Goal: Task Accomplishment & Management: Manage account settings

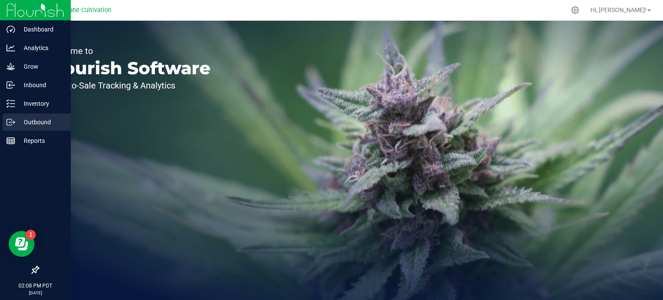
click at [30, 114] on div "Outbound" at bounding box center [37, 121] width 68 height 17
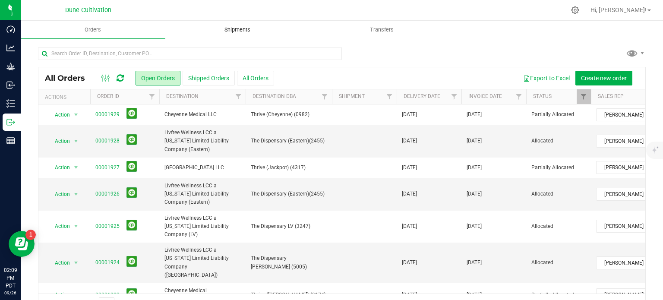
click at [231, 26] on span "Shipments" at bounding box center [237, 30] width 49 height 8
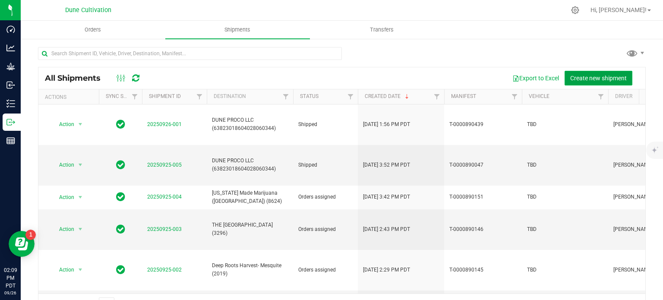
click at [588, 75] on span "Create new shipment" at bounding box center [598, 78] width 57 height 7
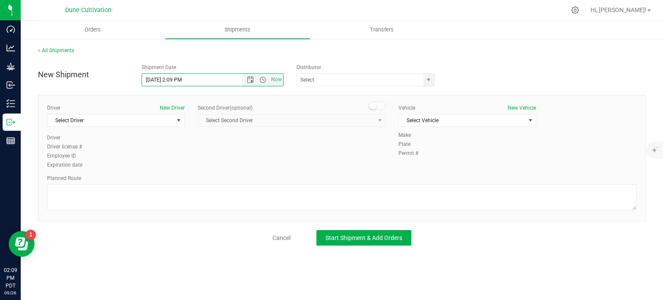
click at [155, 83] on input "9/26/2025 2:09 PM" at bounding box center [200, 80] width 116 height 12
drag, startPoint x: 198, startPoint y: 82, endPoint x: 170, endPoint y: 84, distance: 28.6
click at [170, 84] on input "9/30/2025 2:09 PM" at bounding box center [200, 80] width 116 height 12
click at [157, 82] on input "9/30/2025" at bounding box center [200, 80] width 116 height 12
click at [170, 82] on input "9/29/2025" at bounding box center [200, 80] width 116 height 12
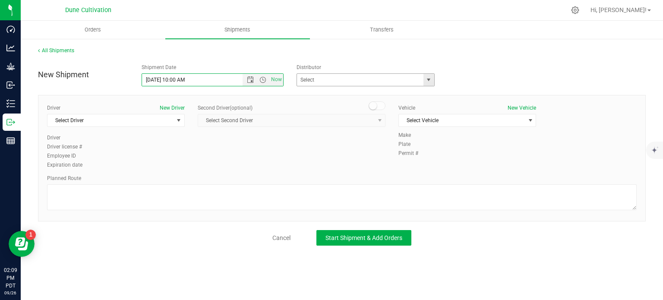
click at [427, 84] on span "select" at bounding box center [428, 80] width 11 height 12
type input "9/29/2025 10:00 AM"
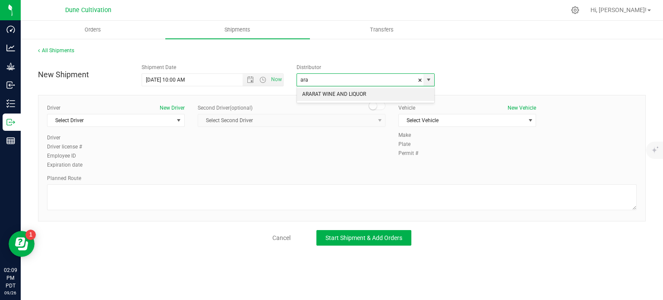
click at [373, 91] on li "ARARAT WINE AND LIQUOR" at bounding box center [365, 94] width 137 height 13
type input "ARARAT WINE AND LIQUOR"
click at [174, 119] on span "select" at bounding box center [178, 120] width 11 height 12
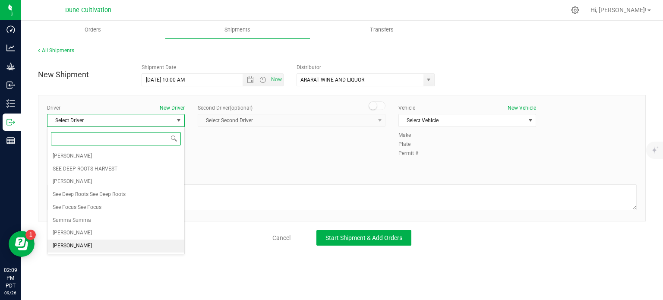
click at [79, 247] on li "[PERSON_NAME]" at bounding box center [115, 245] width 137 height 13
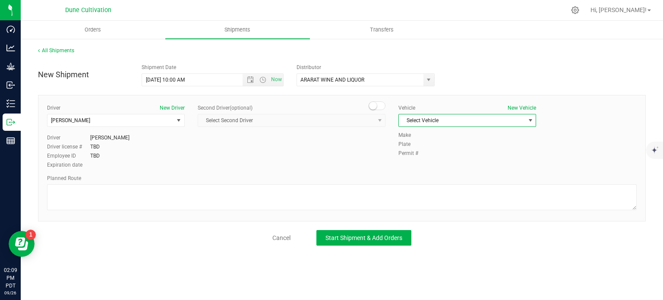
click at [432, 120] on span "Select Vehicle" at bounding box center [462, 120] width 126 height 12
click at [418, 210] on li "TBD" at bounding box center [467, 211] width 137 height 13
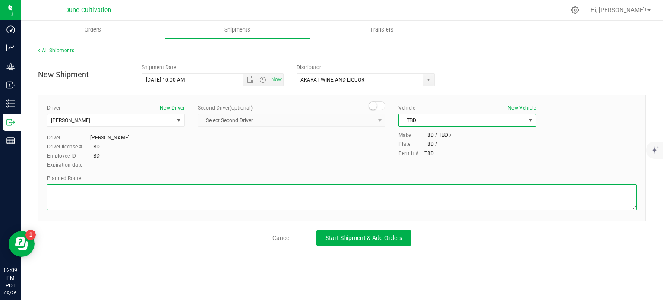
click at [102, 196] on textarea at bounding box center [341, 197] width 589 height 26
paste textarea "Get on I-15 S/US-93 S from E Cheyenne Ave 3 min (1.0 mi)  Take US-95 N and US-…"
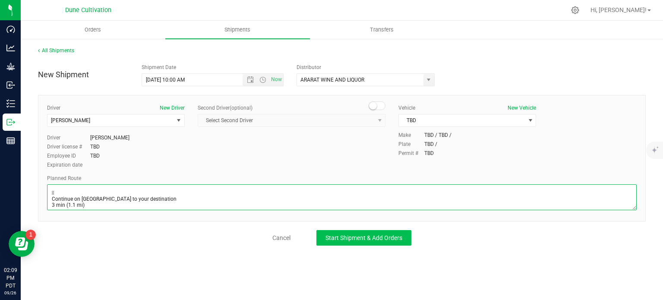
type textarea "Get on I-15 S/US-93 S from E Cheyenne Ave 3 min (1.0 mi)  Take US-95 N and US-…"
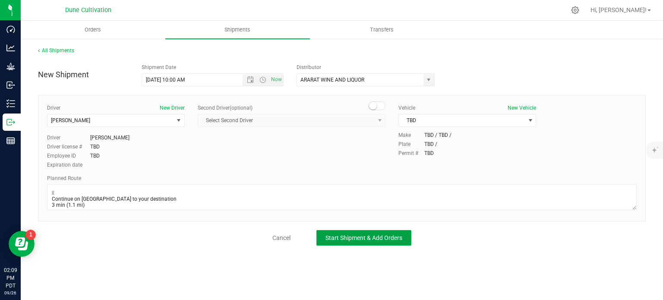
click at [355, 243] on button "Start Shipment & Add Orders" at bounding box center [363, 238] width 95 height 16
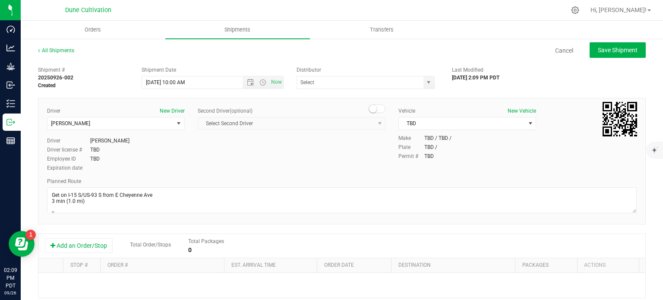
type input "ARARAT WINE AND LIQUOR"
click at [77, 248] on button "Add an Order/Stop" at bounding box center [79, 245] width 68 height 15
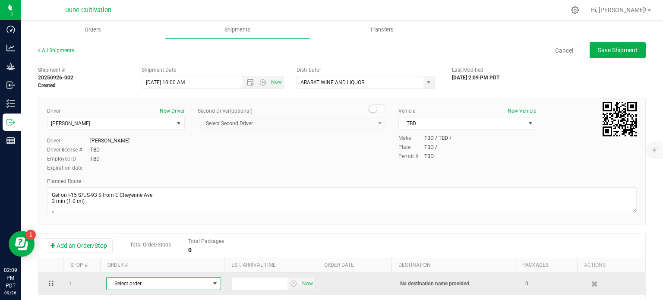
click at [134, 283] on span "Select order" at bounding box center [158, 283] width 103 height 12
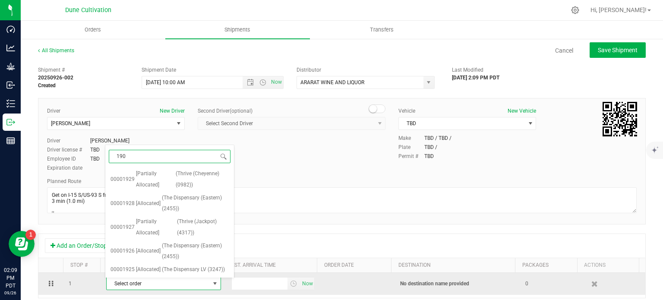
type input "1908"
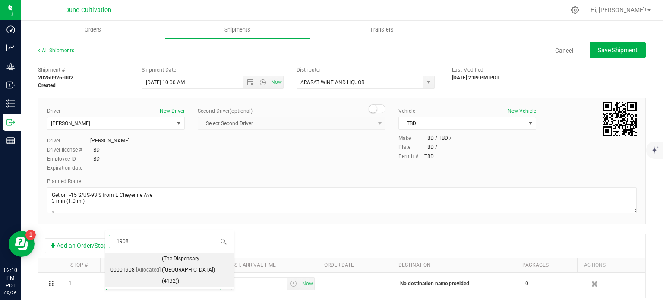
click at [160, 255] on li "00001908 [Allocated] (The Dispensary (2nd Street) (4132))" at bounding box center [169, 269] width 129 height 35
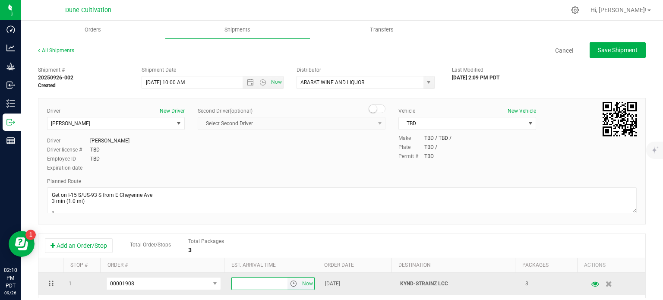
click at [247, 288] on input "text" at bounding box center [260, 283] width 56 height 12
type input "3:00 PM"
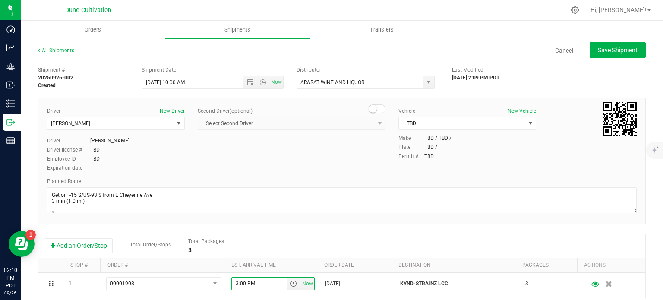
click at [406, 242] on div "Add an Order/Stop Total Order/Stops Total Packages 3" at bounding box center [342, 245] width 594 height 15
click at [605, 57] on button "Save Shipment" at bounding box center [617, 50] width 56 height 16
type input "9/29/2025 5:00 PM"
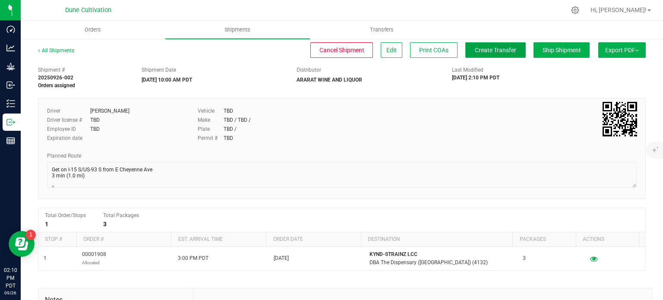
click at [472, 57] on button "Create Transfer" at bounding box center [495, 50] width 60 height 16
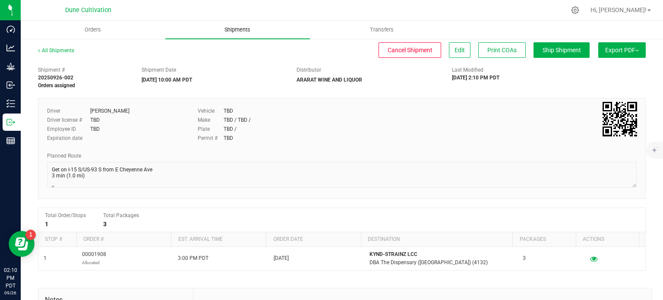
click at [242, 33] on span "Shipments" at bounding box center [237, 30] width 49 height 8
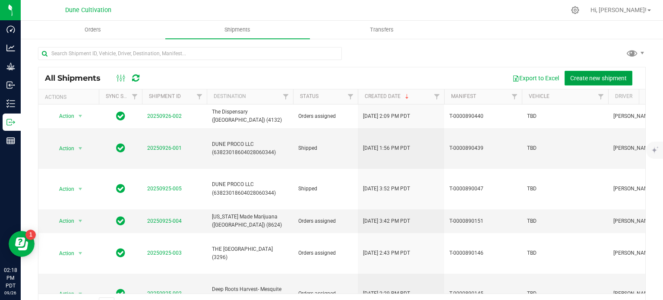
click at [594, 84] on button "Create new shipment" at bounding box center [598, 78] width 68 height 15
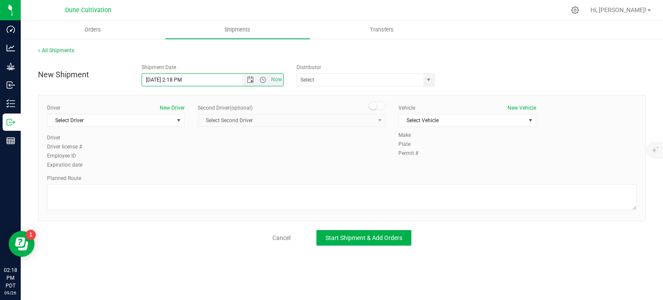
click at [155, 81] on input "9/26/2025 2:18 PM" at bounding box center [200, 80] width 116 height 12
drag, startPoint x: 202, startPoint y: 77, endPoint x: 176, endPoint y: 87, distance: 27.3
click at [176, 87] on div "New Shipment Shipment Date 9/29/2025 2:18 PM Now Distributor ARARAT WINE AND LI…" at bounding box center [342, 153] width 608 height 186
click at [426, 80] on span "select" at bounding box center [428, 79] width 7 height 7
type input "9/29/2025 2:00 PM"
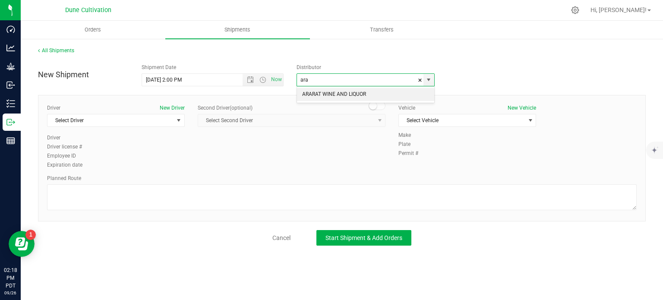
click at [353, 88] on li "ARARAT WINE AND LIQUOR" at bounding box center [365, 94] width 137 height 13
type input "ARARAT WINE AND LIQUOR"
click at [179, 116] on span "select" at bounding box center [178, 120] width 11 height 12
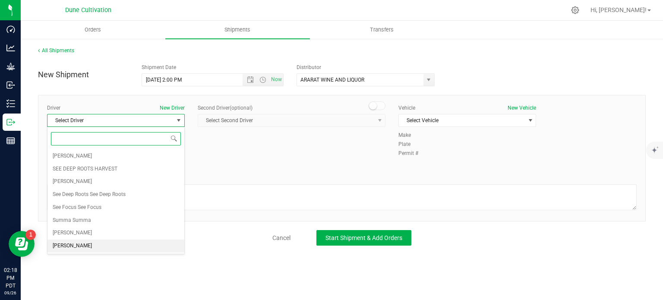
click at [92, 243] on li "[PERSON_NAME]" at bounding box center [115, 245] width 137 height 13
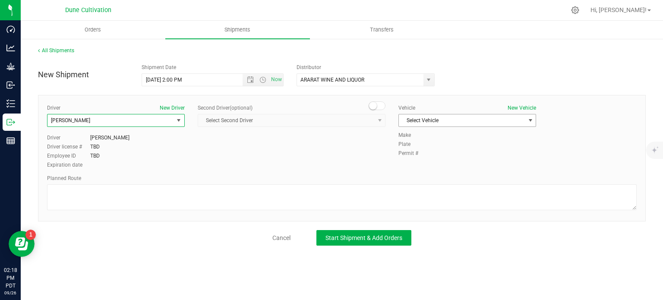
click at [464, 125] on span "Select Vehicle" at bounding box center [462, 120] width 126 height 12
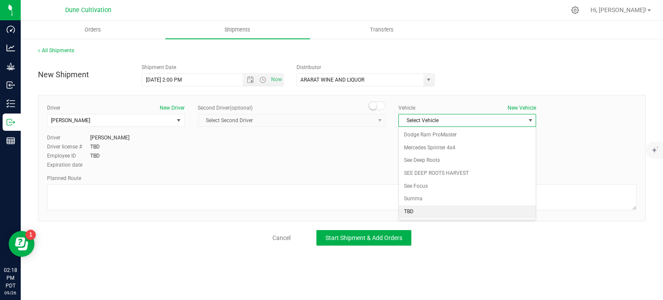
click at [415, 208] on li "TBD" at bounding box center [467, 211] width 137 height 13
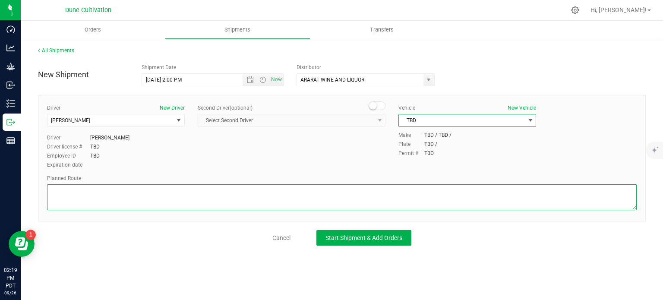
click at [121, 195] on textarea at bounding box center [341, 197] width 589 height 26
paste textarea "Get on I-15 S/US-93 S from E Cheyenne Ave 3 min (1.0 mi)  Take US-95 N and US-…"
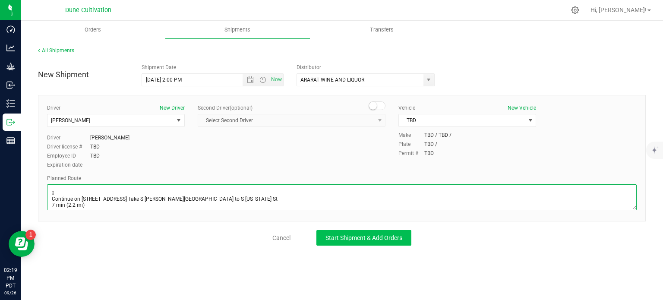
type textarea "Get on I-15 S/US-93 S from E Cheyenne Ave 3 min (1.0 mi)  Take US-95 N and US-…"
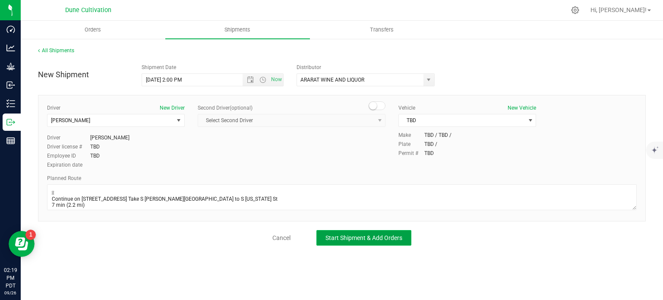
click at [381, 238] on span "Start Shipment & Add Orders" at bounding box center [363, 237] width 77 height 7
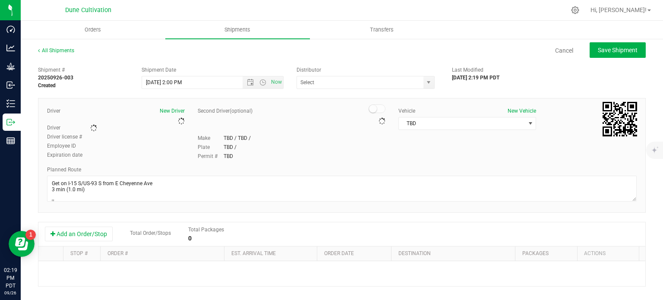
type input "ARARAT WINE AND LIQUOR"
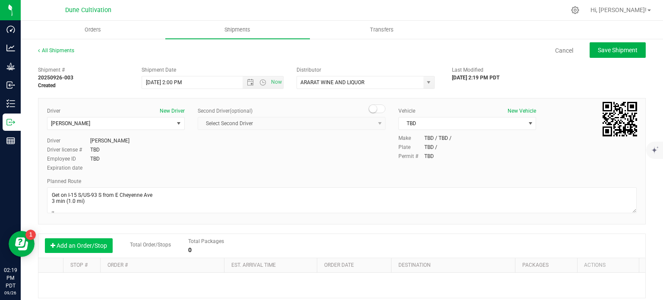
click at [87, 250] on button "Add an Order/Stop" at bounding box center [79, 245] width 68 height 15
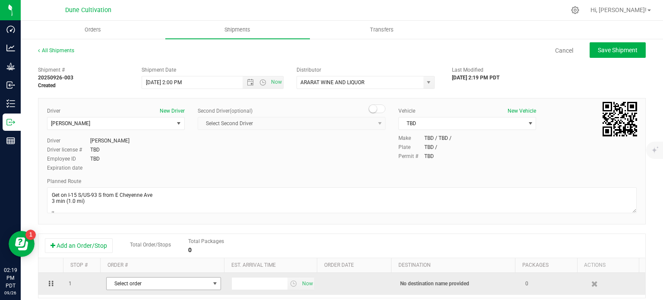
click at [152, 280] on span "Select order" at bounding box center [158, 283] width 103 height 12
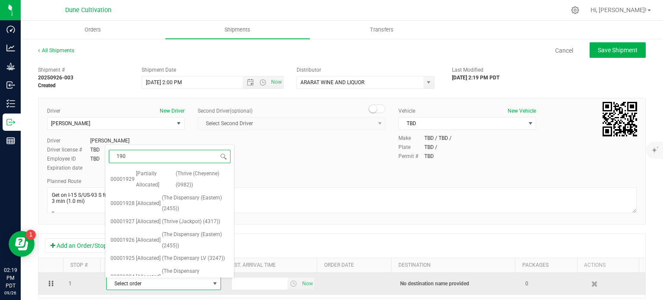
type input "1909"
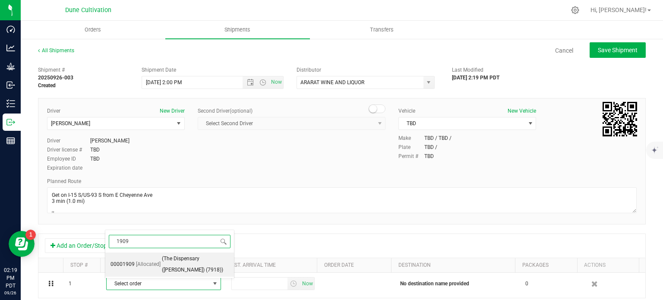
click at [150, 267] on span "[Allocated]" at bounding box center [148, 264] width 25 height 11
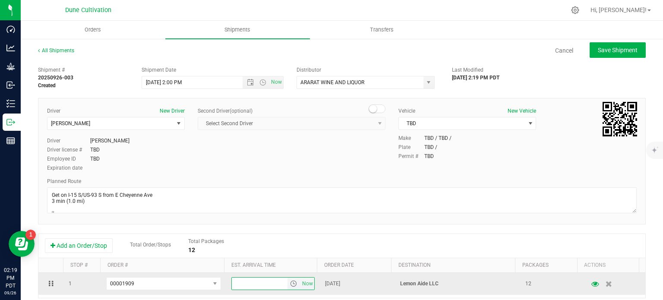
drag, startPoint x: 230, startPoint y: 282, endPoint x: 223, endPoint y: 284, distance: 7.8
click at [226, 284] on td "Now" at bounding box center [273, 284] width 94 height 22
click at [253, 288] on input "5:00" at bounding box center [260, 283] width 56 height 12
type input "5:00 PM"
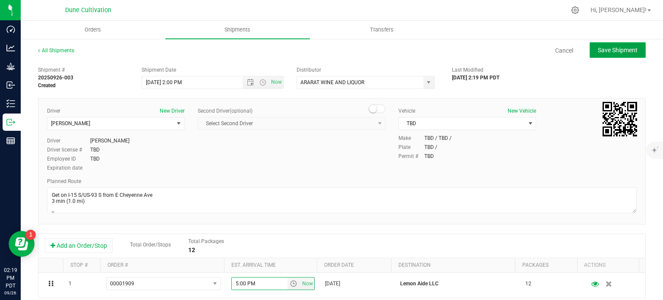
click at [628, 50] on span "Save Shipment" at bounding box center [618, 50] width 40 height 7
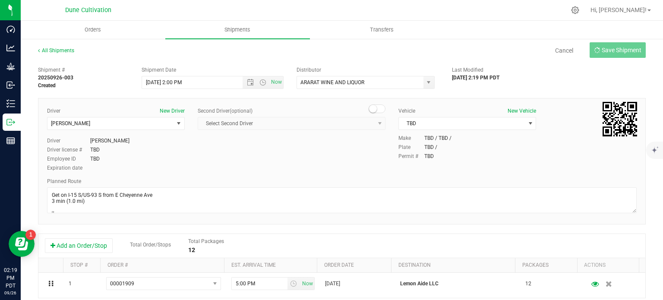
type input "9/29/2025 9:00 PM"
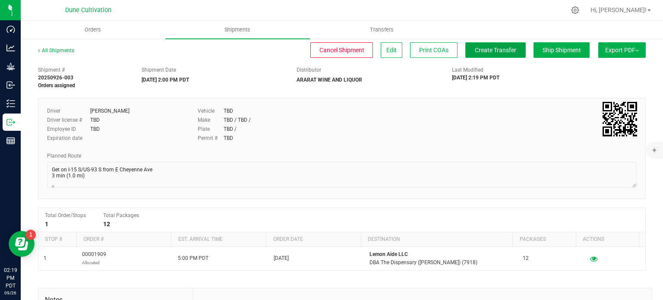
click at [486, 48] on span "Create Transfer" at bounding box center [495, 50] width 41 height 7
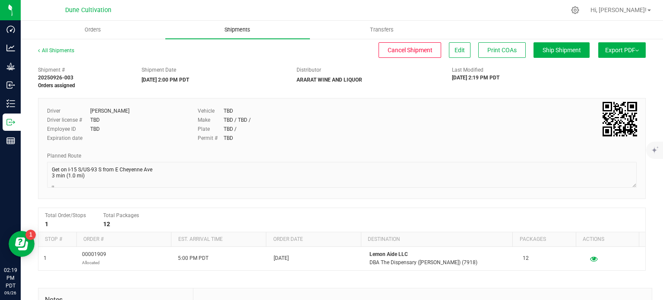
click at [222, 26] on span "Shipments" at bounding box center [237, 30] width 49 height 8
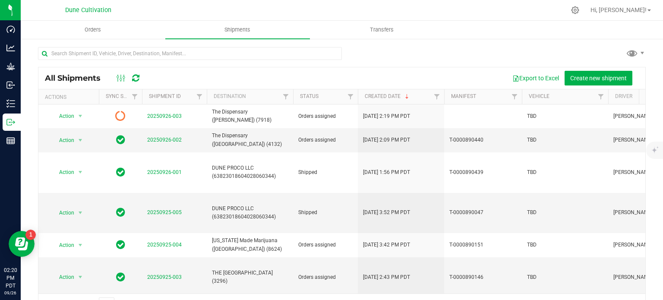
click at [139, 81] on icon at bounding box center [135, 78] width 7 height 9
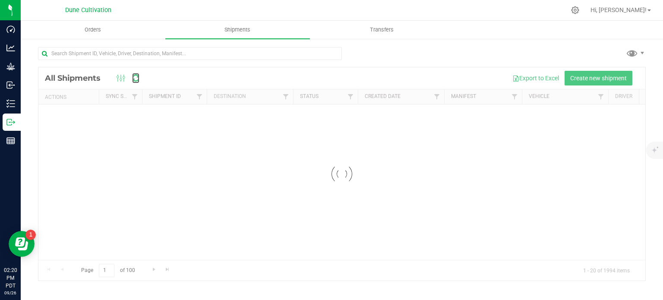
click at [139, 81] on icon at bounding box center [135, 78] width 7 height 9
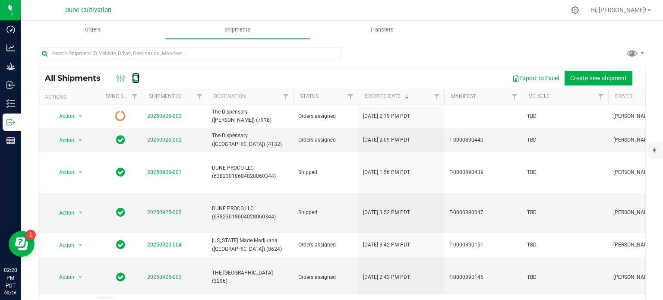
click at [139, 81] on icon at bounding box center [135, 78] width 7 height 9
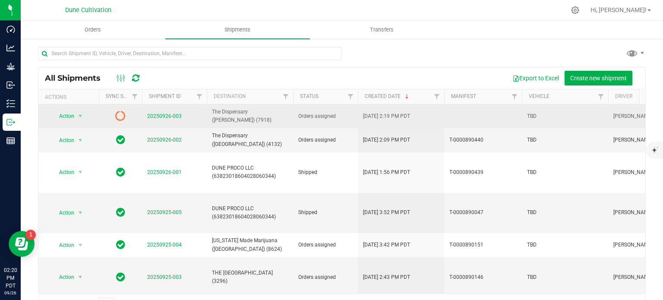
click at [163, 120] on td "20250926-003" at bounding box center [174, 116] width 65 height 24
click at [166, 117] on link "20250926-003" at bounding box center [164, 116] width 35 height 6
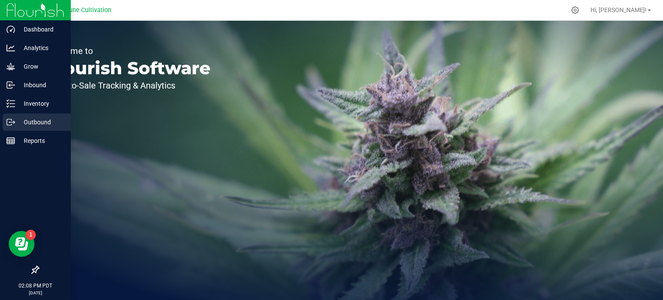
click at [16, 126] on p "Outbound" at bounding box center [41, 122] width 52 height 10
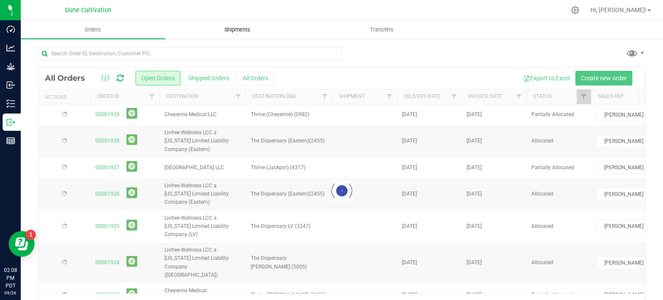
click at [226, 26] on span "Shipments" at bounding box center [237, 30] width 49 height 8
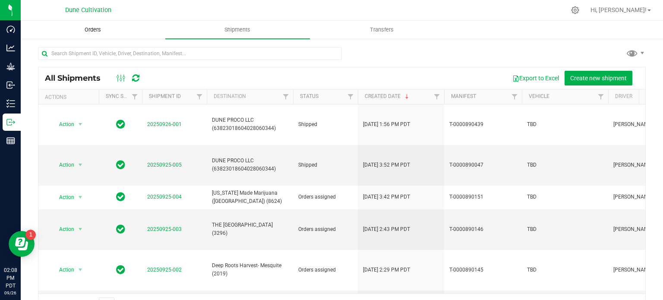
click at [93, 32] on span "Orders" at bounding box center [93, 30] width 40 height 8
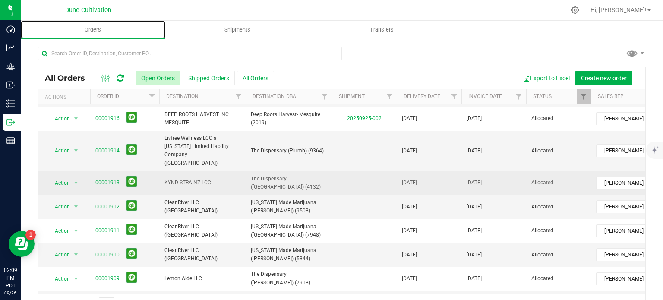
scroll to position [22, 0]
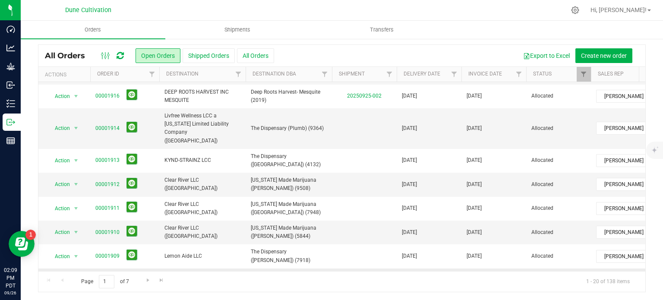
click at [110, 276] on link "00001908" at bounding box center [107, 280] width 24 height 8
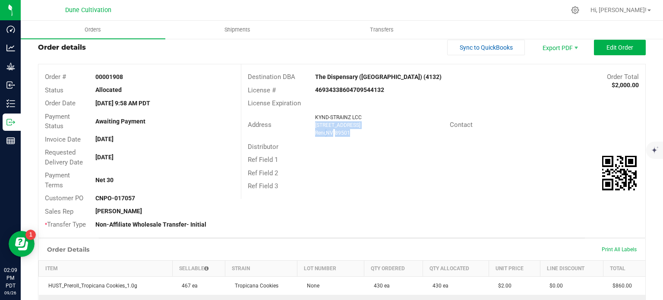
drag, startPoint x: 340, startPoint y: 134, endPoint x: 312, endPoint y: 127, distance: 28.5
click at [315, 127] on ngx-name-and-address "KYND-STRAINZ LCC 132 E 2nd St Reno , NV 89501" at bounding box center [379, 124] width 128 height 23
copy ngx-name-and-address "132 E 2nd St Reno , NV 89501"
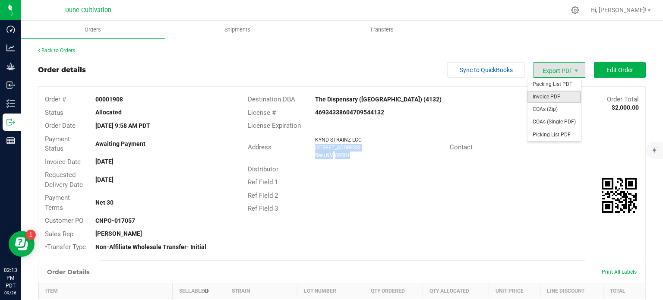
click at [559, 98] on span "Invoice PDF" at bounding box center [554, 97] width 54 height 13
click at [552, 122] on span "COAs (Single PDF)" at bounding box center [554, 122] width 54 height 13
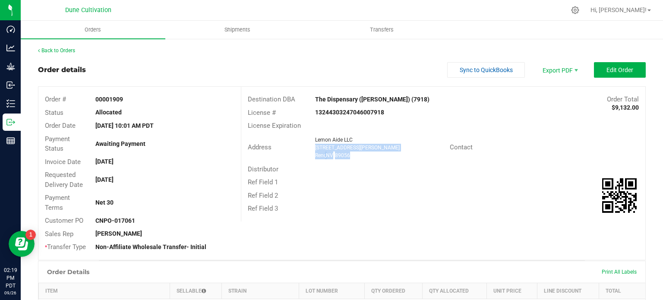
drag, startPoint x: 352, startPoint y: 161, endPoint x: 313, endPoint y: 148, distance: 41.3
click at [313, 148] on div "Address Lemon Aide LLC 340 Lemmon Dr Suite A Reno , NV 89056 Contact" at bounding box center [443, 147] width 404 height 30
copy ngx-name-and-address "340 Lemmon Dr Suite A Reno , NV 89056"
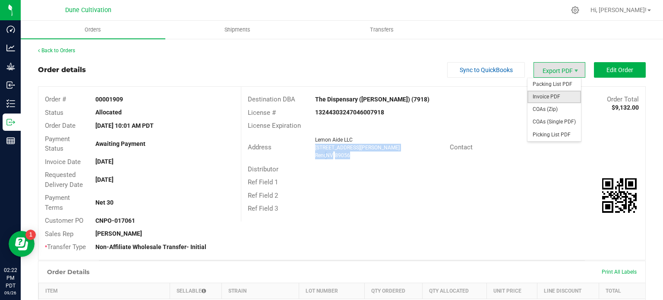
click at [551, 98] on span "Invoice PDF" at bounding box center [554, 97] width 54 height 13
click at [563, 121] on span "COAs (Single PDF)" at bounding box center [554, 122] width 54 height 13
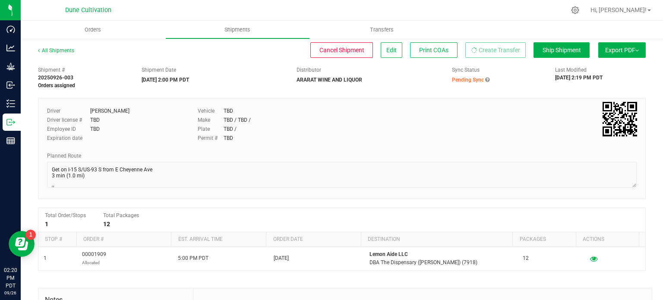
drag, startPoint x: 0, startPoint y: 0, endPoint x: 492, endPoint y: 85, distance: 499.1
click at [492, 85] on div "Shipment # 20250926-003 Orders assigned Shipment Date [DATE] 2:00 PM PDT Distri…" at bounding box center [341, 75] width 620 height 27
click at [236, 31] on span "Shipments" at bounding box center [237, 30] width 49 height 8
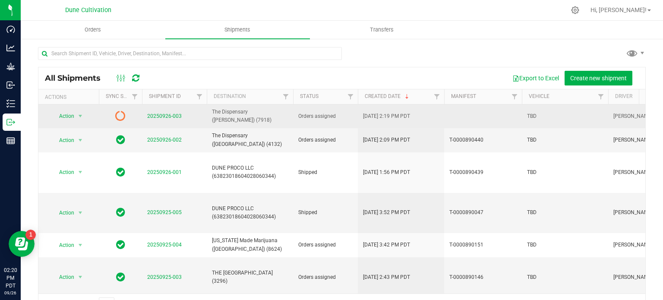
drag, startPoint x: 119, startPoint y: 115, endPoint x: 108, endPoint y: 115, distance: 10.8
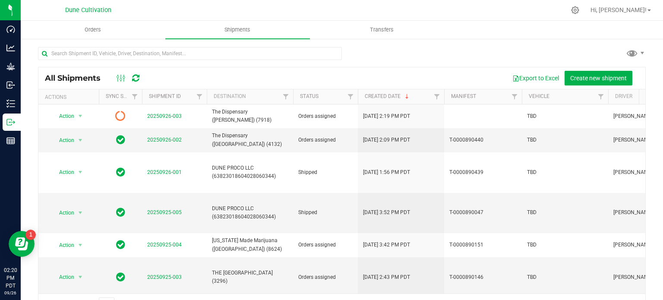
drag, startPoint x: 108, startPoint y: 115, endPoint x: 137, endPoint y: 78, distance: 46.8
click at [137, 78] on icon at bounding box center [135, 78] width 7 height 9
click at [137, 78] on icon at bounding box center [135, 78] width 9 height 10
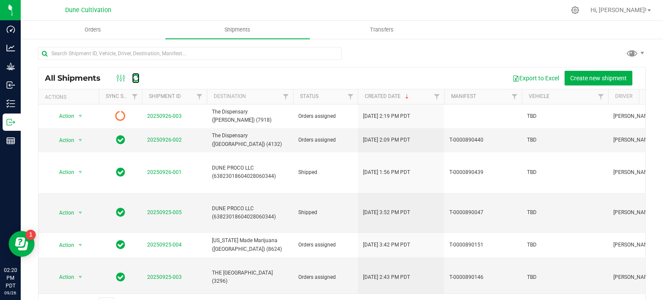
click at [137, 78] on icon at bounding box center [135, 77] width 11 height 11
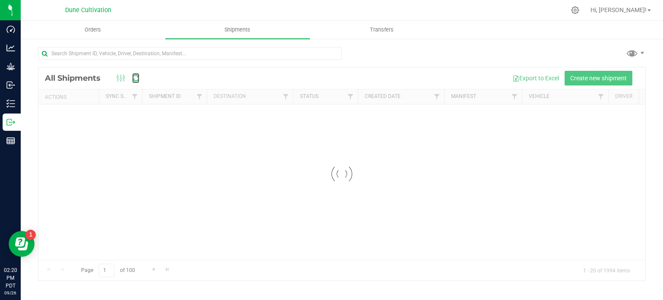
click at [137, 78] on icon at bounding box center [135, 78] width 11 height 10
click at [137, 78] on icon at bounding box center [135, 78] width 9 height 8
click at [137, 78] on icon at bounding box center [135, 77] width 11 height 11
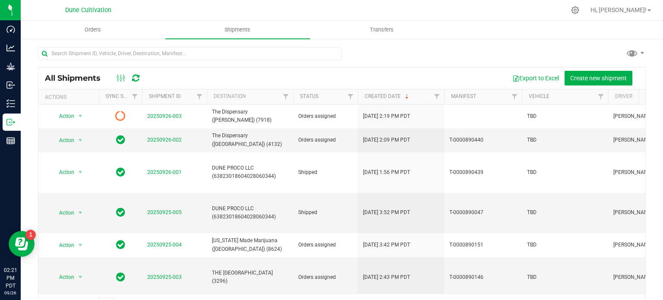
click at [189, 74] on div "Export to Excel Create new shipment" at bounding box center [394, 78] width 490 height 15
click at [137, 79] on icon at bounding box center [135, 78] width 7 height 9
click at [137, 79] on icon at bounding box center [135, 78] width 9 height 10
click at [137, 79] on icon at bounding box center [135, 77] width 10 height 11
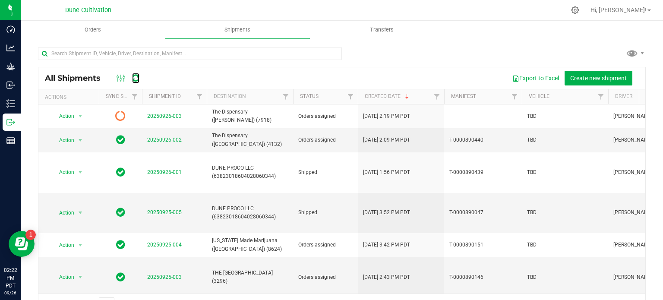
click at [137, 79] on icon at bounding box center [135, 77] width 11 height 11
click at [137, 79] on icon at bounding box center [135, 78] width 7 height 9
click at [138, 81] on icon at bounding box center [135, 78] width 9 height 10
click at [242, 27] on span "Shipments" at bounding box center [237, 30] width 49 height 8
click at [595, 75] on span "Create new shipment" at bounding box center [598, 78] width 57 height 7
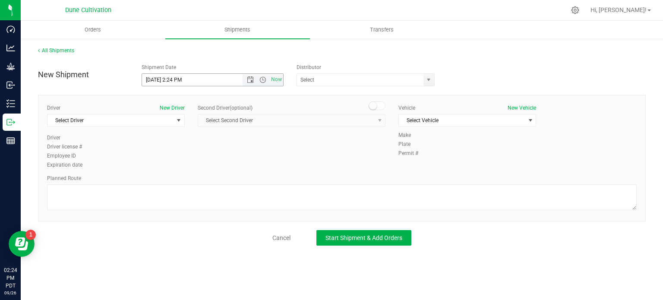
click at [157, 78] on input "9/26/2025 2:24 PM" at bounding box center [200, 80] width 116 height 12
drag, startPoint x: 199, startPoint y: 82, endPoint x: 176, endPoint y: 86, distance: 23.2
click at [176, 86] on div "New Shipment Shipment Date 9/29/2025 2:24 PM Now Distributor ARARAT WINE AND LI…" at bounding box center [342, 153] width 608 height 186
click at [425, 84] on span "select" at bounding box center [428, 80] width 11 height 12
type input "9/29/2025 10:00 AM"
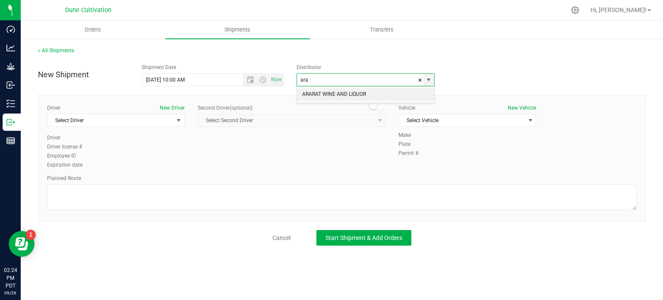
click at [358, 95] on li "ARARAT WINE AND LIQUOR" at bounding box center [365, 94] width 137 height 13
type input "ARARAT WINE AND LIQUOR"
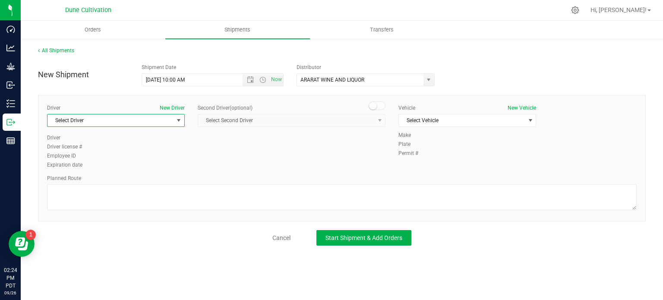
click at [174, 121] on span "select" at bounding box center [178, 120] width 11 height 12
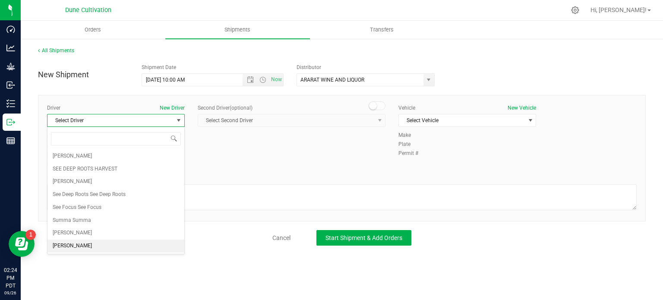
click at [95, 239] on li "[PERSON_NAME]" at bounding box center [115, 245] width 137 height 13
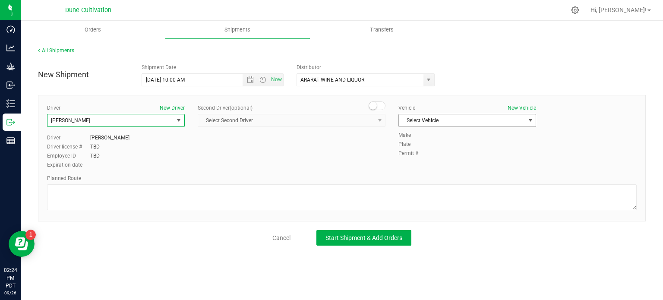
click at [442, 123] on span "Select Vehicle" at bounding box center [462, 120] width 126 height 12
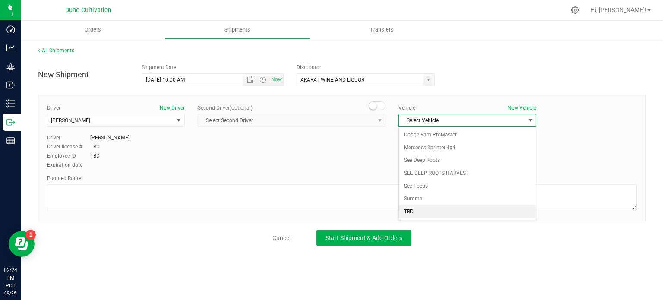
click at [411, 208] on li "TBD" at bounding box center [467, 211] width 137 height 13
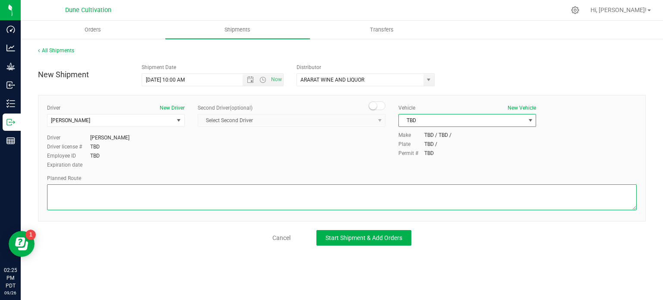
click at [101, 195] on textarea at bounding box center [341, 197] width 589 height 26
paste textarea "Get on I-15 N from E Cheyenne Ave 4 min (1.1 mi)  Follow I-15 N to Lower Flat …"
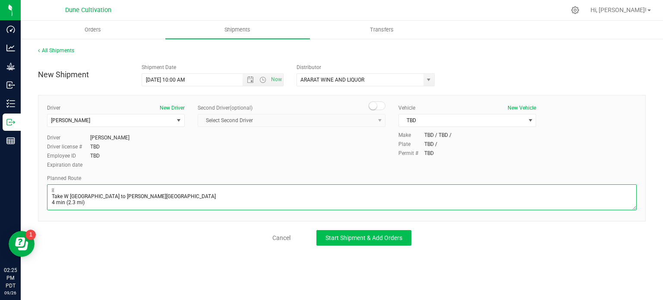
type textarea "Get on I-15 N from E Cheyenne Ave 4 min (1.1 mi)  Follow I-15 N to Lower Flat …"
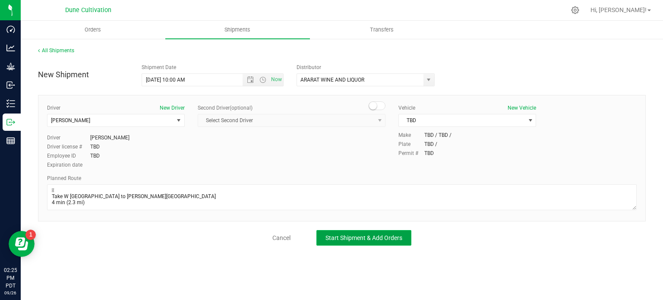
click at [345, 234] on span "Start Shipment & Add Orders" at bounding box center [363, 237] width 77 height 7
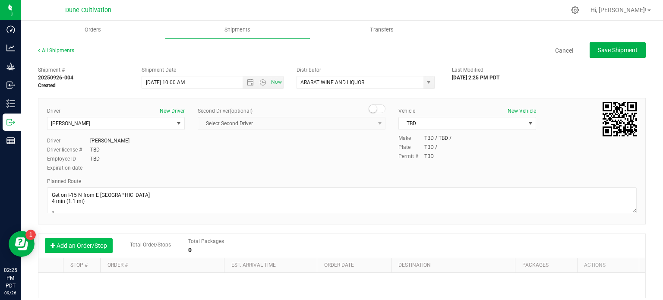
click at [95, 247] on button "Add an Order/Stop" at bounding box center [79, 245] width 68 height 15
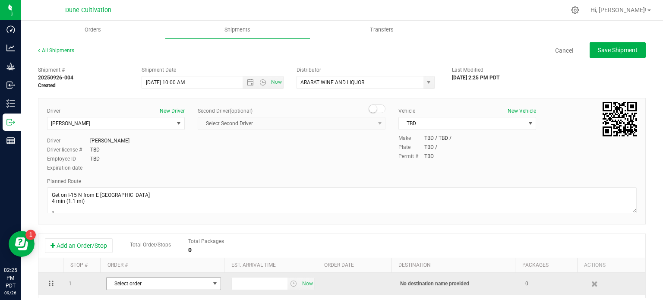
click at [160, 277] on span "Select order" at bounding box center [158, 283] width 103 height 12
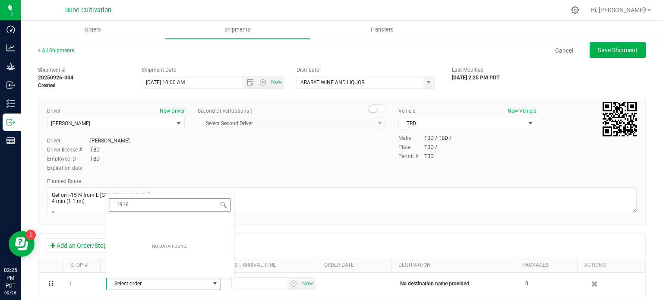
type input "1916"
click at [293, 222] on div "Driver New Driver TBD TBD Select Driver Mkrtich Badoyan SEE DEEP ROOTS HARVEST …" at bounding box center [342, 161] width 608 height 126
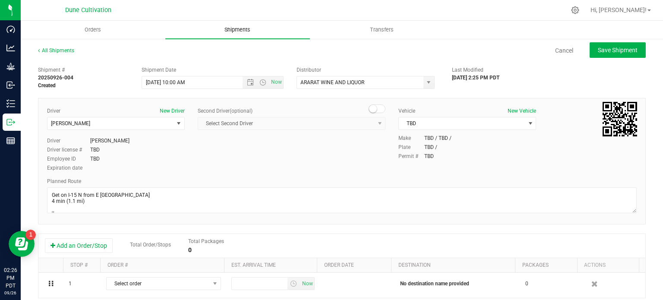
click at [232, 35] on uib-tab-heading "Shipments" at bounding box center [237, 30] width 145 height 18
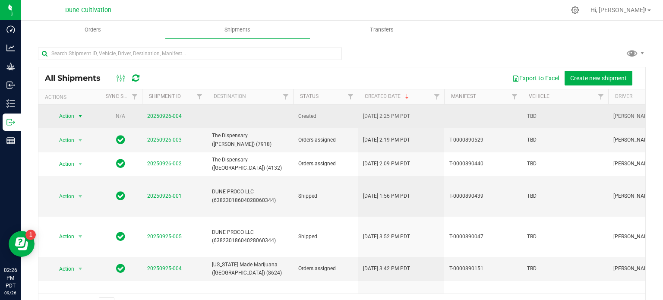
click at [77, 113] on span "select" at bounding box center [80, 116] width 7 height 7
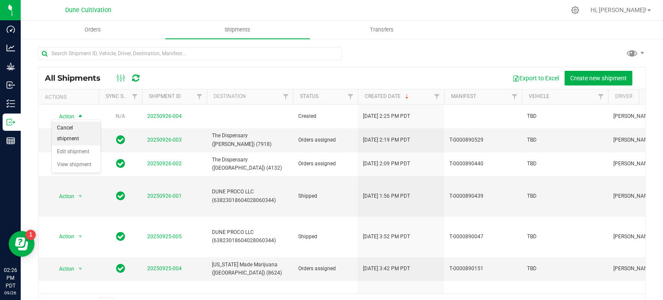
click at [89, 129] on li "Cancel shipment" at bounding box center [76, 134] width 49 height 24
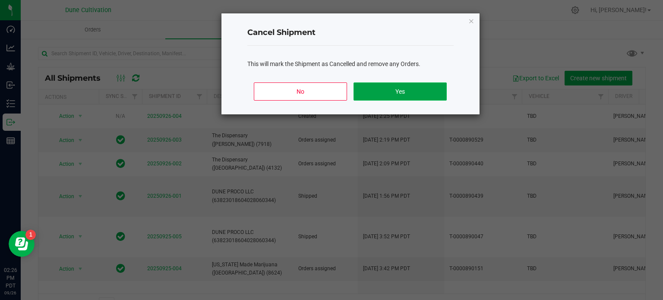
click at [404, 88] on button "Yes" at bounding box center [399, 91] width 93 height 18
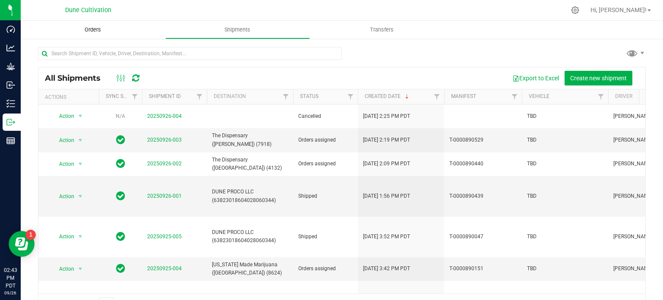
click at [51, 35] on uib-tab-heading "Orders" at bounding box center [93, 30] width 145 height 18
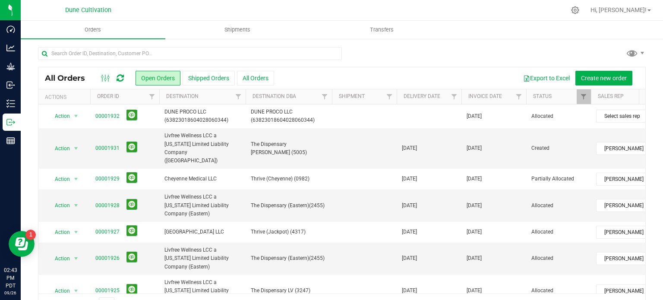
click at [230, 19] on div at bounding box center [359, 10] width 411 height 17
click at [234, 25] on uib-tab-heading "Shipments" at bounding box center [238, 29] width 144 height 17
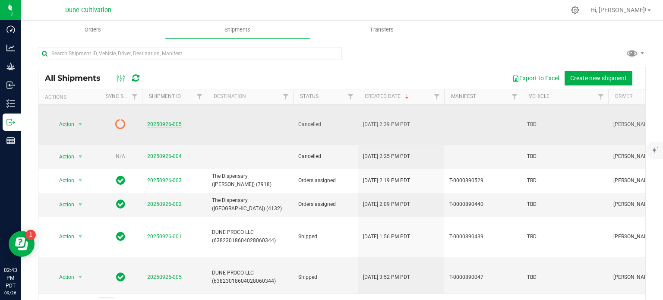
click at [161, 121] on link "20250926-005" at bounding box center [164, 124] width 35 height 6
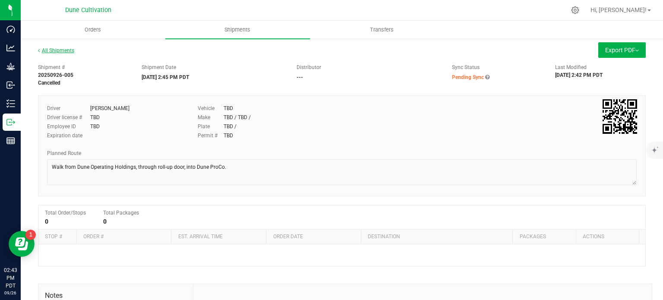
click at [60, 50] on link "All Shipments" at bounding box center [56, 50] width 36 height 6
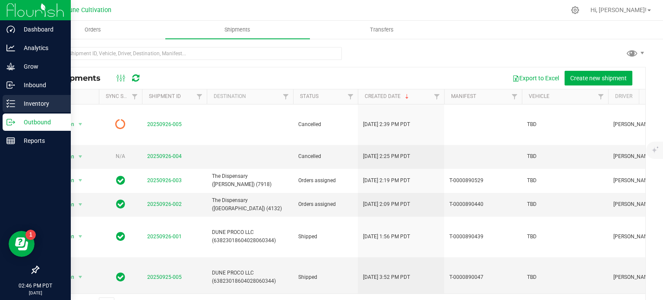
click at [38, 102] on p "Inventory" at bounding box center [41, 103] width 52 height 10
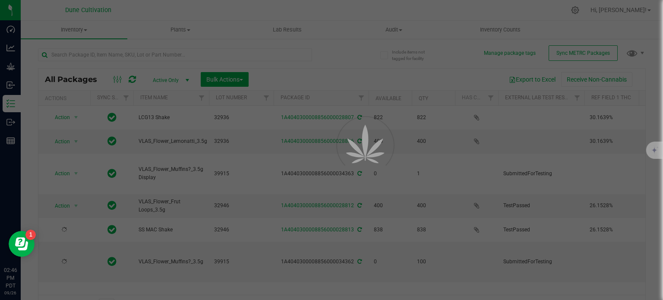
click at [130, 57] on div at bounding box center [331, 150] width 663 height 300
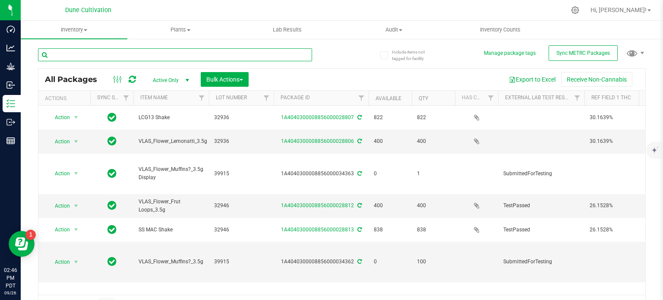
click at [130, 57] on input "text" at bounding box center [175, 54] width 274 height 13
type input "39884"
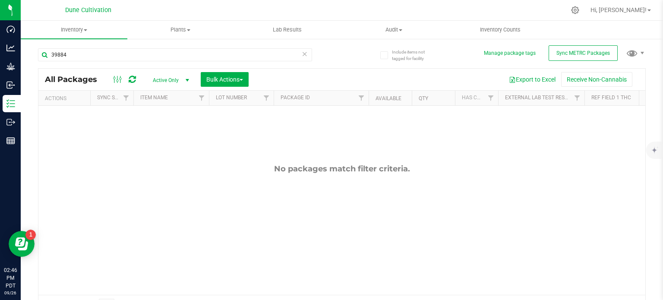
click at [175, 78] on span "Active Only" at bounding box center [168, 80] width 47 height 12
click at [169, 136] on li "All" at bounding box center [168, 132] width 47 height 13
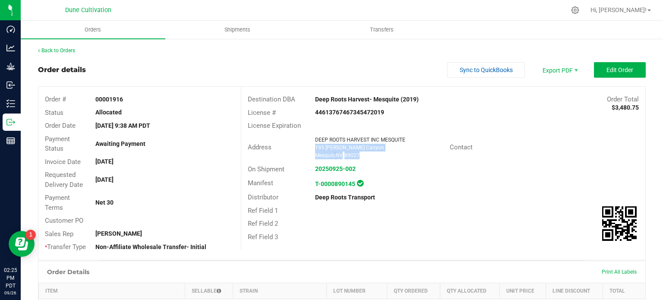
drag, startPoint x: 360, startPoint y: 154, endPoint x: 313, endPoint y: 149, distance: 47.8
click at [315, 149] on ngx-name-and-address "DEEP ROOTS HARVEST INC MESQUITE [STREET_ADDRESS][PERSON_NAME]" at bounding box center [379, 147] width 128 height 23
copy ngx-name-and-address "[STREET_ADDRESS][PERSON_NAME]"
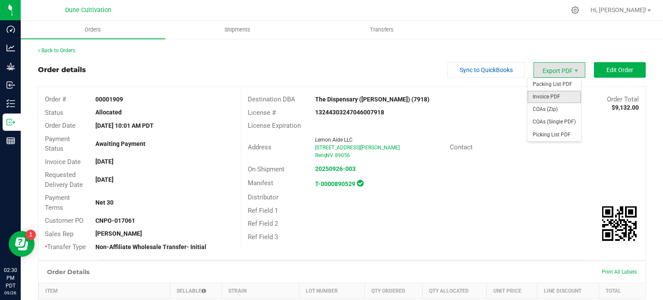
click at [549, 99] on span "Invoice PDF" at bounding box center [554, 97] width 54 height 13
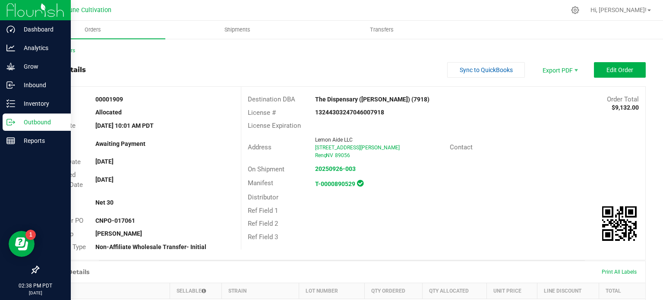
click at [16, 119] on p "Outbound" at bounding box center [41, 122] width 52 height 10
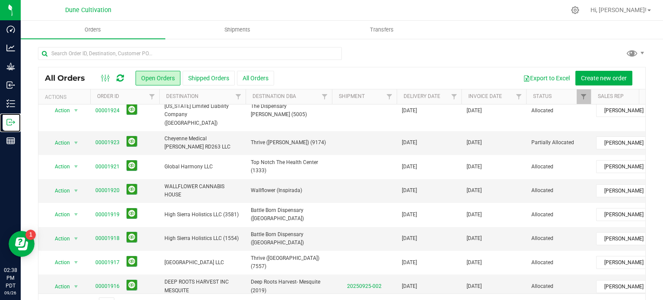
scroll to position [193, 0]
click at [65, 280] on span "Action" at bounding box center [58, 286] width 23 height 12
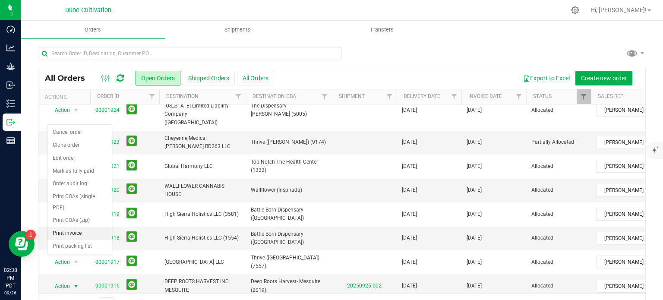
click at [86, 232] on li "Print invoice" at bounding box center [79, 233] width 64 height 13
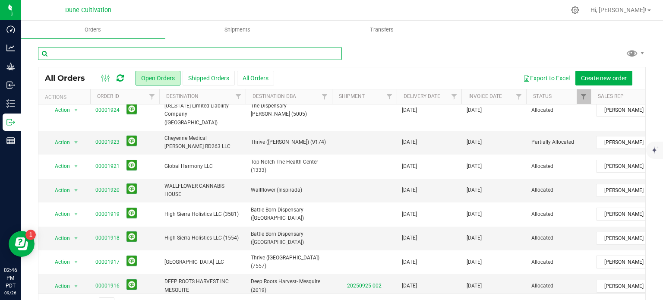
click at [142, 49] on input "text" at bounding box center [190, 53] width 304 height 13
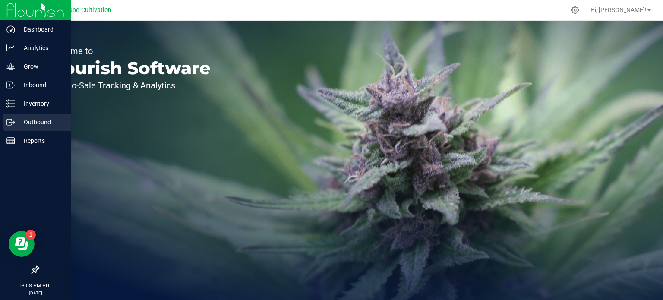
click at [11, 119] on icon at bounding box center [9, 122] width 5 height 6
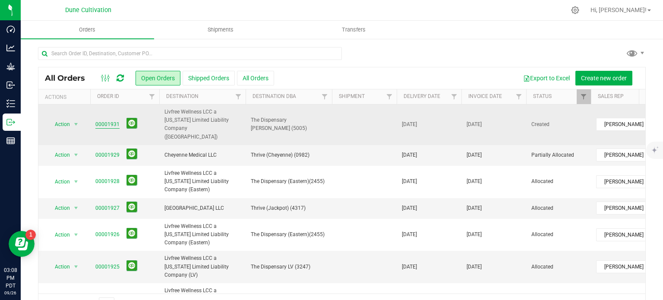
click at [113, 120] on link "00001931" at bounding box center [107, 124] width 24 height 8
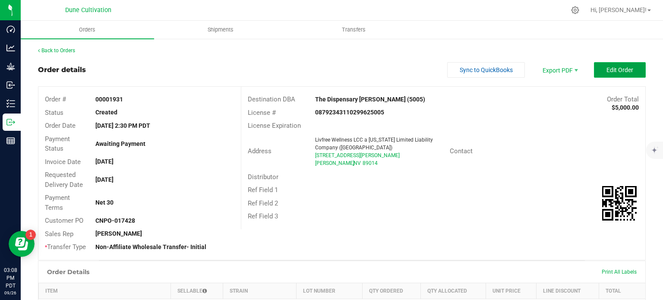
click at [599, 72] on button "Edit Order" at bounding box center [620, 70] width 52 height 16
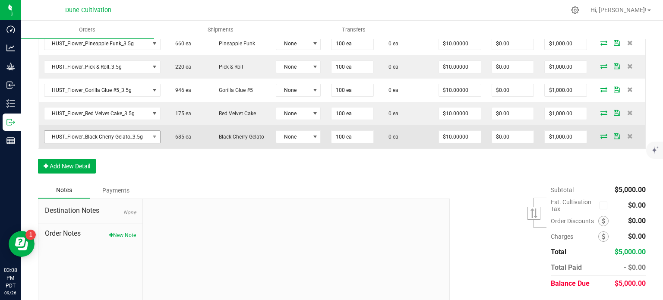
scroll to position [309, 0]
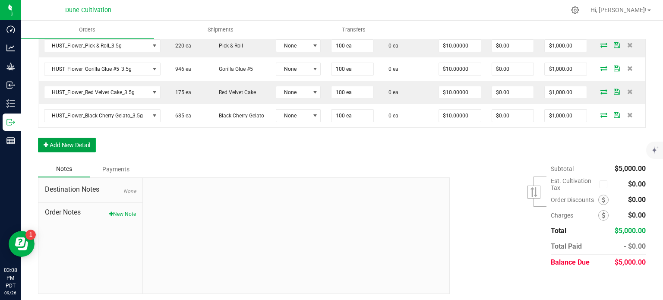
click at [61, 146] on button "Add New Detail" at bounding box center [67, 145] width 58 height 15
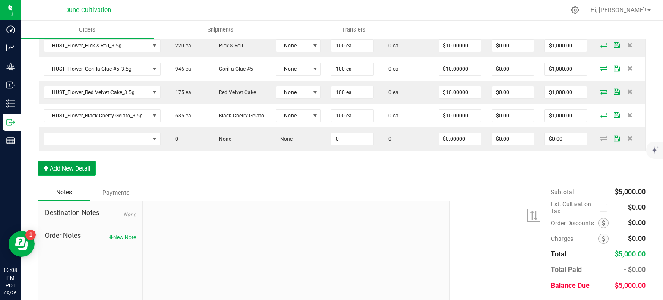
click at [63, 166] on button "Add New Detail" at bounding box center [67, 168] width 58 height 15
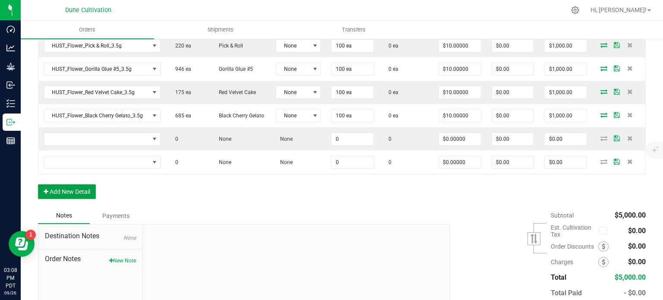
click at [60, 184] on button "Add New Detail" at bounding box center [67, 191] width 58 height 15
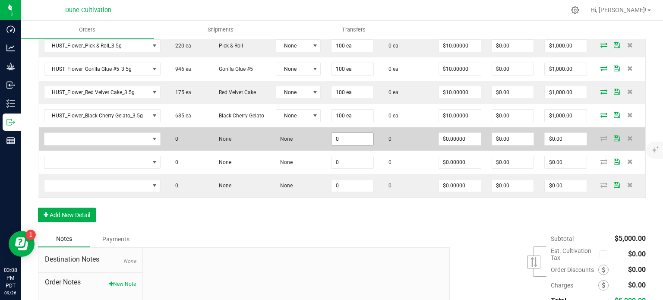
click at [337, 135] on input "0" at bounding box center [352, 139] width 42 height 12
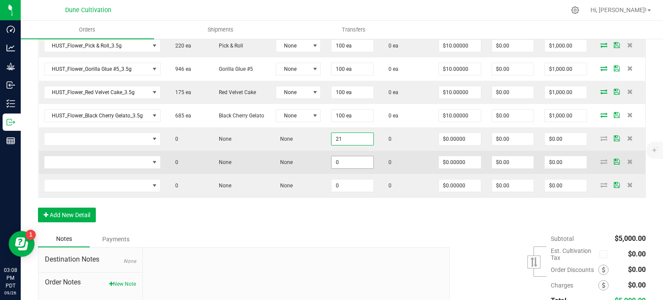
type input "21"
click at [341, 160] on input "0" at bounding box center [352, 162] width 42 height 12
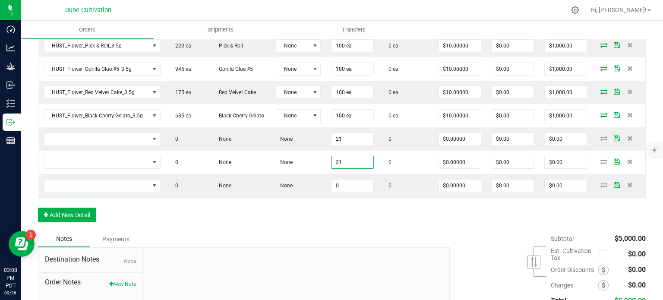
type input "21"
click at [343, 202] on div "Order Details Print All Labels Item Sellable Strain Lot Number Qty Ordered Qty …" at bounding box center [342, 101] width 608 height 258
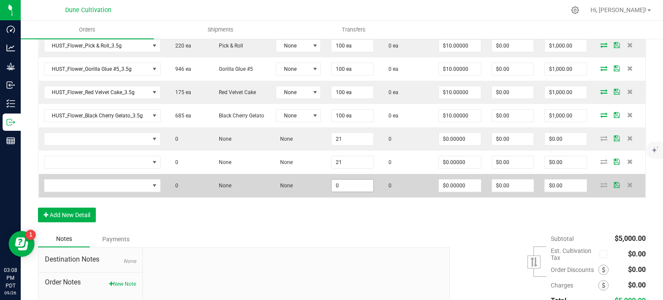
click at [346, 188] on input "0" at bounding box center [352, 185] width 42 height 12
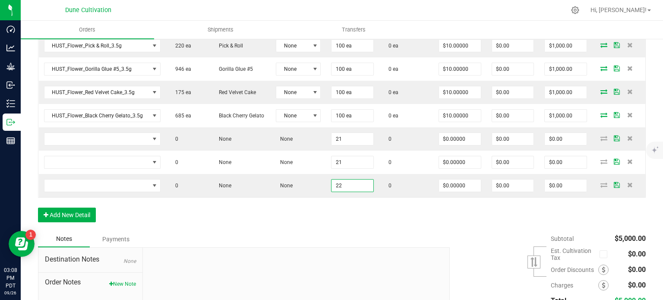
type input "22"
click at [341, 198] on div "Order Details Print All Labels Item Sellable Strain Lot Number Qty Ordered Qty …" at bounding box center [342, 101] width 608 height 258
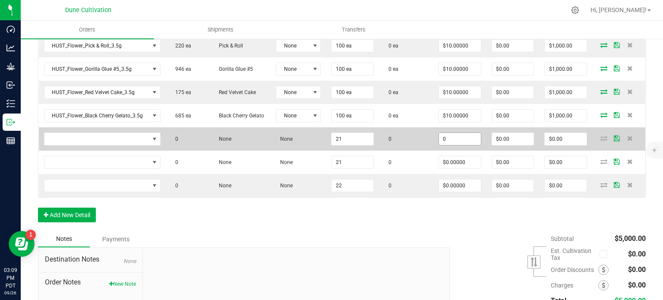
click at [445, 133] on input "0" at bounding box center [460, 139] width 42 height 12
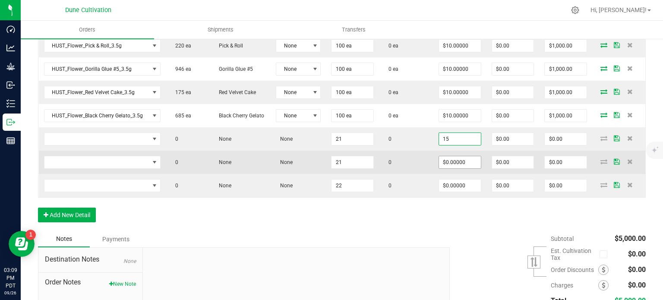
type input "$15.00000"
type input "$315.00"
click at [447, 156] on input "0" at bounding box center [460, 162] width 42 height 12
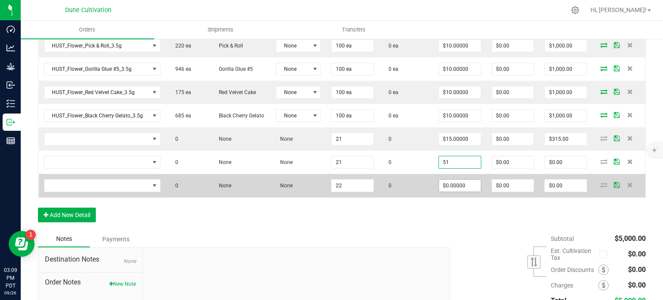
type input "$51.00000"
type input "$1,071.00"
click at [450, 184] on input "0" at bounding box center [460, 185] width 42 height 12
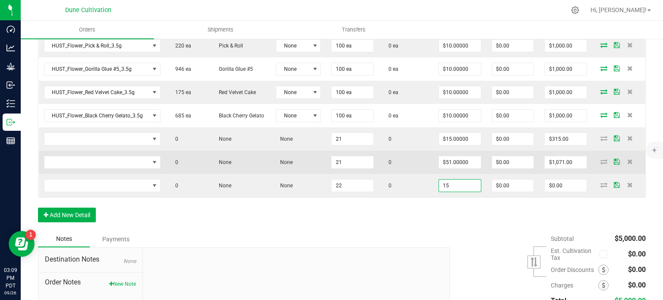
type input "$15.00000"
type input "$330.00"
click at [450, 167] on td "$51.00000" at bounding box center [459, 162] width 53 height 23
click at [450, 161] on input "51" at bounding box center [460, 162] width 42 height 12
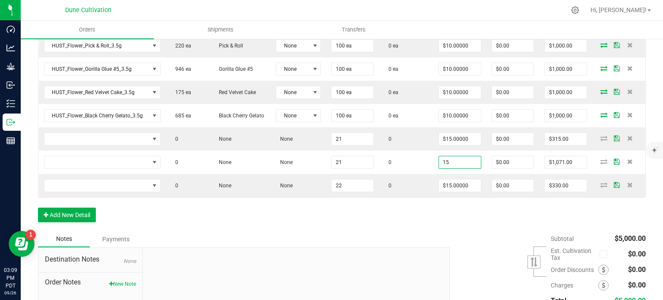
type input "$15.00000"
type input "$315.00"
click at [443, 215] on div "Order Details Print All Labels Item Sellable Strain Lot Number Qty Ordered Qty …" at bounding box center [342, 101] width 608 height 258
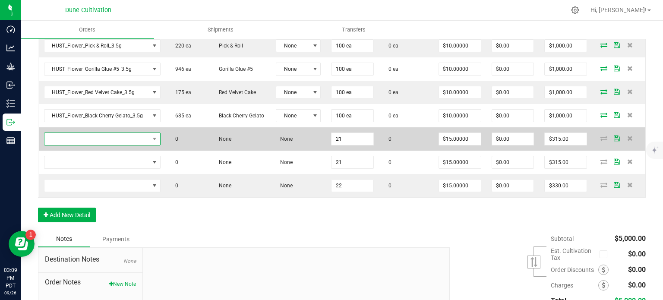
click at [123, 136] on span "NO DATA FOUND" at bounding box center [96, 139] width 105 height 12
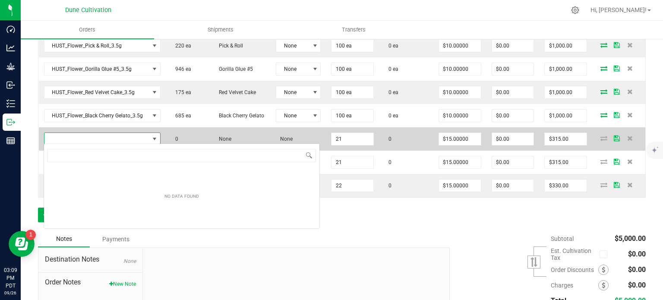
type input "RNBW_Flower_Spread Love-Side Piece_3.5g"
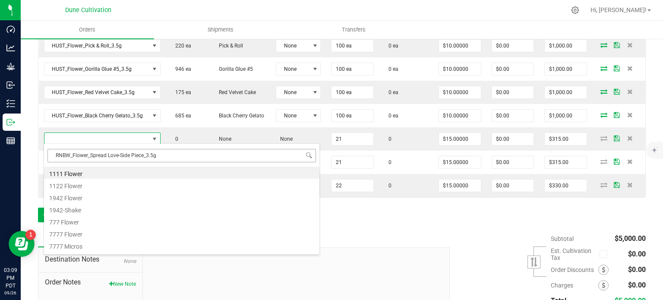
scroll to position [13, 113]
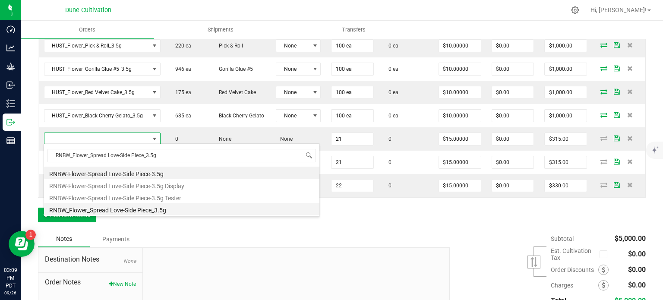
click at [129, 211] on li "RNBW_Flower_Spread Love-Side Piece_3.5g" at bounding box center [181, 209] width 275 height 12
type input "21 ea"
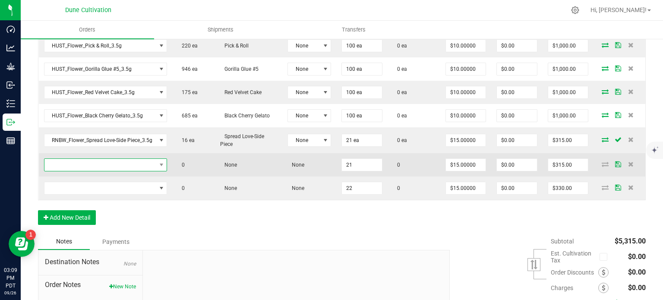
click at [107, 165] on span "NO DATA FOUND" at bounding box center [100, 165] width 112 height 12
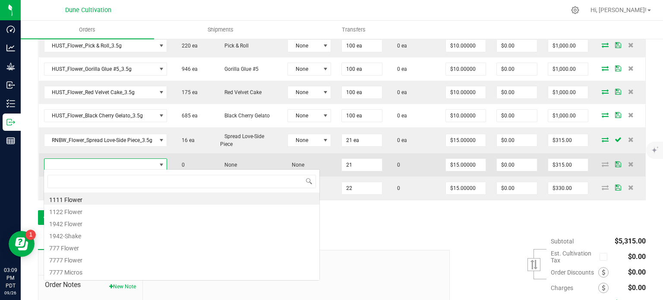
type input "RNBW_Flower_Soundcheck-Jacked Up_3.5g"
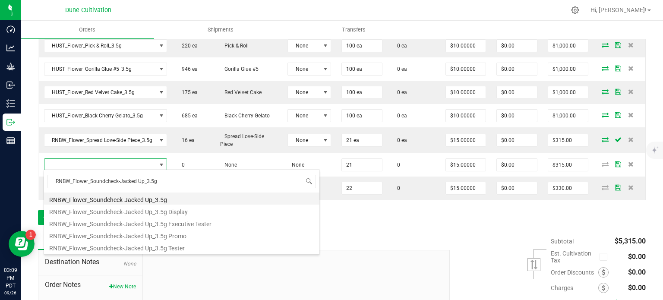
click at [135, 201] on li "RNBW_Flower_Soundcheck-Jacked Up_3.5g" at bounding box center [181, 198] width 275 height 12
type input "21 ea"
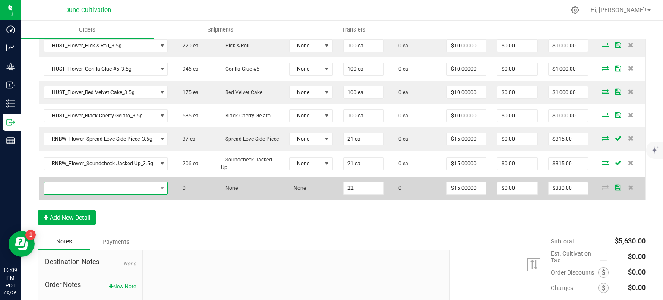
click at [126, 186] on span "NO DATA FOUND" at bounding box center [100, 188] width 113 height 12
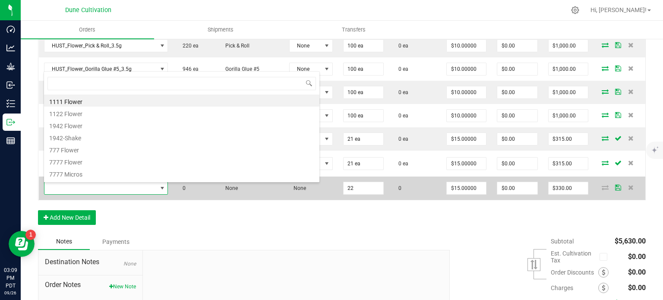
type input "RNBW_Flower_Desert Wind-Garlic Kush Cake_3.5g"
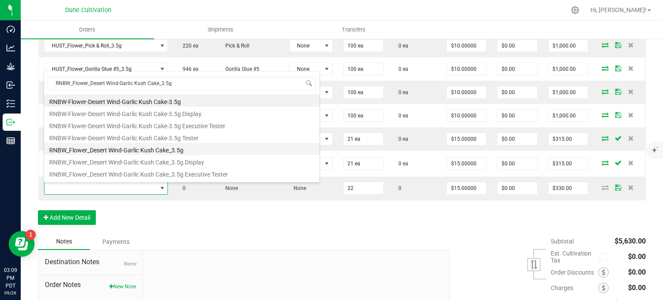
click at [145, 151] on li "RNBW_Flower_Desert Wind-Garlic Kush Cake_3.5g" at bounding box center [181, 149] width 275 height 12
type input "22 ea"
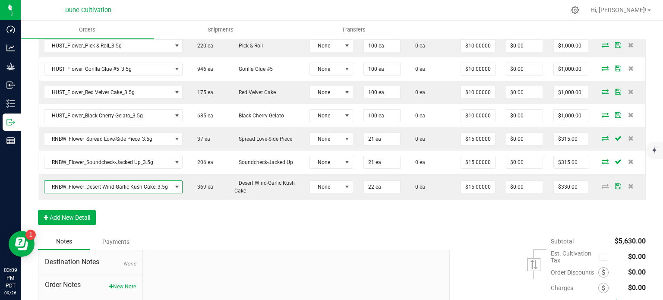
click at [153, 216] on div "Order Details Print All Labels Item Sellable Strain Lot Number Qty Ordered Qty …" at bounding box center [342, 99] width 608 height 268
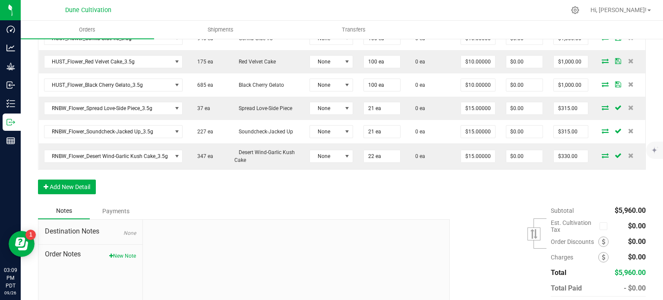
scroll to position [388, 0]
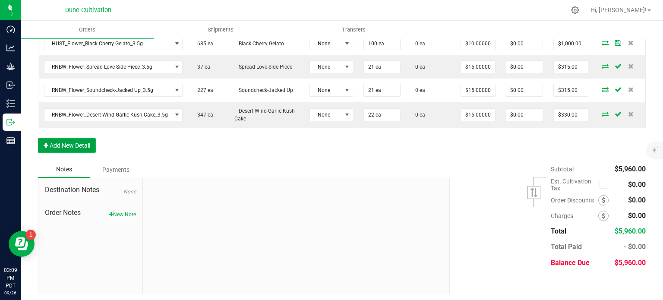
click at [63, 146] on button "Add New Detail" at bounding box center [67, 145] width 58 height 15
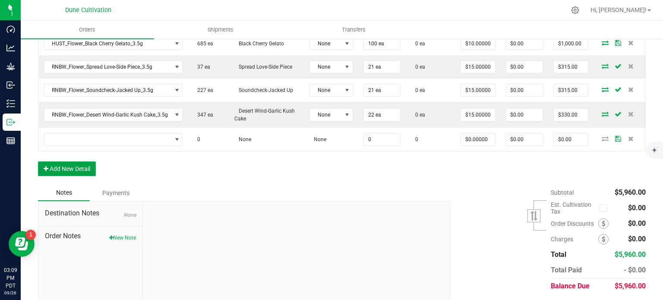
click at [66, 169] on button "Add New Detail" at bounding box center [67, 168] width 58 height 15
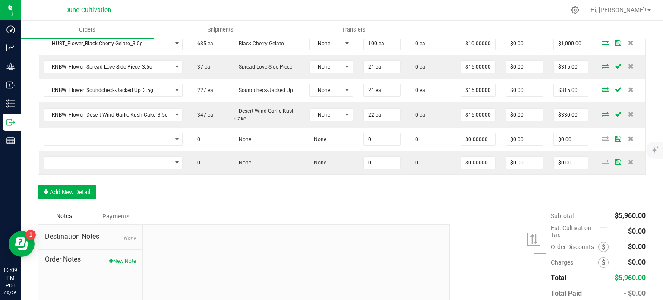
click at [69, 197] on div "Order Details Print All Labels Item Sellable Strain Lot Number Qty Ordered Qty …" at bounding box center [342, 50] width 608 height 315
click at [69, 188] on button "Add New Detail" at bounding box center [67, 192] width 58 height 15
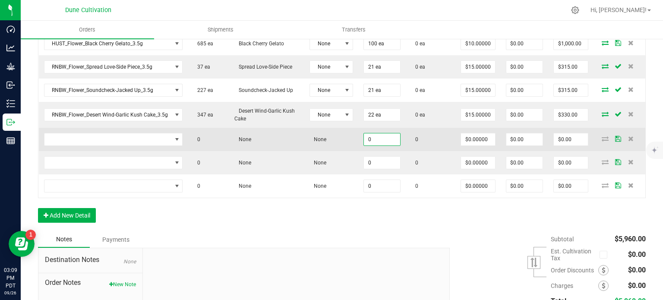
click at [374, 137] on input "0" at bounding box center [382, 139] width 36 height 12
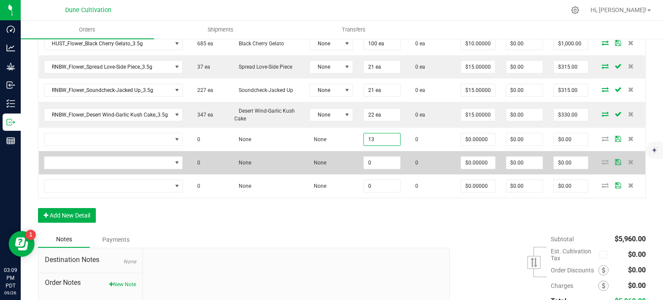
type input "13"
click at [376, 151] on td "0" at bounding box center [381, 162] width 47 height 23
click at [381, 167] on td "0" at bounding box center [381, 162] width 47 height 23
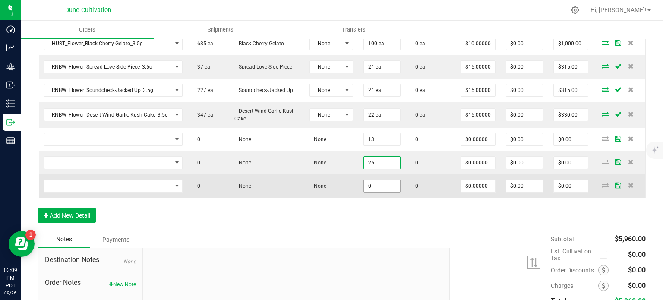
type input "25"
click at [379, 189] on input "0" at bounding box center [382, 186] width 36 height 12
click at [378, 180] on input "23" at bounding box center [382, 186] width 36 height 12
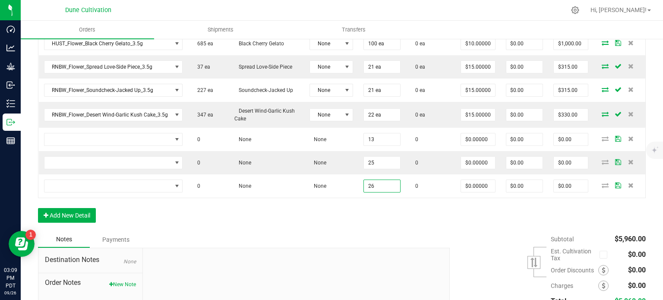
type input "26"
click at [362, 213] on div "Order Details Print All Labels Item Sellable Strain Lot Number Qty Ordered Qty …" at bounding box center [342, 62] width 608 height 338
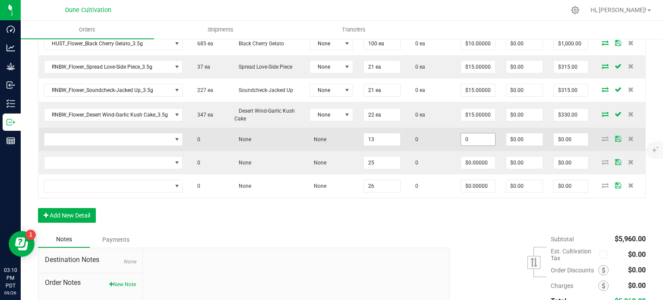
click at [465, 133] on input "0" at bounding box center [478, 139] width 34 height 12
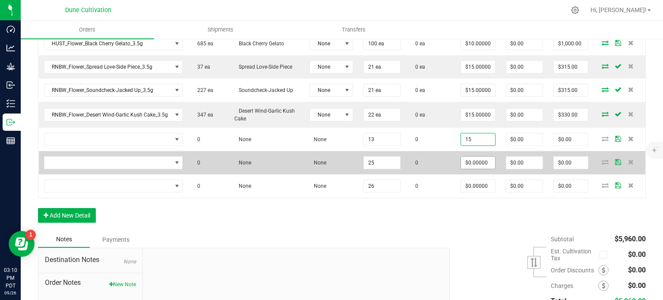
type input "$15.00000"
type input "$195.00"
click at [470, 165] on input "0" at bounding box center [478, 163] width 34 height 12
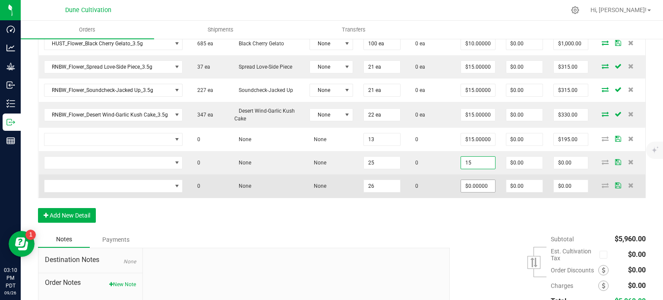
type input "$15.00000"
type input "$375.00"
click at [472, 188] on input "0" at bounding box center [478, 186] width 34 height 12
click at [465, 186] on input "51" at bounding box center [478, 186] width 34 height 12
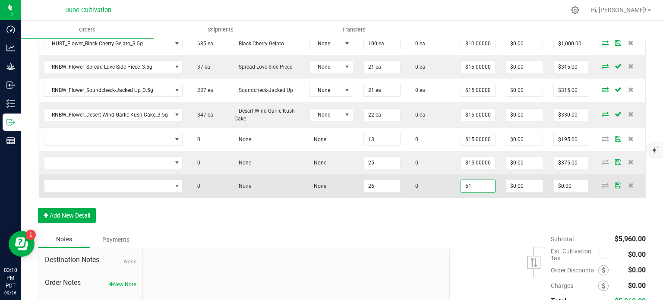
click at [465, 186] on input "51" at bounding box center [478, 186] width 34 height 12
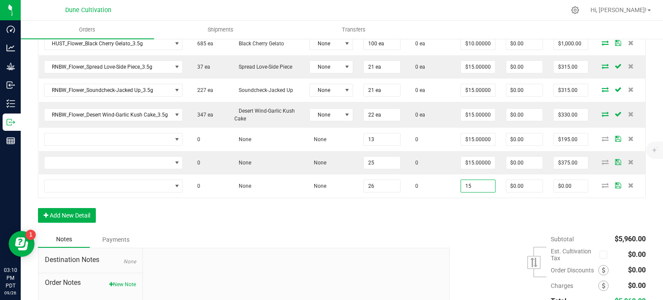
type input "$15.00000"
type input "$390.00"
click at [448, 210] on div "Order Details Print All Labels Item Sellable Strain Lot Number Qty Ordered Qty …" at bounding box center [342, 62] width 608 height 338
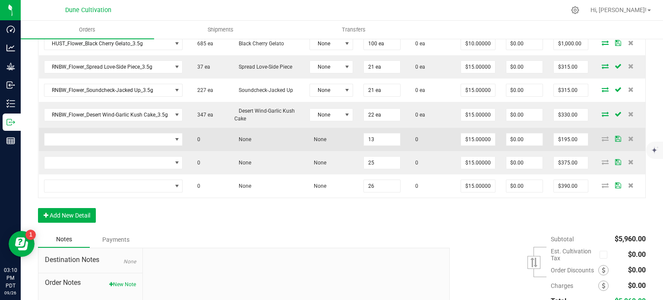
click at [130, 143] on td at bounding box center [113, 139] width 149 height 23
click at [139, 138] on span "NO DATA FOUND" at bounding box center [107, 139] width 127 height 12
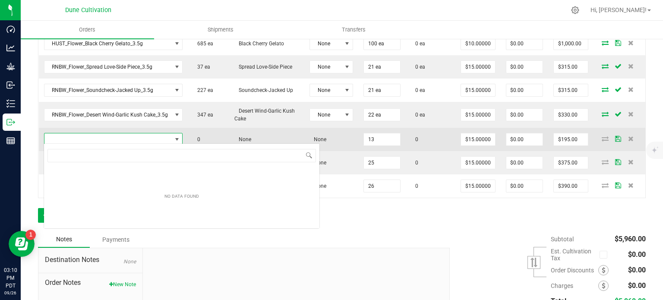
type input "Packs-Flower-Blue Maui-3.5g"
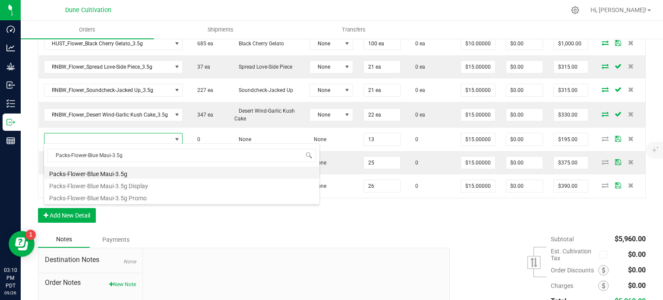
click at [118, 170] on li "Packs-Flower-Blue Maui-3.5g" at bounding box center [181, 173] width 275 height 12
type input "13 ea"
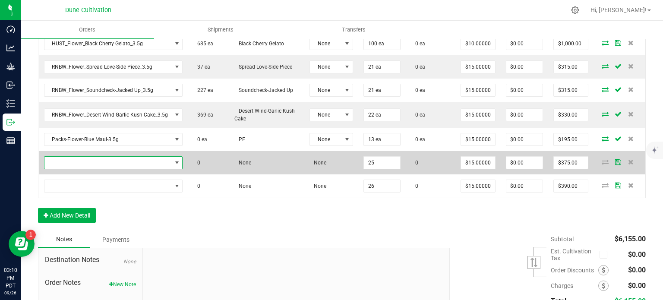
click at [135, 157] on span "NO DATA FOUND" at bounding box center [107, 163] width 127 height 12
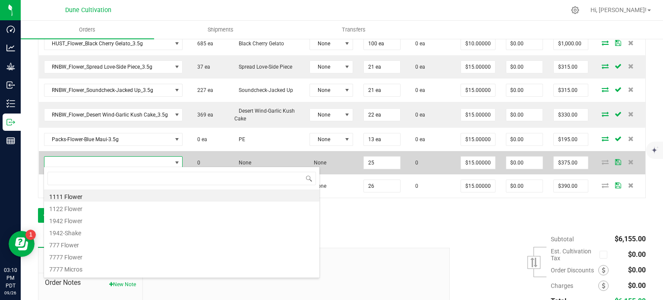
type input "PCKS_Flower_Chem Dawg_3.5g"
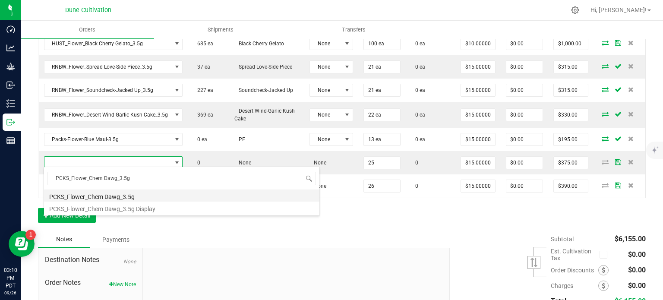
click at [126, 196] on li "PCKS_Flower_Chem Dawg_3.5g" at bounding box center [181, 195] width 275 height 12
type input "25 ea"
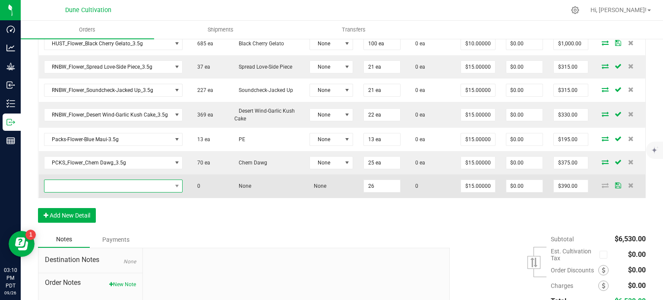
click at [136, 185] on span "NO DATA FOUND" at bounding box center [107, 186] width 127 height 12
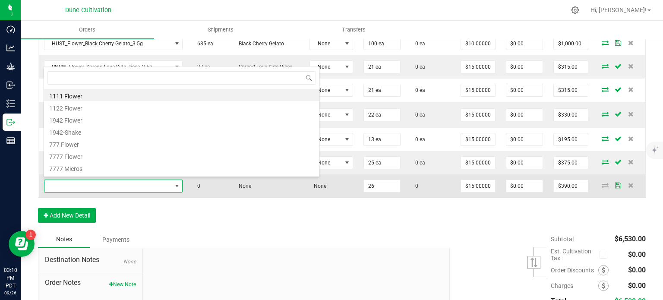
type input "PCKS_Flower_Amnesia Haze_3.5g"
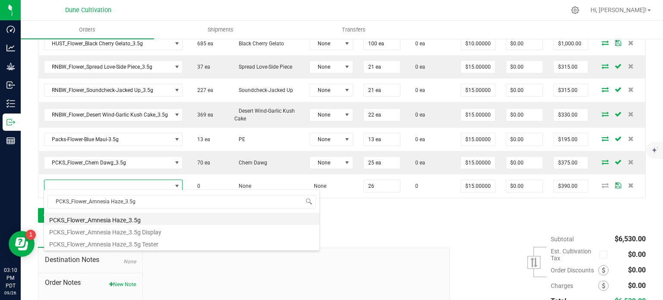
click at [136, 213] on li "PCKS_Flower_Amnesia Haze_3.5g" at bounding box center [181, 219] width 275 height 12
type input "26 ea"
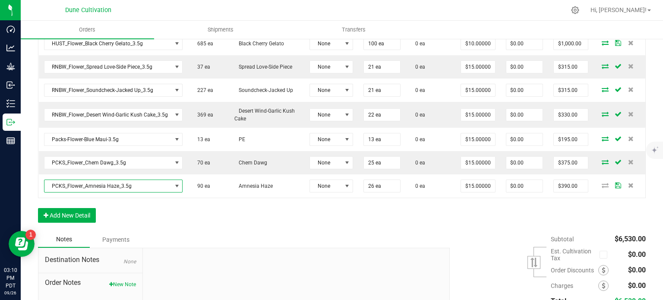
click at [175, 211] on div "Order Details Print All Labels Item Sellable Strain Lot Number Qty Ordered Qty …" at bounding box center [342, 62] width 608 height 338
click at [86, 209] on button "Add New Detail" at bounding box center [67, 215] width 58 height 15
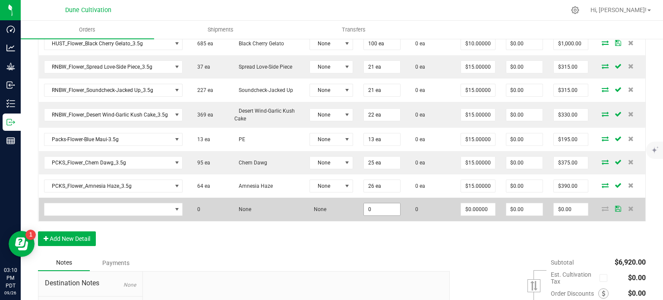
click at [381, 209] on input "0" at bounding box center [382, 209] width 36 height 12
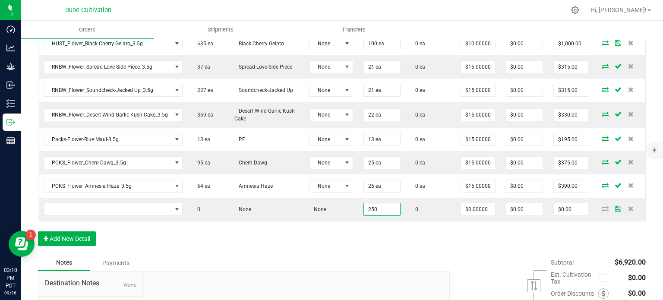
type input "250"
click at [376, 243] on div "Order Details Print All Labels Item Sellable Strain Lot Number Qty Ordered Qty …" at bounding box center [342, 73] width 608 height 361
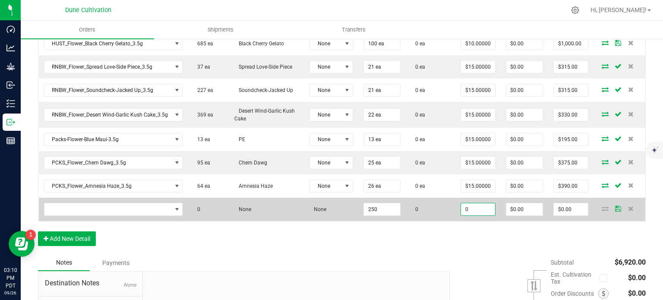
click at [475, 210] on input "0" at bounding box center [478, 209] width 34 height 12
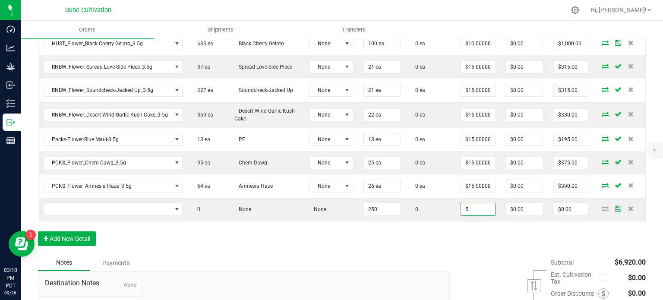
type input "$5.00000"
type input "$1,250.00"
click at [426, 255] on div "Notes Payments" at bounding box center [240, 263] width 405 height 16
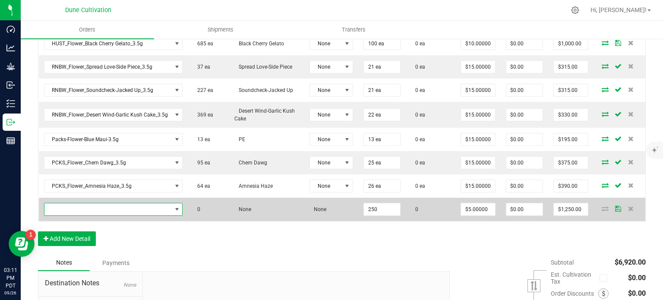
click at [118, 204] on span "NO DATA FOUND" at bounding box center [107, 209] width 127 height 12
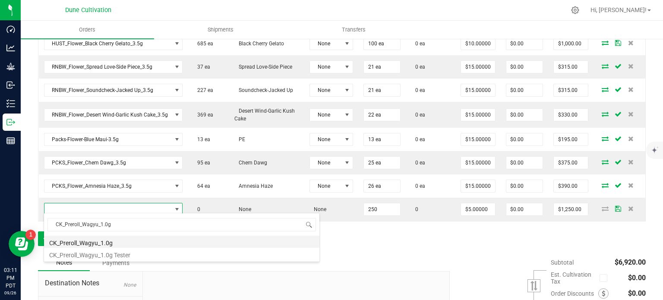
click at [120, 242] on li "CK_Preroll_Wagyu_1.0g" at bounding box center [181, 242] width 275 height 12
type input "250 ea"
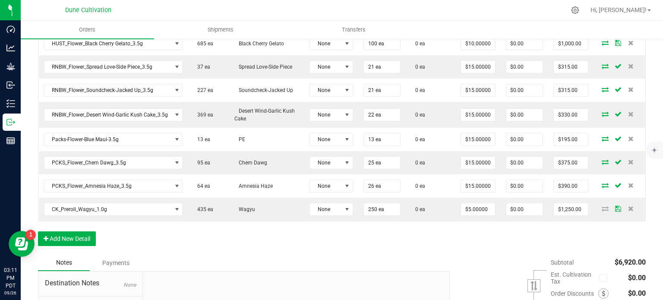
click at [139, 231] on div "Order Details Print All Labels Item Sellable Strain Lot Number Qty Ordered Qty …" at bounding box center [342, 73] width 608 height 361
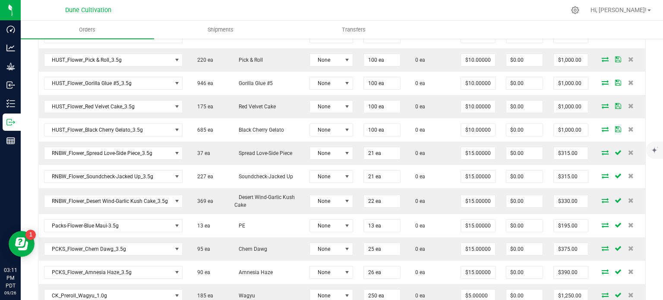
scroll to position [215, 0]
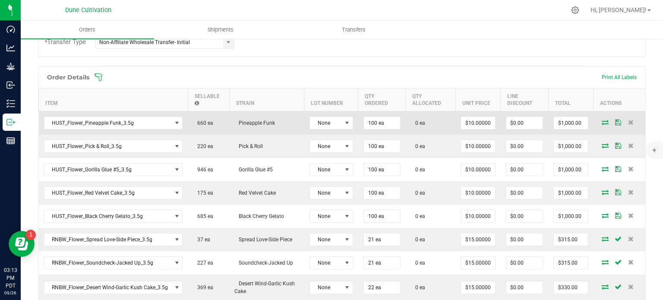
click at [601, 120] on icon at bounding box center [604, 122] width 7 height 5
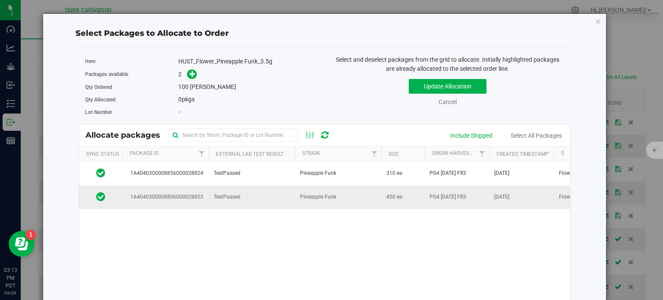
click at [202, 190] on td "1A4040300008856000028853" at bounding box center [165, 197] width 86 height 23
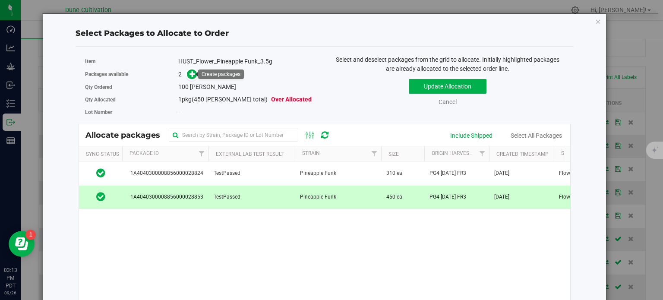
click at [195, 76] on link at bounding box center [192, 74] width 10 height 7
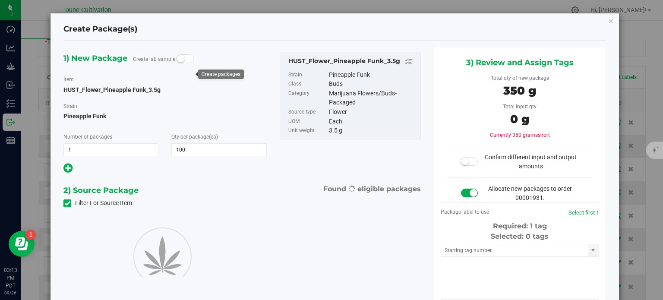
type input "100"
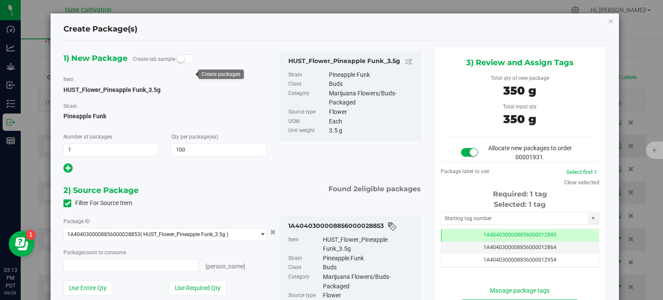
type input "100 ea"
click at [483, 236] on span "1A4040300008856000012845" at bounding box center [519, 235] width 73 height 6
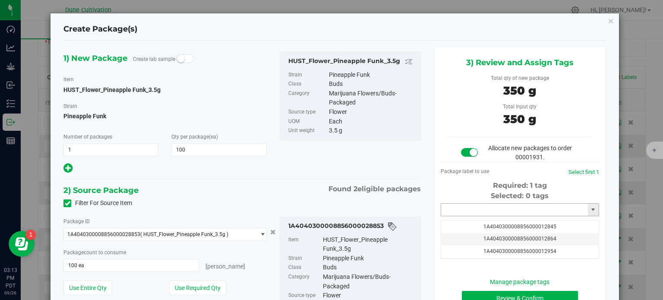
click at [479, 204] on input "text" at bounding box center [514, 210] width 147 height 12
click at [476, 226] on li "1A4040300008856000039037" at bounding box center [515, 224] width 156 height 13
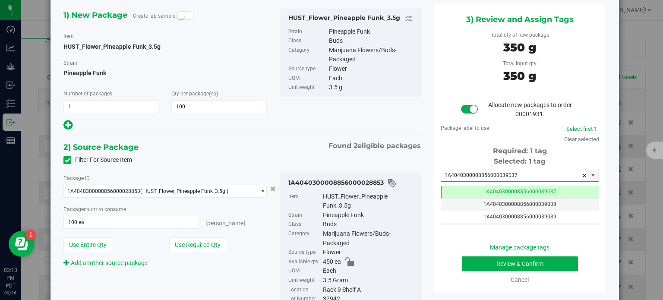
type input "1A4040300008856000039037"
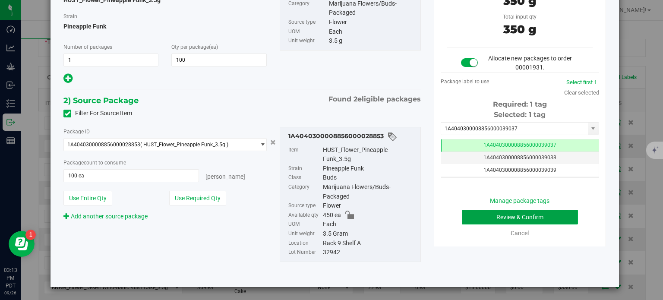
click at [481, 219] on button "Review & Confirm" at bounding box center [520, 217] width 116 height 15
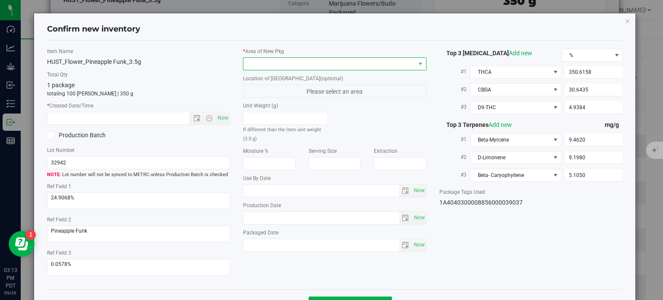
click at [321, 58] on span at bounding box center [329, 64] width 172 height 12
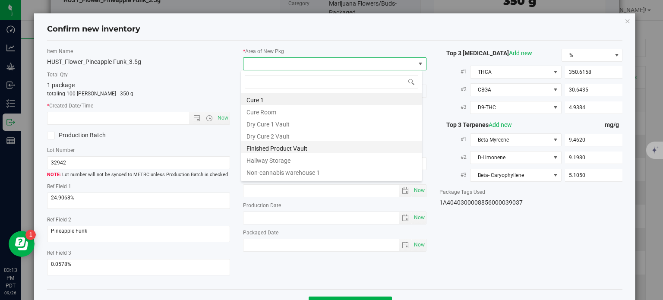
click at [304, 147] on li "Finished Product Vault" at bounding box center [331, 147] width 180 height 12
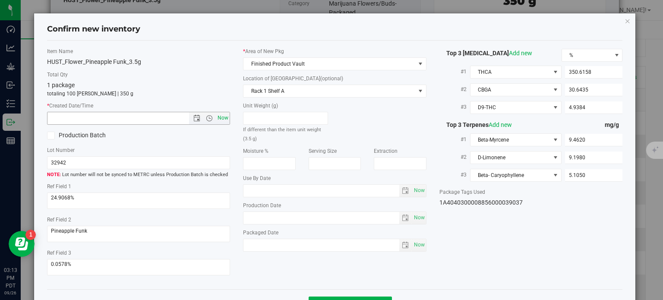
click at [221, 116] on span "Now" at bounding box center [223, 118] width 15 height 13
type input "9/26/2025 3:13 PM"
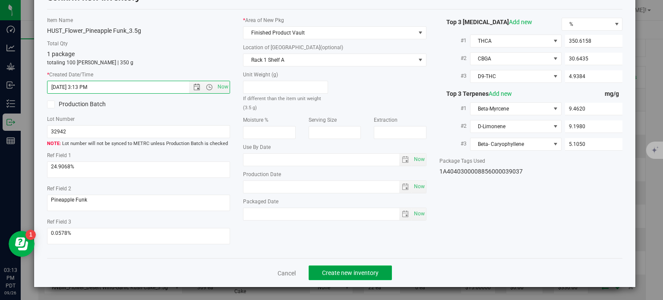
click at [340, 267] on button "Create new inventory" at bounding box center [350, 272] width 83 height 15
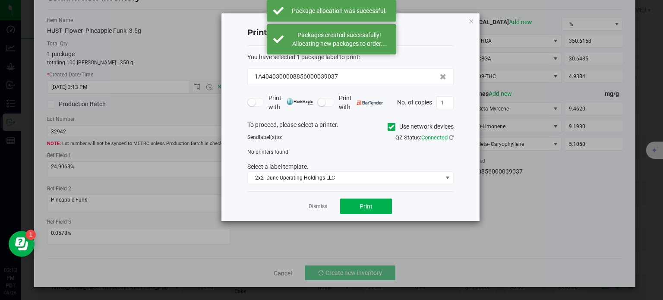
click at [331, 208] on div "Dismiss Print" at bounding box center [350, 206] width 206 height 30
click at [327, 207] on div "Dismiss Print" at bounding box center [350, 206] width 206 height 30
click at [321, 207] on link "Dismiss" at bounding box center [318, 206] width 19 height 7
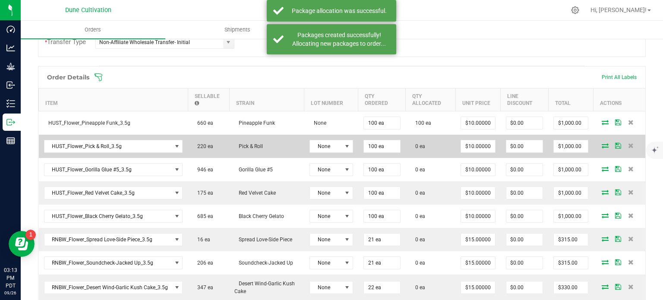
click at [598, 143] on span at bounding box center [604, 145] width 13 height 5
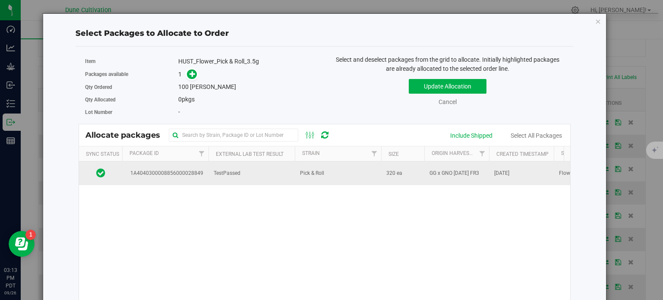
click at [164, 177] on td "1A4040300008856000028849" at bounding box center [165, 172] width 86 height 23
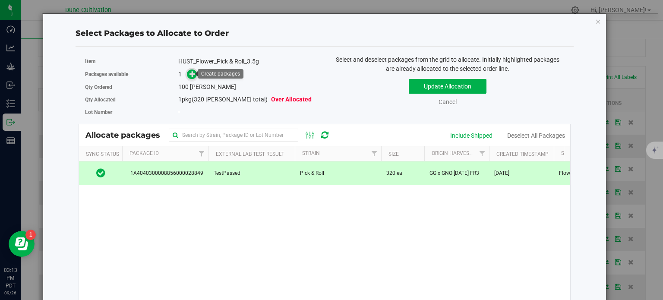
click at [192, 73] on icon at bounding box center [192, 73] width 6 height 6
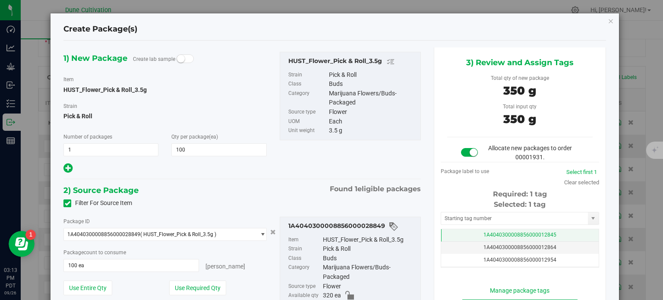
click at [457, 231] on td "1A4040300008856000012845" at bounding box center [519, 235] width 157 height 13
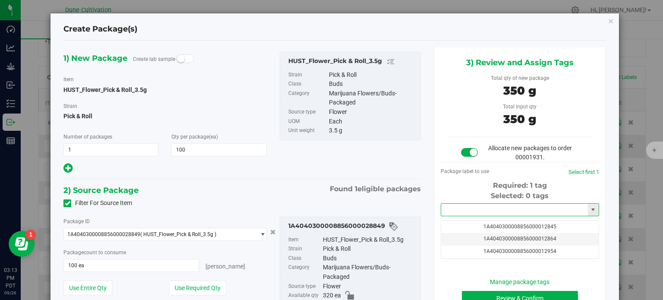
click at [457, 208] on input "text" at bounding box center [514, 210] width 147 height 12
paste input "3903"
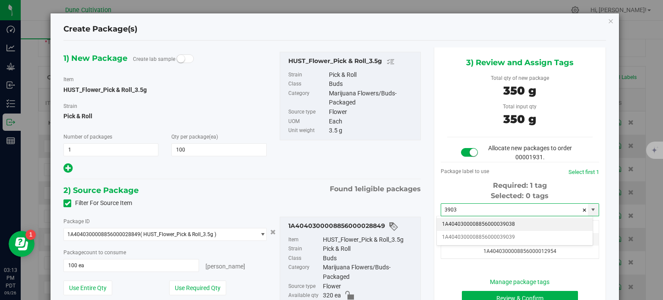
click at [491, 223] on li "1A4040300008856000039038" at bounding box center [515, 224] width 156 height 13
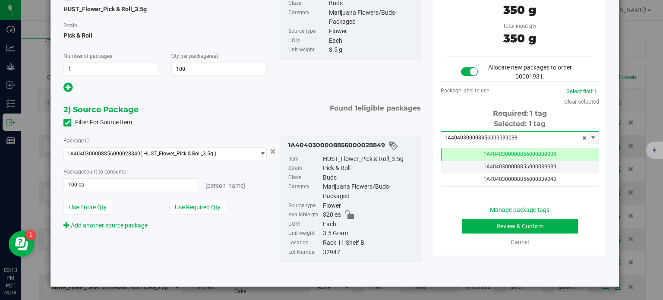
type input "1A4040300008856000039038"
click at [479, 219] on button "Review & Confirm" at bounding box center [520, 226] width 116 height 15
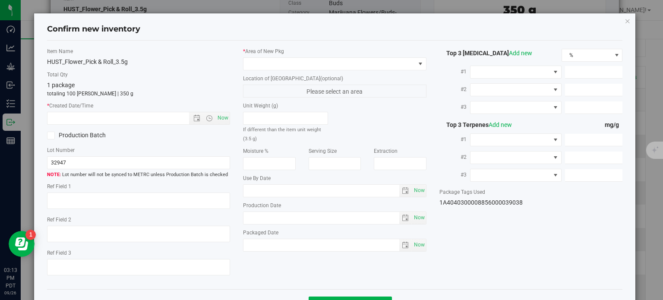
type textarea "22.6925%"
type textarea "Pick & Roll"
type textarea "<LOQ"
type input "249.3672"
type input "8.7789"
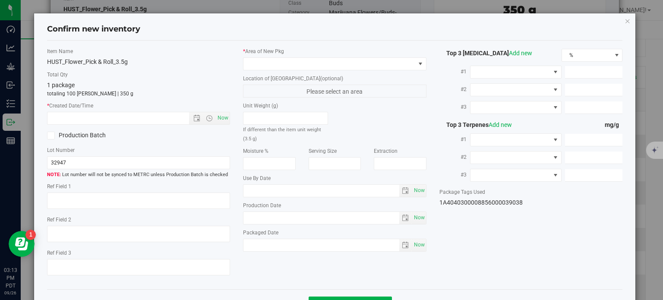
type input "8.2299"
type input "6.6320"
type input "4.9530"
type input "2.6410"
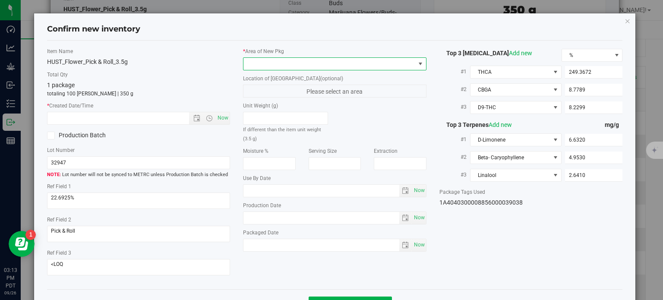
click at [327, 63] on span at bounding box center [329, 64] width 172 height 12
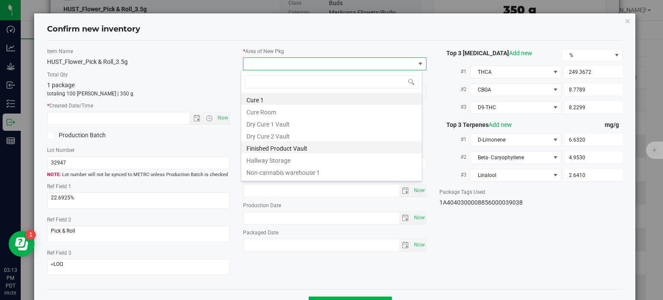
click at [299, 147] on li "Finished Product Vault" at bounding box center [331, 147] width 180 height 12
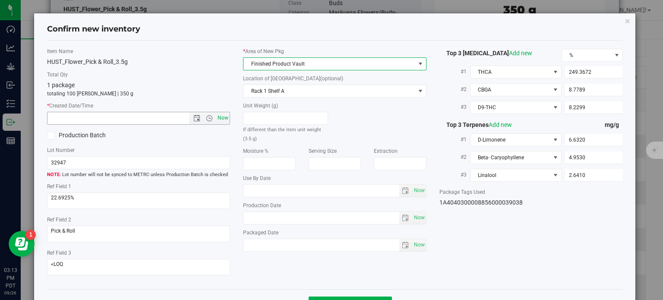
click at [223, 118] on span "Now" at bounding box center [223, 118] width 15 height 13
type input "9/26/2025 3:13 PM"
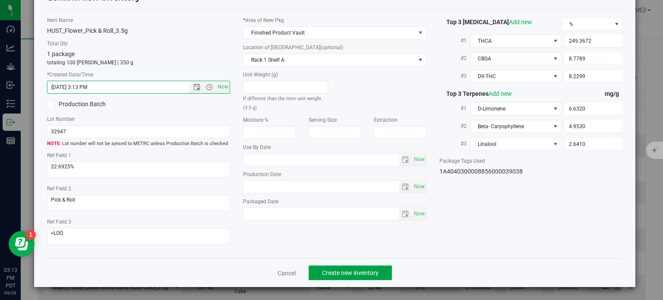
click at [354, 273] on span "Create new inventory" at bounding box center [350, 272] width 57 height 7
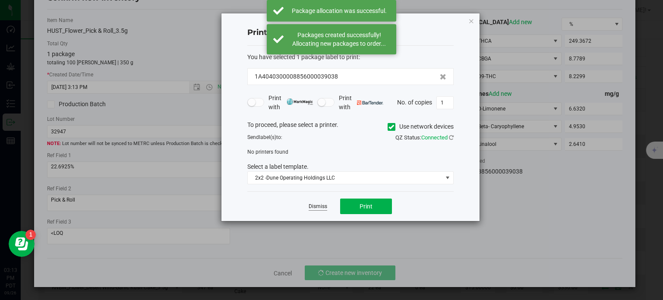
click at [317, 204] on link "Dismiss" at bounding box center [318, 206] width 19 height 7
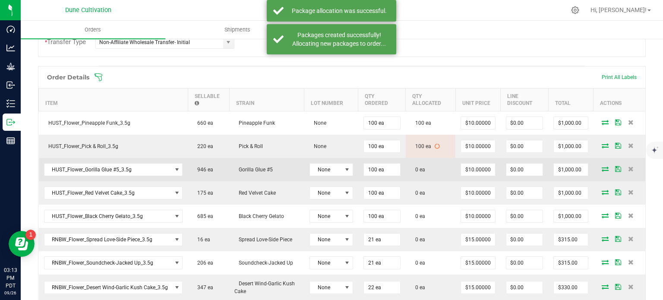
click at [601, 168] on icon at bounding box center [604, 168] width 7 height 5
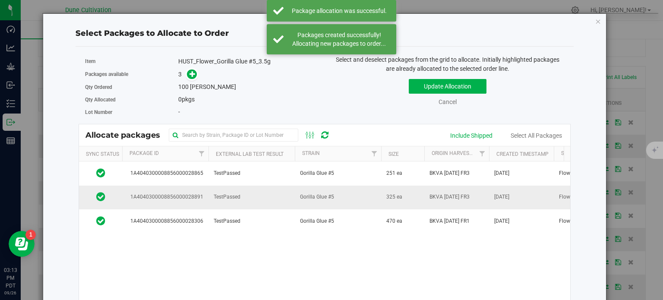
click at [199, 204] on td "1A4040300008856000028891" at bounding box center [165, 198] width 86 height 24
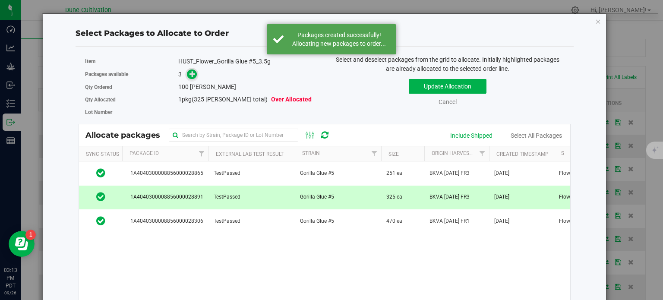
click at [192, 76] on icon at bounding box center [192, 74] width 6 height 6
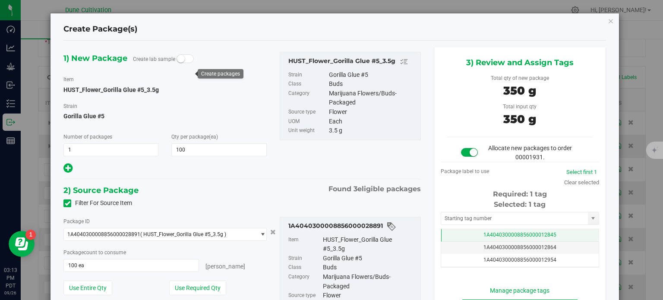
click at [474, 233] on td "1A4040300008856000012845" at bounding box center [519, 235] width 157 height 13
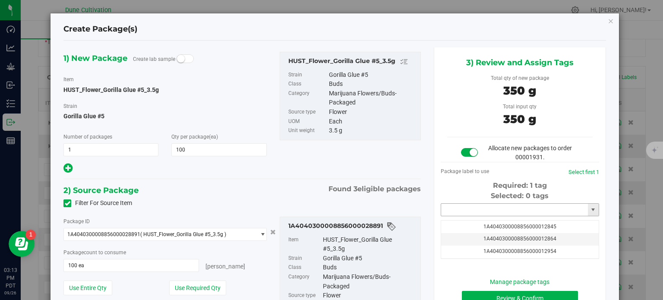
click at [472, 208] on input "text" at bounding box center [514, 210] width 147 height 12
paste input "3903"
click at [481, 221] on li "1A4040300008856000039039" at bounding box center [515, 224] width 156 height 13
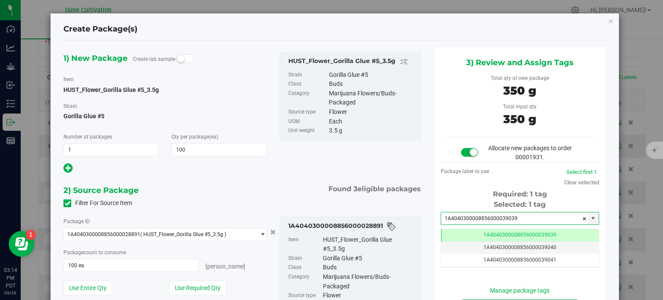
type input "1A4040300008856000039039"
click at [409, 219] on div "1A4040300008856000028891 Item HUST_Flower_Gorilla Glue #5_3.5g Strain Gorilla G…" at bounding box center [350, 284] width 141 height 135
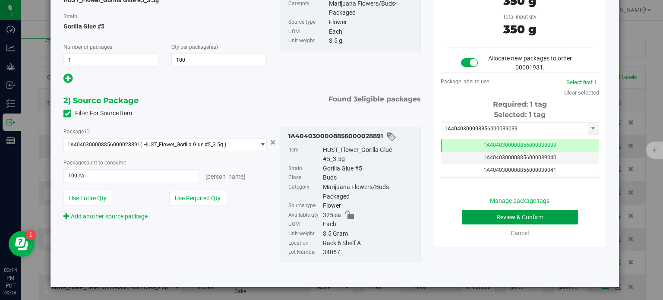
click at [463, 219] on button "Review & Confirm" at bounding box center [520, 217] width 116 height 15
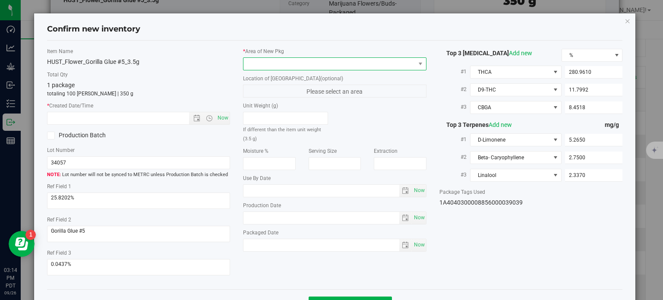
click at [383, 65] on span at bounding box center [329, 64] width 172 height 12
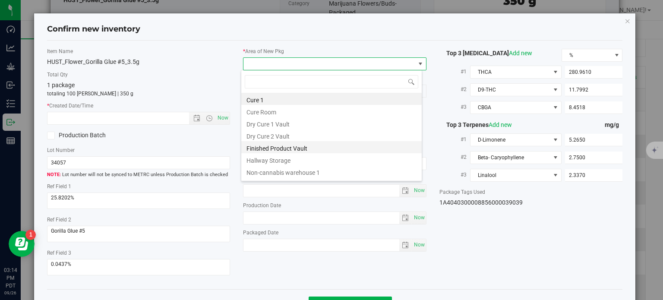
click at [323, 147] on li "Finished Product Vault" at bounding box center [331, 147] width 180 height 12
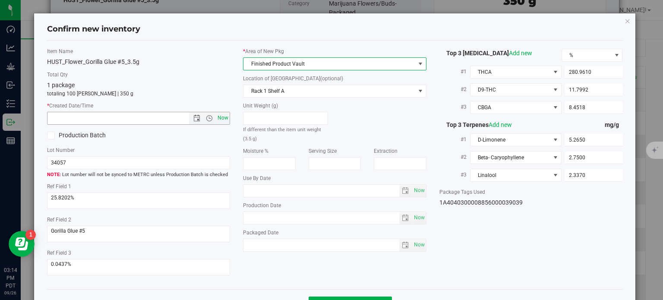
click at [223, 114] on span "Now" at bounding box center [223, 118] width 15 height 13
type input "9/26/2025 3:14 PM"
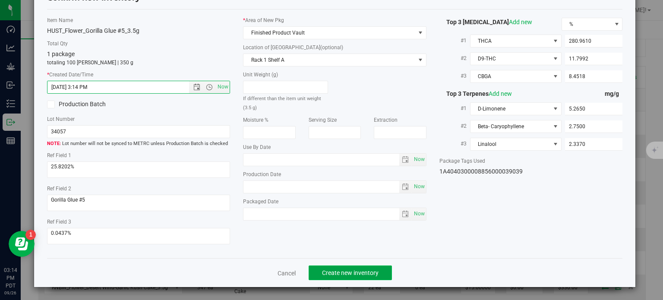
click at [358, 269] on span "Create new inventory" at bounding box center [350, 272] width 57 height 7
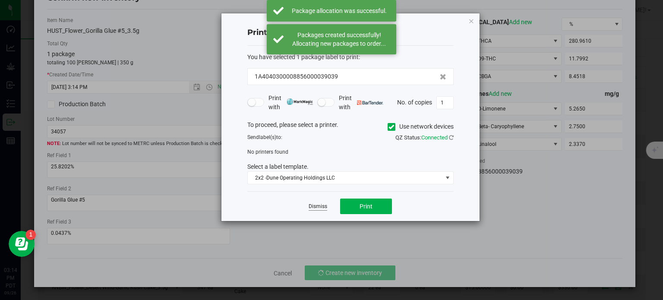
click at [321, 207] on link "Dismiss" at bounding box center [318, 206] width 19 height 7
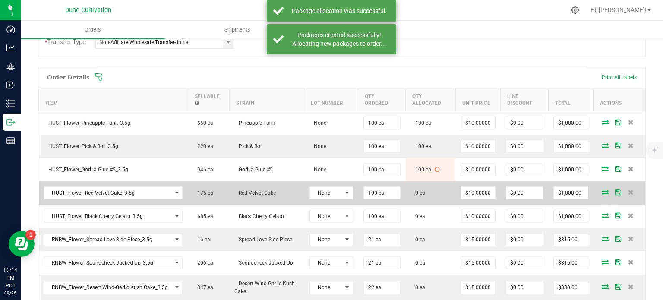
click at [601, 189] on icon at bounding box center [604, 191] width 7 height 5
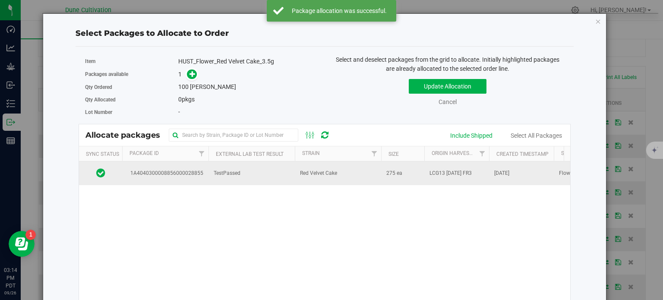
click at [199, 176] on span "1A4040300008856000028855" at bounding box center [165, 173] width 76 height 8
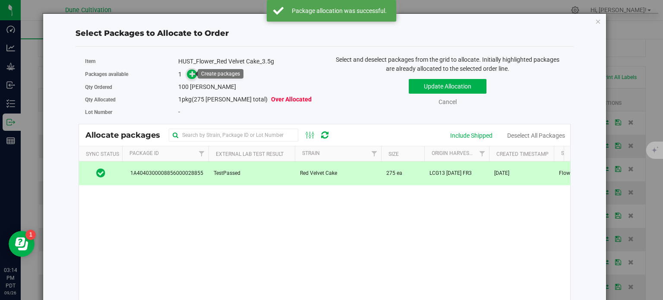
click at [189, 69] on span at bounding box center [192, 74] width 10 height 10
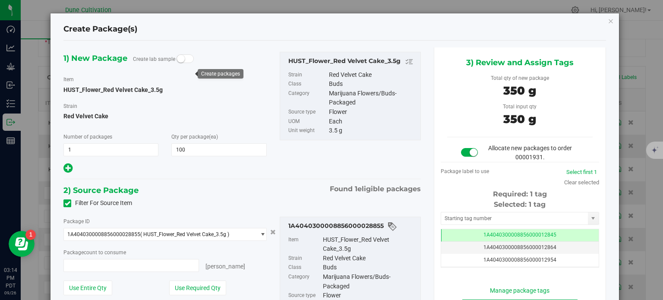
type input "100 ea"
click at [445, 238] on td "1A4040300008856000012845" at bounding box center [519, 235] width 157 height 13
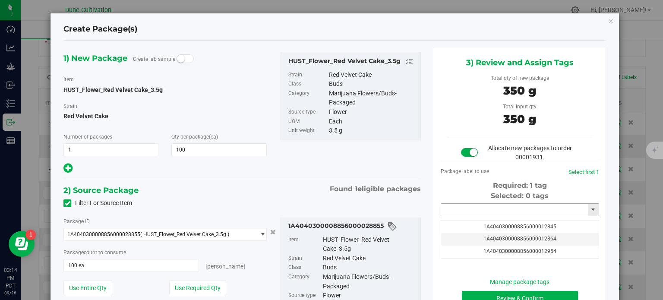
click at [450, 208] on input "text" at bounding box center [514, 210] width 147 height 12
paste input "3903"
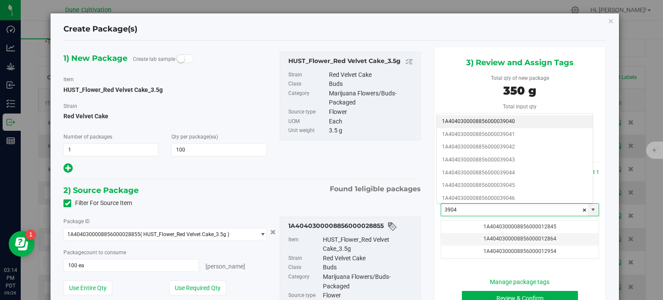
click at [482, 120] on li "1A4040300008856000039040" at bounding box center [515, 121] width 156 height 13
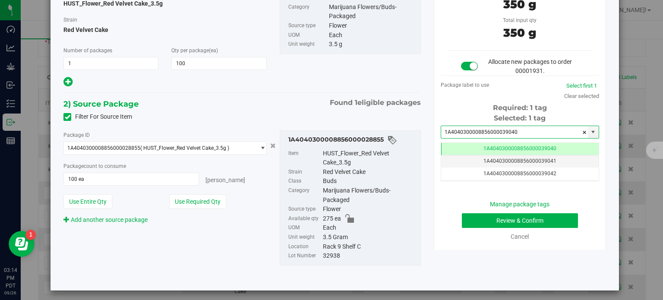
type input "1A4040300008856000039040"
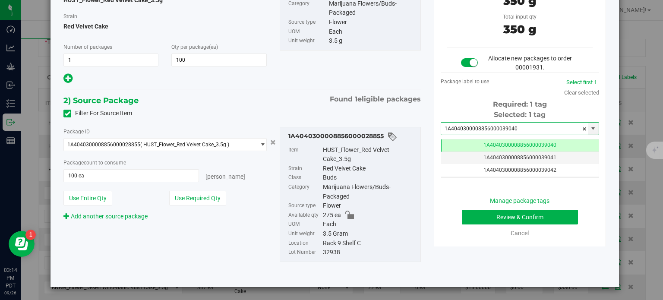
click at [479, 224] on div "Manage package tags Review & Confirm Cancel" at bounding box center [519, 216] width 145 height 41
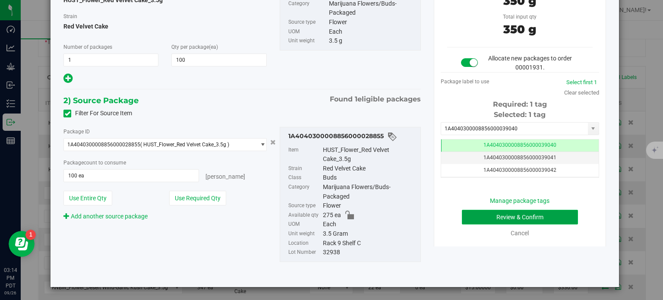
click at [476, 212] on button "Review & Confirm" at bounding box center [520, 217] width 116 height 15
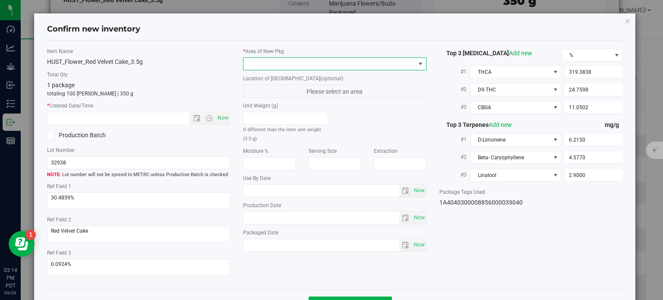
drag, startPoint x: 376, startPoint y: 57, endPoint x: 383, endPoint y: 54, distance: 7.5
click at [383, 54] on div "* Area of New Pkg" at bounding box center [334, 58] width 183 height 23
click at [334, 69] on span at bounding box center [329, 64] width 172 height 12
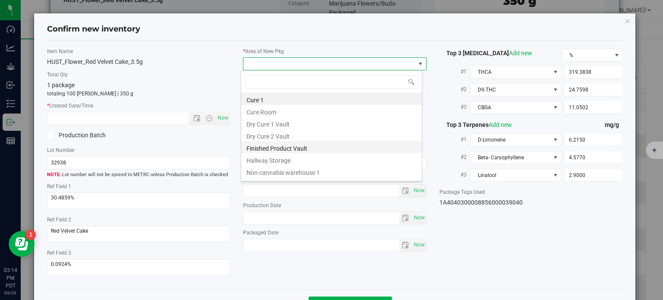
click at [291, 150] on li "Finished Product Vault" at bounding box center [331, 147] width 180 height 12
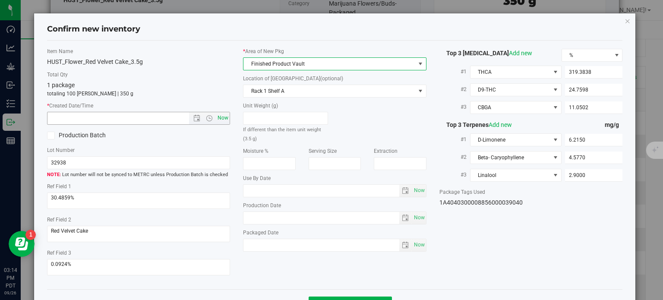
click at [224, 117] on span "Now" at bounding box center [223, 118] width 15 height 13
type input "9/26/2025 3:14 PM"
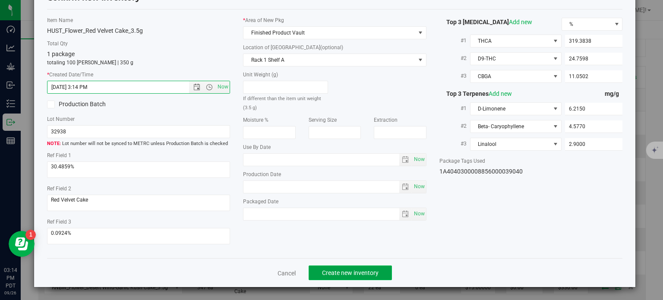
click at [373, 265] on button "Create new inventory" at bounding box center [350, 272] width 83 height 15
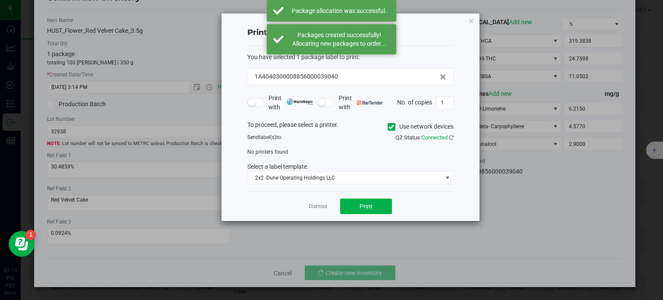
click at [314, 202] on app-cancel-button "Dismiss" at bounding box center [318, 206] width 19 height 9
click at [315, 207] on link "Dismiss" at bounding box center [318, 206] width 19 height 7
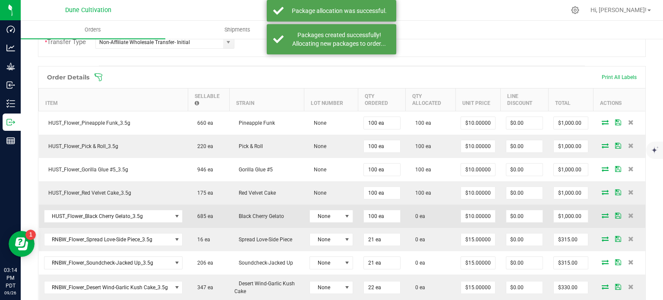
click at [601, 213] on icon at bounding box center [604, 215] width 7 height 5
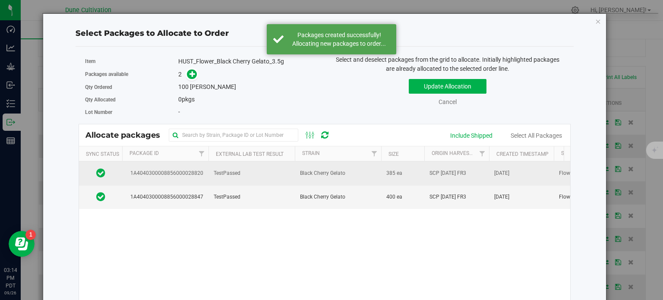
click at [193, 181] on td "1A4040300008856000028820" at bounding box center [165, 173] width 86 height 24
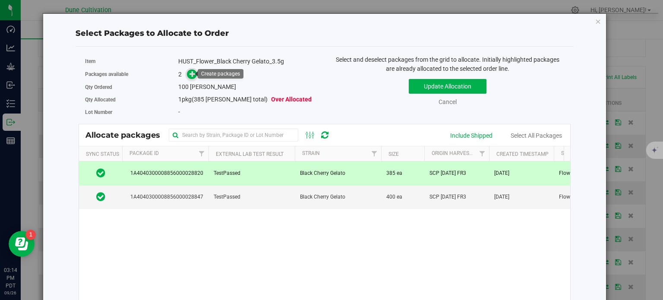
click at [189, 75] on icon at bounding box center [192, 73] width 6 height 6
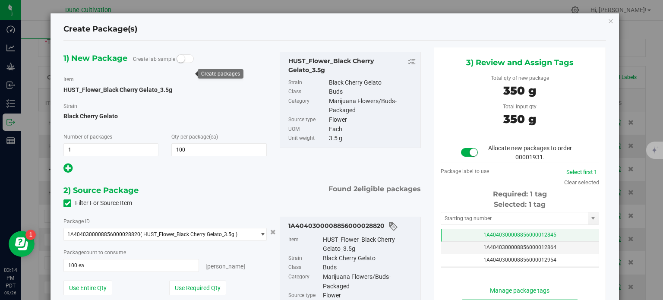
click at [454, 231] on td "1A4040300008856000012845" at bounding box center [519, 235] width 157 height 13
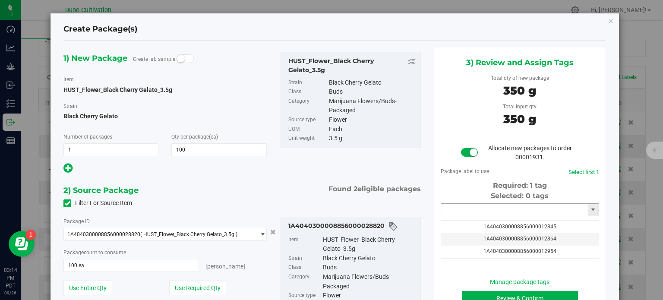
click at [458, 205] on input "text" at bounding box center [514, 210] width 147 height 12
paste input "3904"
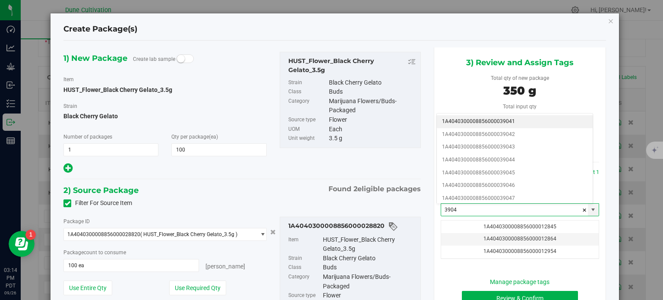
click at [490, 123] on li "1A4040300008856000039041" at bounding box center [515, 121] width 156 height 13
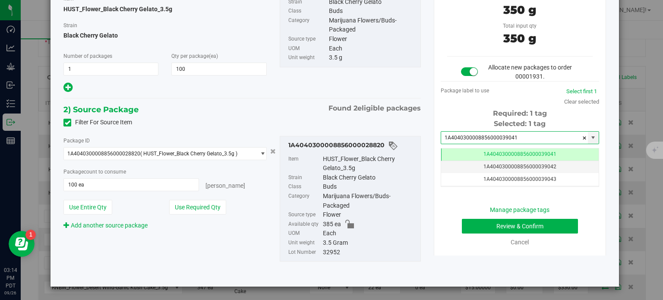
type input "1A4040300008856000039041"
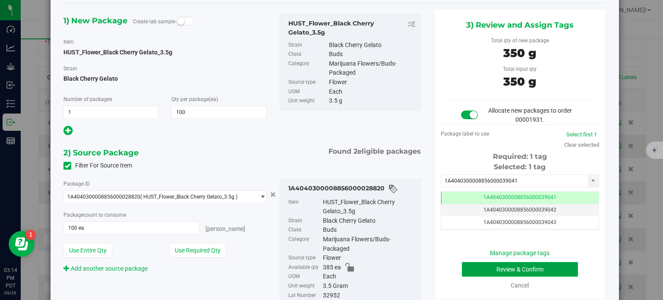
click at [485, 267] on button "Review & Confirm" at bounding box center [520, 269] width 116 height 15
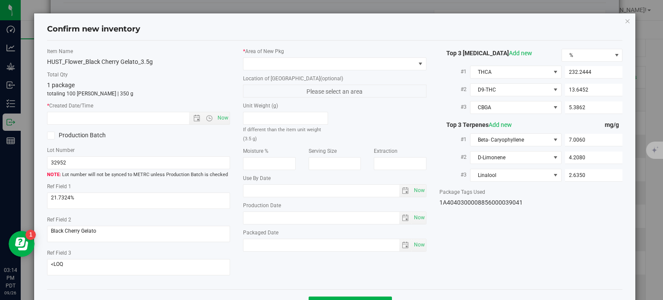
click at [308, 73] on div "* Area of New Pkg Location of New Pkg (optional) Please select an area Unit Wei…" at bounding box center [334, 151] width 196 height 208
click at [307, 68] on span at bounding box center [329, 64] width 172 height 12
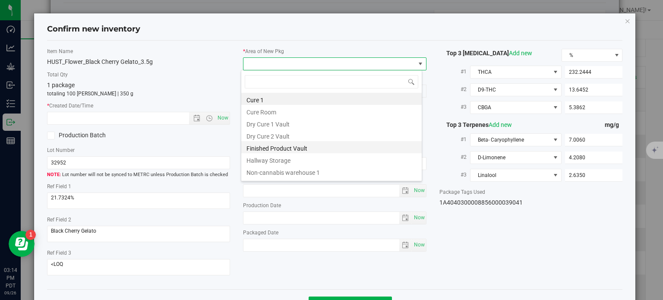
click at [285, 146] on li "Finished Product Vault" at bounding box center [331, 147] width 180 height 12
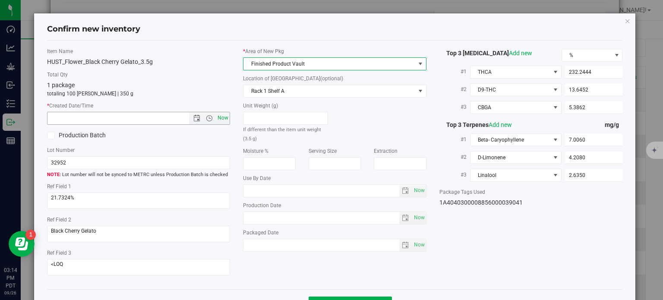
click at [227, 120] on span "Now" at bounding box center [223, 118] width 15 height 13
type input "9/26/2025 3:14 PM"
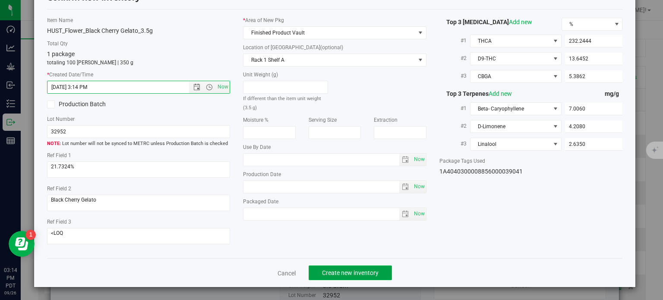
click at [347, 272] on span "Create new inventory" at bounding box center [350, 272] width 57 height 7
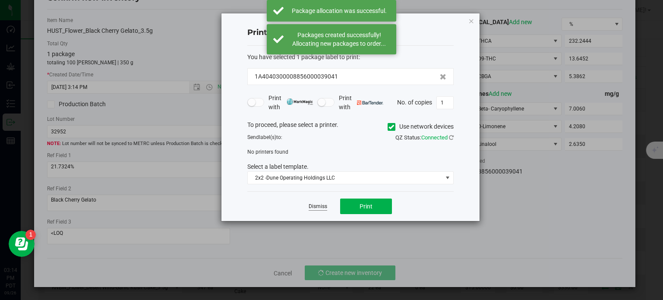
click at [309, 205] on link "Dismiss" at bounding box center [318, 206] width 19 height 7
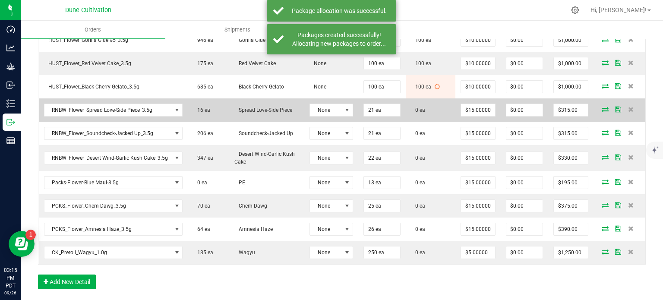
click at [597, 110] on td at bounding box center [619, 109] width 52 height 23
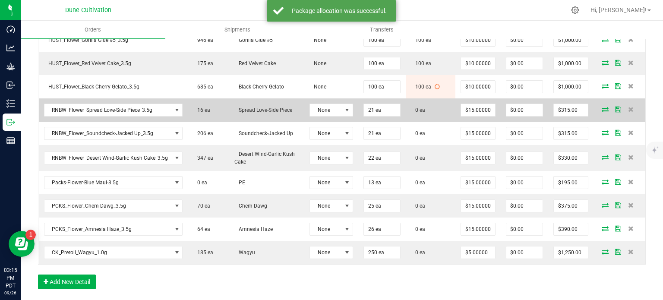
click at [601, 107] on icon at bounding box center [604, 109] width 7 height 5
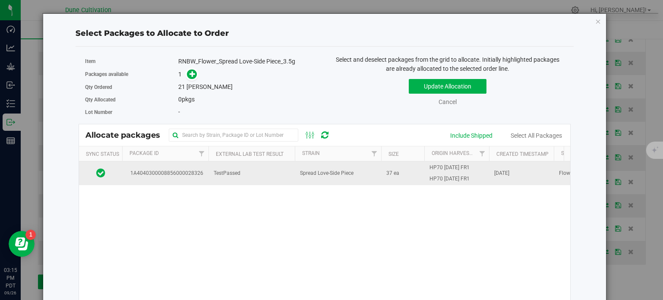
click at [185, 173] on span "1A4040300008856000028326" at bounding box center [165, 173] width 76 height 8
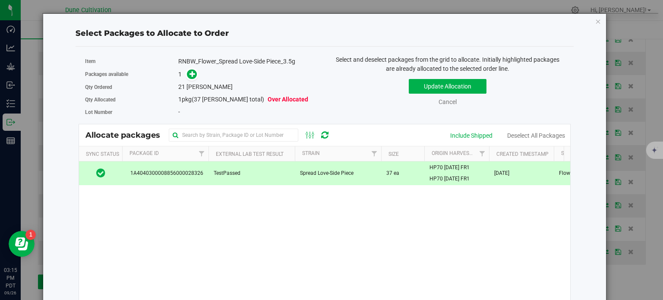
click at [198, 69] on div "1" at bounding box center [248, 74] width 140 height 10
click at [187, 71] on link at bounding box center [192, 74] width 10 height 7
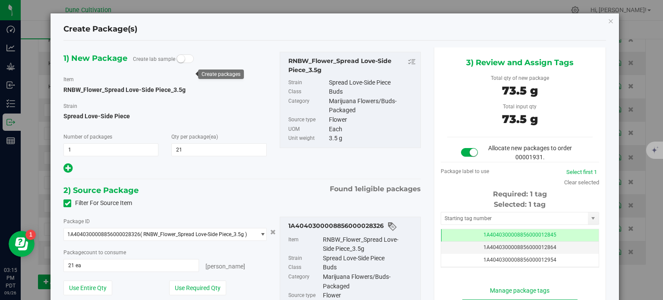
click at [461, 227] on div "Selected: 1 tag Tag 1A4040300008856000012845 1A4040300008856000012864 1A4040300…" at bounding box center [520, 233] width 158 height 68
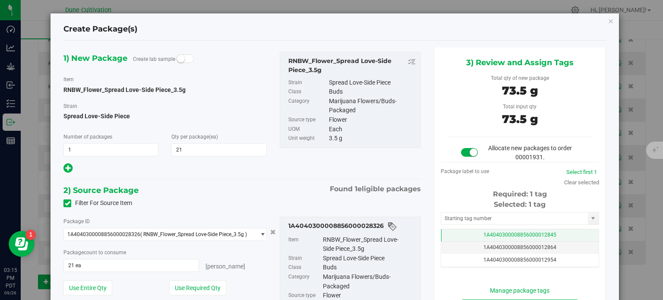
click at [463, 234] on td "1A4040300008856000012845" at bounding box center [519, 235] width 157 height 13
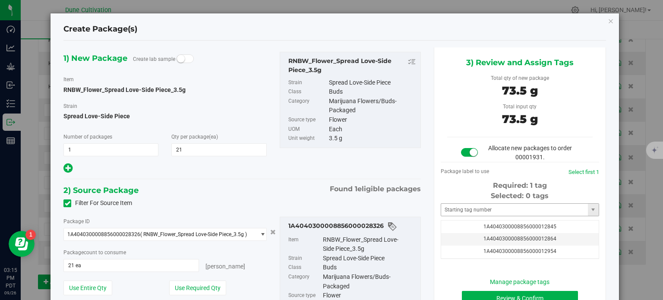
click at [463, 214] on div "Selected: 0 tags Tag 1A4040300008856000012845 1A4040300008856000012864 1A404030…" at bounding box center [520, 225] width 158 height 68
click at [463, 214] on input "text" at bounding box center [514, 210] width 147 height 12
paste input "3904"
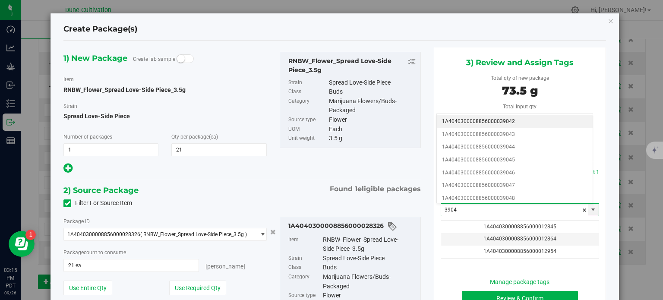
click at [502, 118] on li "1A4040300008856000039042" at bounding box center [515, 121] width 156 height 13
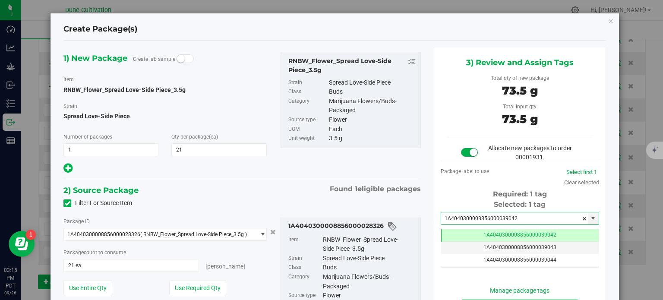
type input "1A4040300008856000039042"
click at [411, 178] on div "1) New Package Create lab sample Item RNBW_Flower_Spread Love-Side Piece_3.5g S…" at bounding box center [242, 208] width 370 height 322
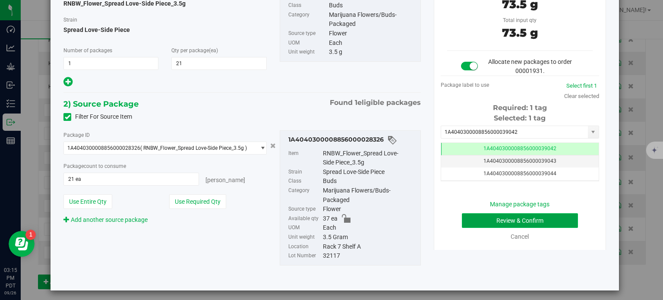
click at [473, 220] on button "Review & Confirm" at bounding box center [520, 220] width 116 height 15
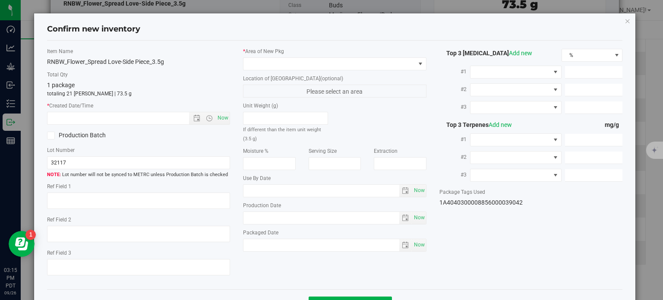
type textarea "24.4964%"
type textarea "HP70"
type textarea "<LOQ"
type input "269.1080"
type input "8.9564"
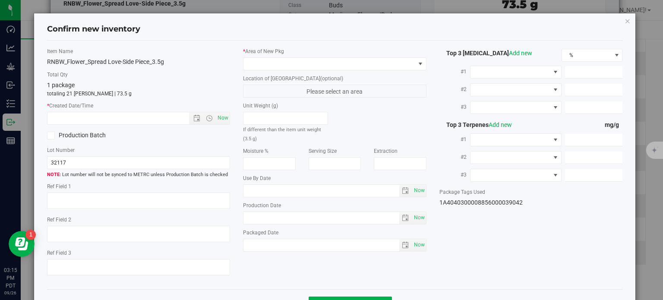
type input "7.0650"
type input "7.9770"
type input "4.8750"
type input "2.3840"
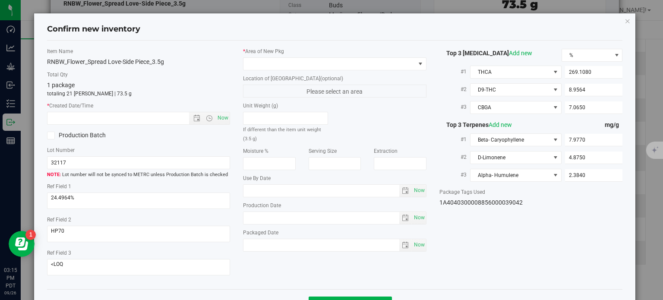
click at [314, 74] on div "* Area of New Pkg Location of New Pkg (optional) Please select an area Unit Wei…" at bounding box center [334, 151] width 196 height 208
click at [308, 67] on span at bounding box center [329, 64] width 172 height 12
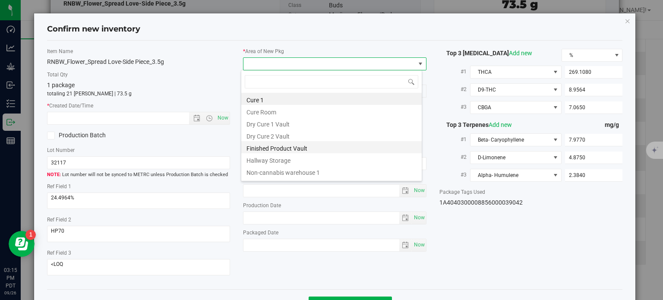
click at [280, 148] on li "Finished Product Vault" at bounding box center [331, 147] width 180 height 12
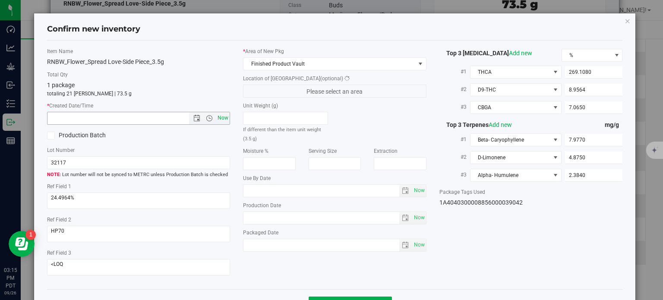
click at [226, 121] on span "Now" at bounding box center [223, 118] width 15 height 13
type input "9/26/2025 3:15 PM"
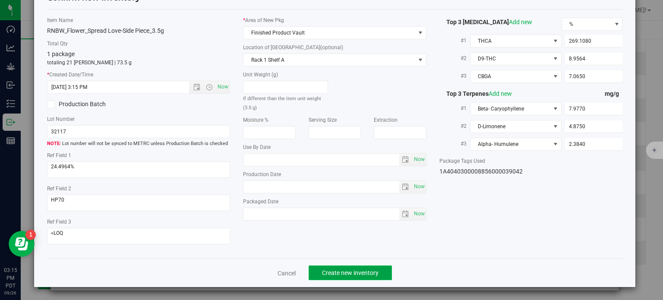
click at [332, 271] on span "Create new inventory" at bounding box center [350, 272] width 57 height 7
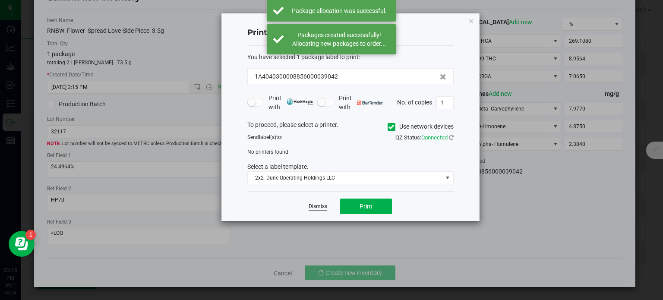
click at [318, 206] on link "Dismiss" at bounding box center [318, 206] width 19 height 7
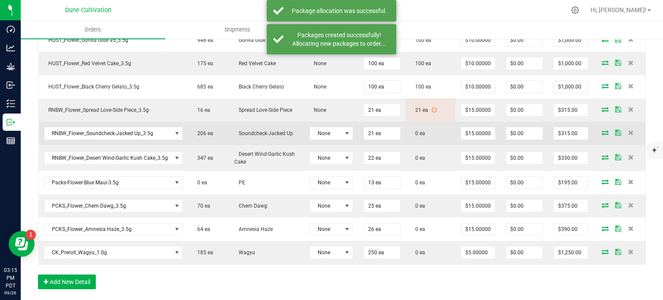
click at [601, 131] on icon at bounding box center [604, 132] width 7 height 5
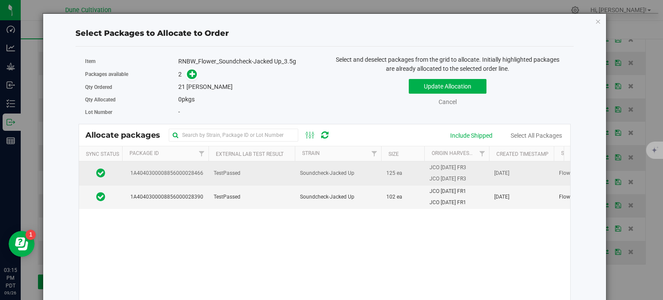
click at [210, 179] on td "TestPassed" at bounding box center [251, 173] width 86 height 24
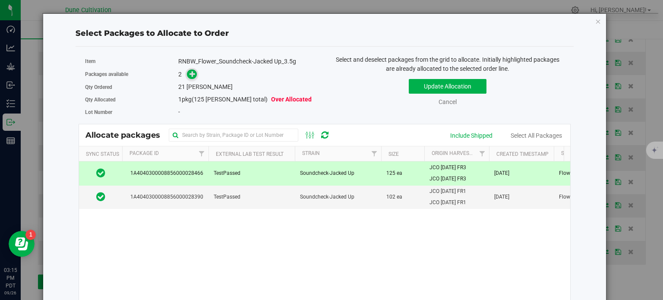
click at [187, 74] on span at bounding box center [192, 74] width 10 height 10
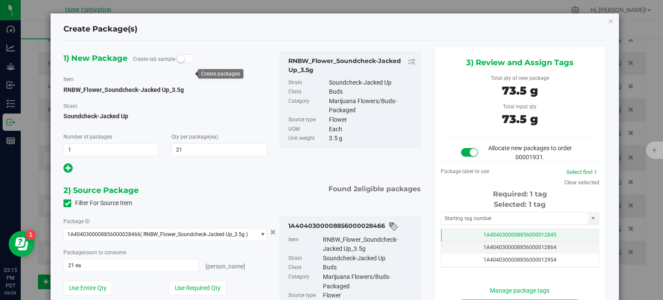
click at [464, 235] on td "1A4040300008856000012845" at bounding box center [519, 235] width 157 height 13
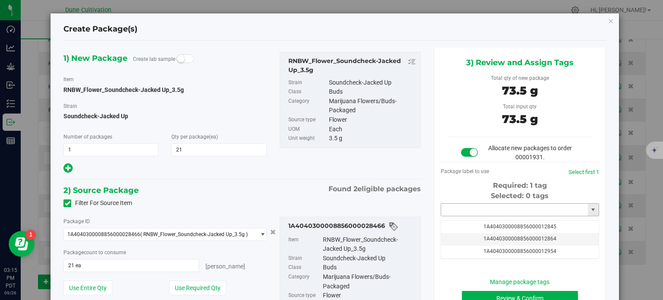
click at [464, 207] on input "text" at bounding box center [514, 210] width 147 height 12
paste input "3904"
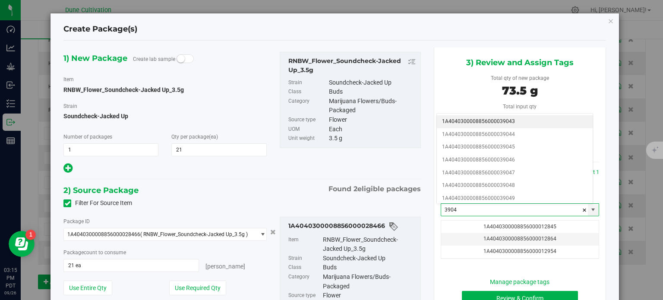
click at [496, 119] on li "1A4040300008856000039043" at bounding box center [515, 121] width 156 height 13
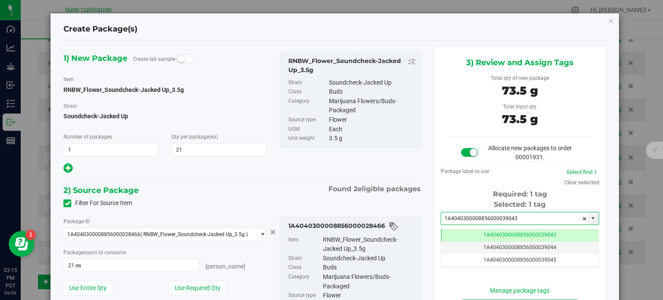
type input "1A4040300008856000039043"
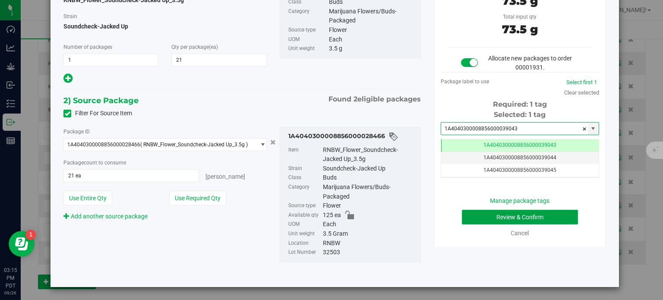
click at [478, 217] on button "Review & Confirm" at bounding box center [520, 217] width 116 height 15
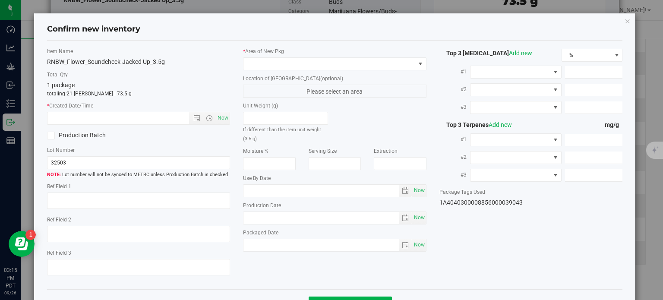
type textarea "29.0898%"
type textarea "Sound Check-Jacked Up"
type textarea "0.0542101%"
type input "315.6790"
type input "22.6247"
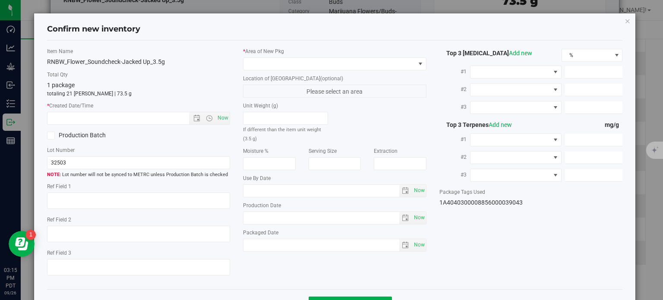
type input "14.0479"
type input "11.4200"
type input "3.7310"
type input "3.5210"
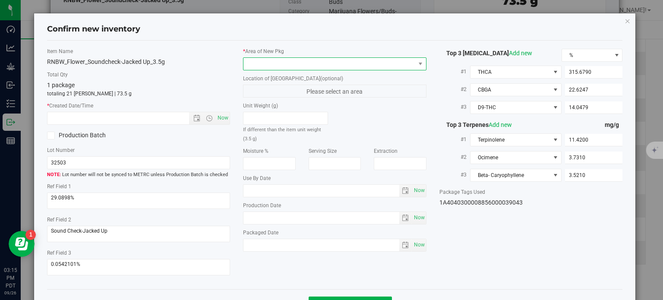
click at [332, 65] on span at bounding box center [329, 64] width 172 height 12
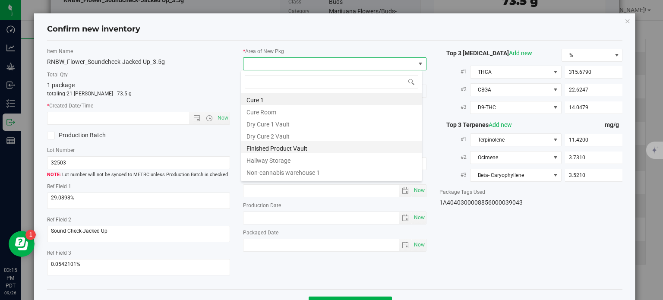
click at [290, 151] on li "Finished Product Vault" at bounding box center [331, 147] width 180 height 12
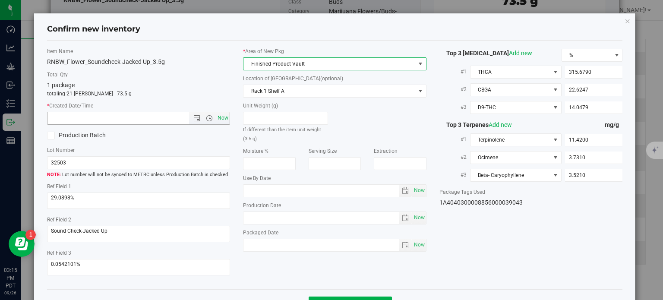
click at [226, 115] on span "Now" at bounding box center [223, 118] width 15 height 13
type input "9/26/2025 3:15 PM"
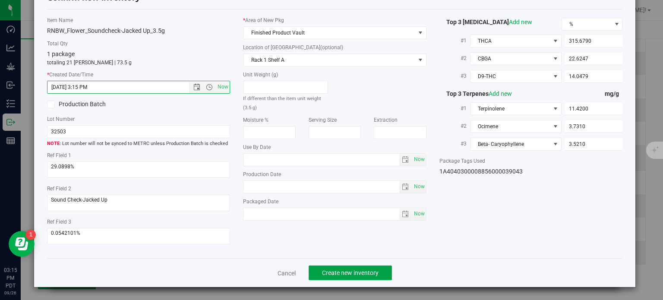
click at [357, 272] on span "Create new inventory" at bounding box center [350, 272] width 57 height 7
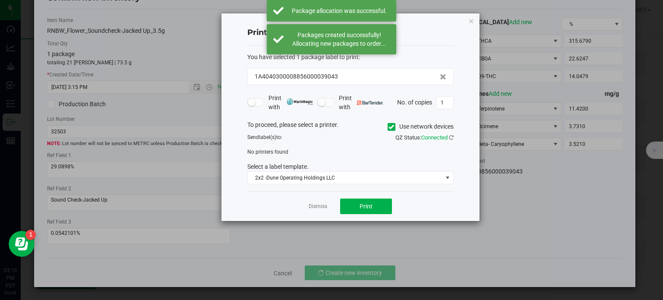
click at [316, 203] on link "Dismiss" at bounding box center [318, 206] width 19 height 7
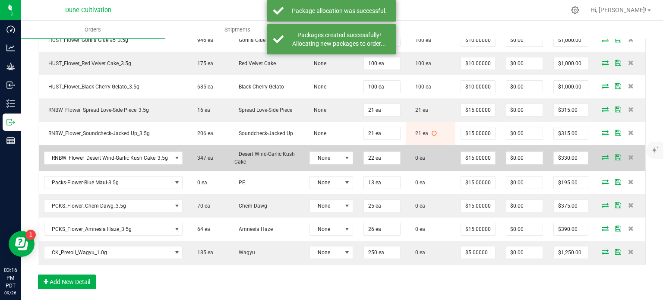
click at [601, 154] on icon at bounding box center [604, 156] width 7 height 5
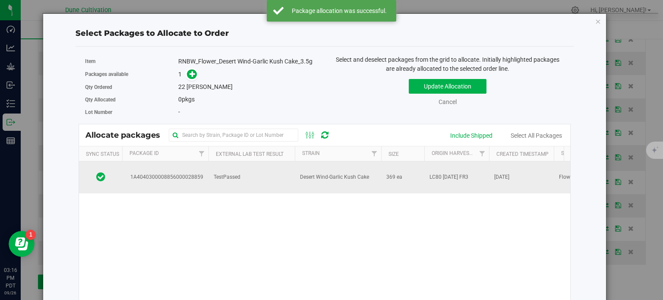
click at [173, 169] on td "1A4040300008856000028859" at bounding box center [165, 177] width 86 height 32
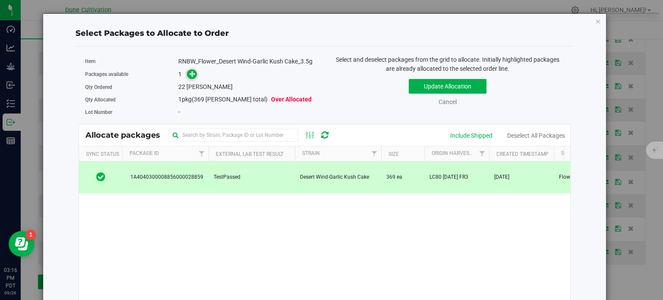
click at [189, 78] on span at bounding box center [192, 74] width 10 height 10
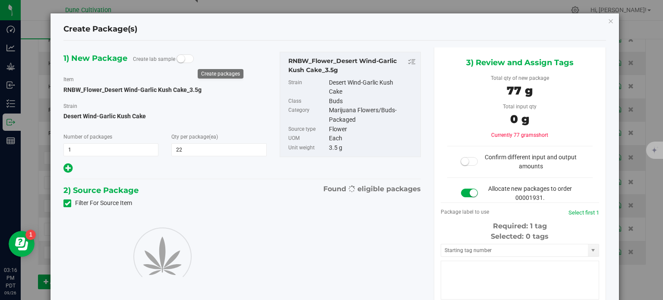
type input "22"
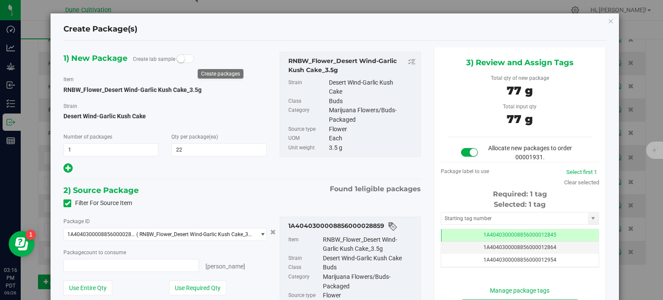
type input "22 ea"
click at [447, 236] on td "1A4040300008856000012845" at bounding box center [519, 235] width 157 height 13
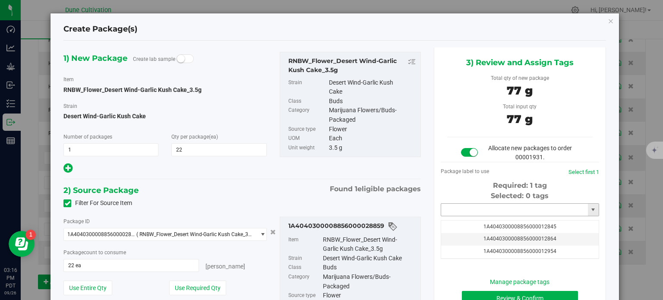
click at [450, 208] on input "text" at bounding box center [514, 210] width 147 height 12
paste input "3904"
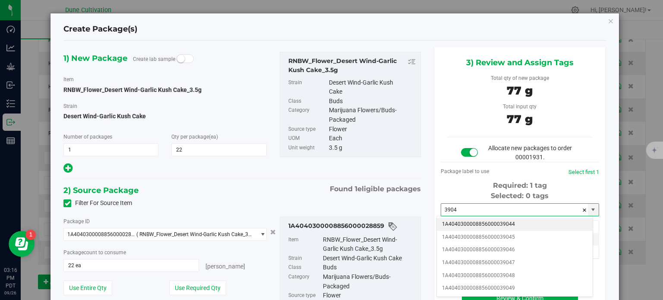
click at [496, 226] on li "1A4040300008856000039044" at bounding box center [515, 224] width 156 height 13
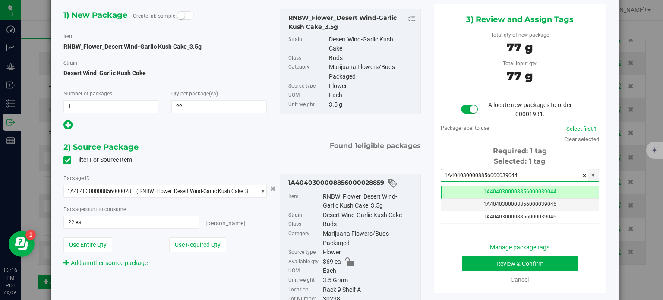
type input "1A4040300008856000039044"
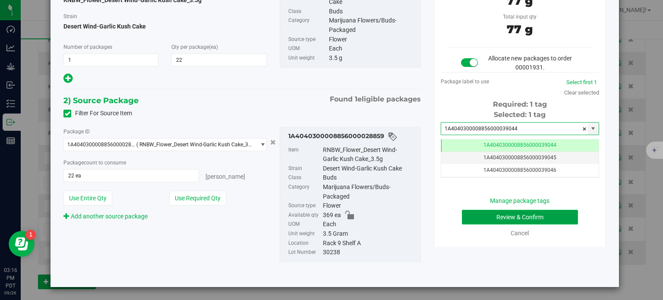
click at [478, 222] on button "Review & Confirm" at bounding box center [520, 217] width 116 height 15
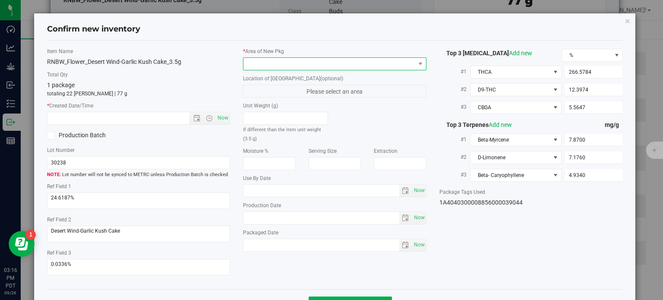
click at [370, 67] on span at bounding box center [329, 64] width 172 height 12
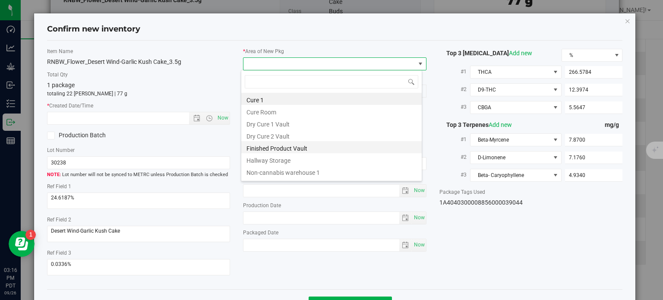
click at [321, 146] on li "Finished Product Vault" at bounding box center [331, 147] width 180 height 12
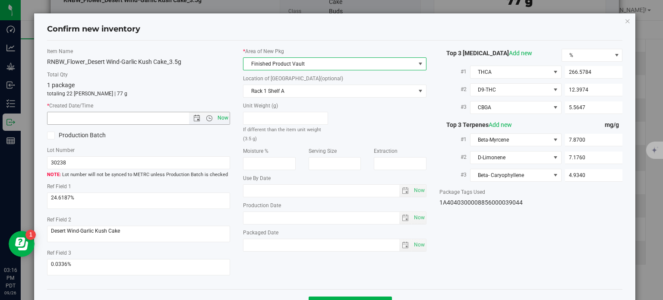
click at [223, 119] on span "Now" at bounding box center [223, 118] width 15 height 13
type input "9/26/2025 3:16 PM"
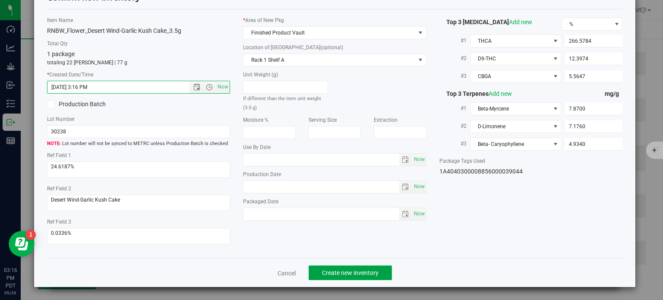
click at [342, 272] on span "Create new inventory" at bounding box center [350, 272] width 57 height 7
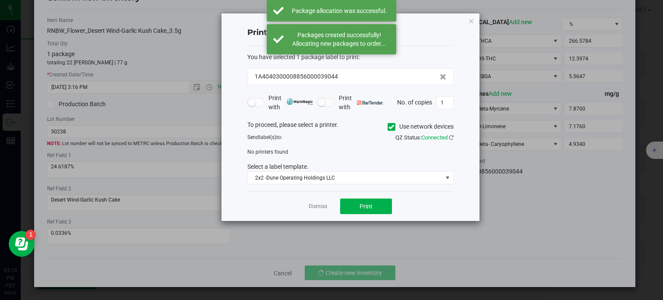
click at [309, 208] on link "Dismiss" at bounding box center [318, 206] width 19 height 7
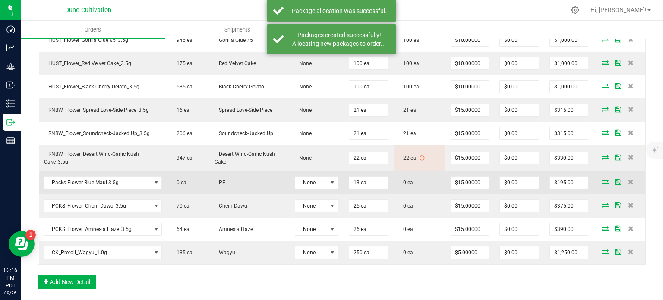
click at [594, 182] on td at bounding box center [619, 182] width 52 height 23
click at [601, 179] on icon at bounding box center [604, 181] width 7 height 5
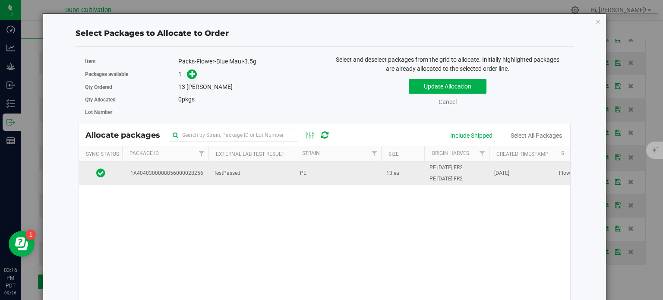
click at [181, 169] on span "1A4040300008856000028256" at bounding box center [165, 173] width 76 height 8
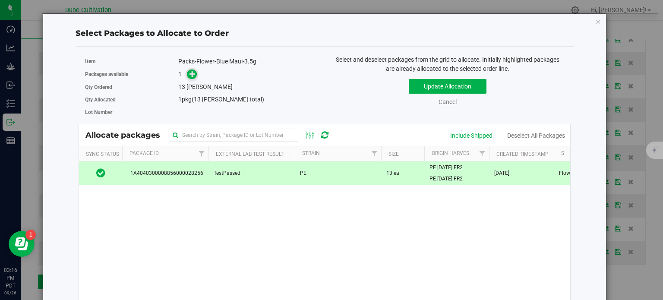
click at [189, 73] on icon at bounding box center [192, 74] width 6 height 6
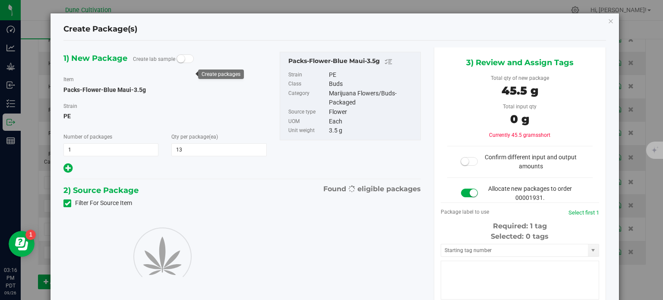
type input "13"
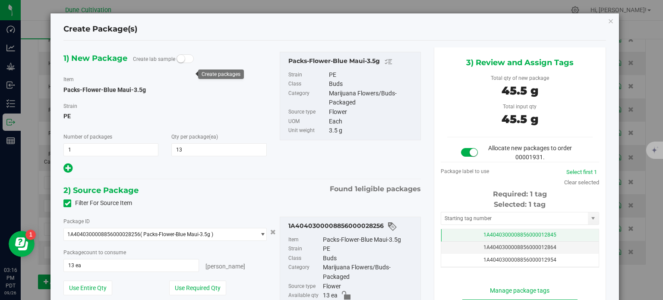
click at [461, 234] on td "1A4040300008856000012845" at bounding box center [519, 235] width 157 height 13
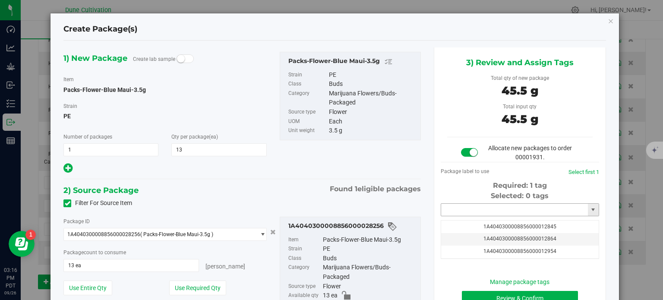
click at [454, 205] on input "text" at bounding box center [514, 210] width 147 height 12
paste input "3904"
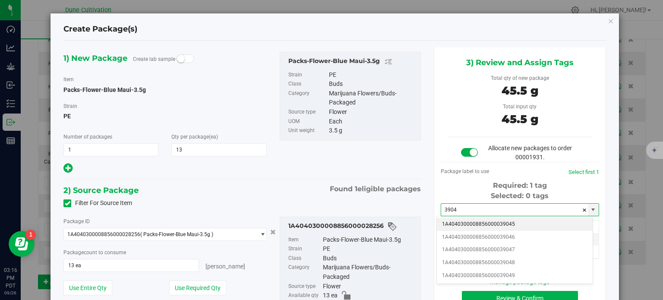
click at [495, 224] on li "1A4040300008856000039045" at bounding box center [515, 224] width 156 height 13
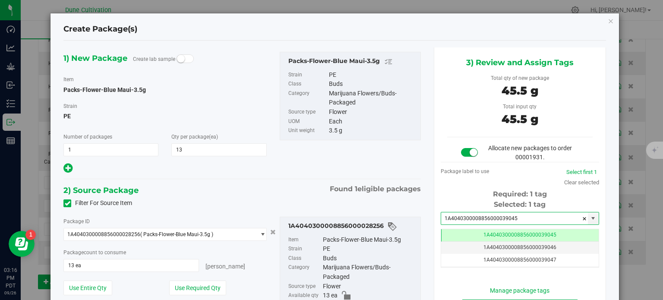
type input "1A4040300008856000039045"
click at [377, 195] on div "2) Source Package Found 1 eligible packages" at bounding box center [241, 190] width 357 height 13
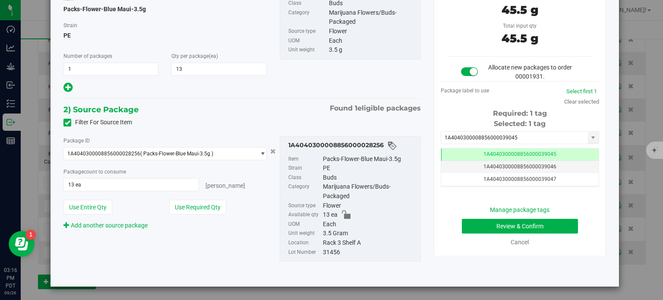
click at [479, 234] on div "Manage package tags Review & Confirm Cancel" at bounding box center [519, 225] width 145 height 41
click at [483, 224] on button "Review & Confirm" at bounding box center [520, 226] width 116 height 15
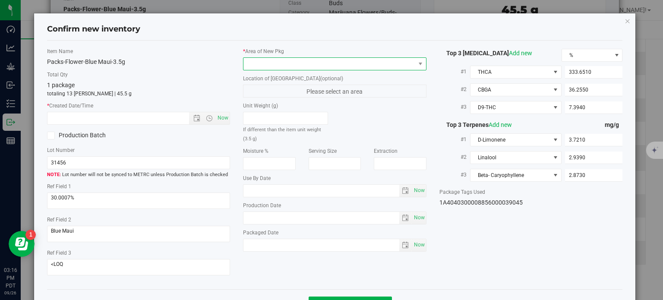
click at [327, 60] on span at bounding box center [329, 64] width 172 height 12
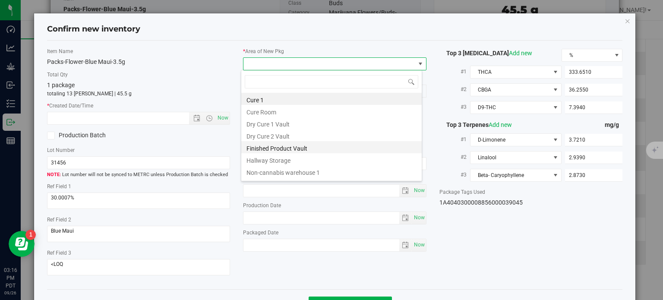
click at [292, 146] on li "Finished Product Vault" at bounding box center [331, 147] width 180 height 12
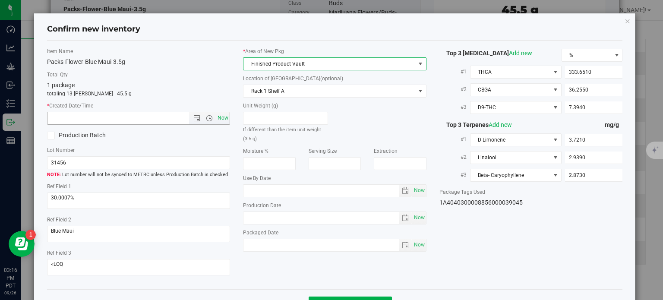
click at [224, 116] on span "Now" at bounding box center [223, 118] width 15 height 13
type input "9/26/2025 3:16 PM"
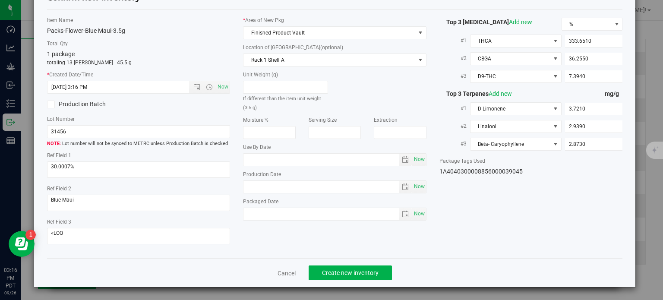
click at [357, 264] on div "Cancel Create new inventory" at bounding box center [335, 272] width 576 height 29
click at [356, 278] on button "Create new inventory" at bounding box center [350, 272] width 83 height 15
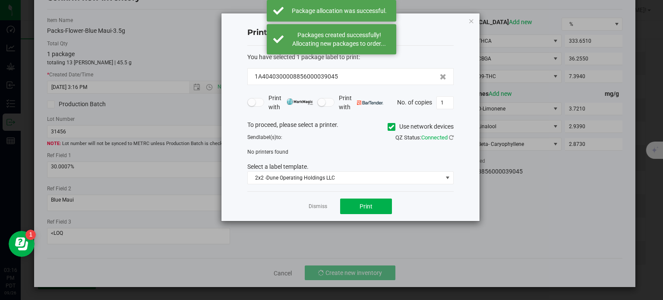
click at [325, 210] on div "Dismiss Print" at bounding box center [350, 206] width 206 height 30
click at [331, 209] on div "Dismiss Print" at bounding box center [350, 206] width 206 height 30
click at [324, 208] on link "Dismiss" at bounding box center [318, 206] width 19 height 7
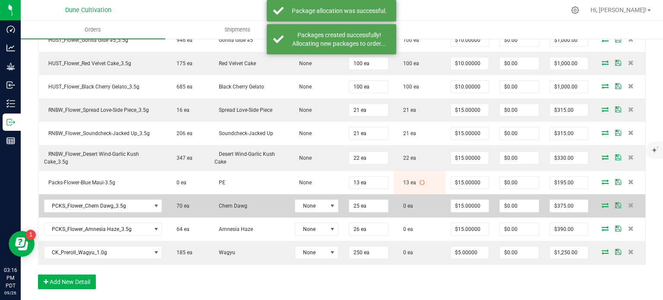
click at [601, 202] on icon at bounding box center [604, 204] width 7 height 5
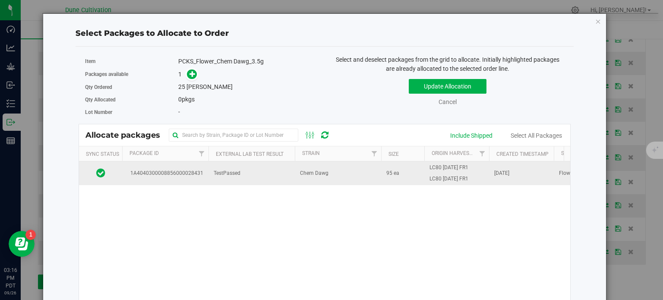
click at [190, 172] on span "1A4040300008856000028431" at bounding box center [165, 173] width 76 height 8
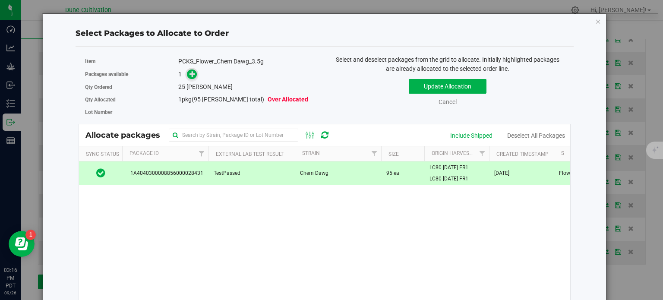
click at [192, 76] on icon at bounding box center [192, 74] width 6 height 6
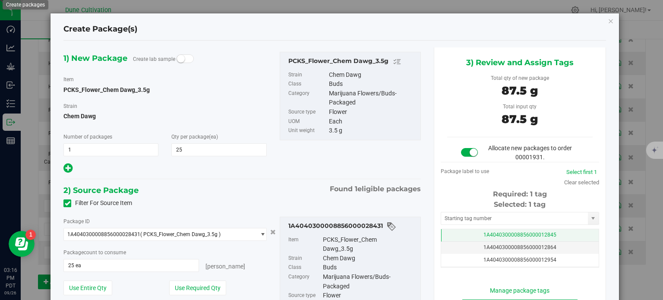
click at [447, 236] on td "1A4040300008856000012845" at bounding box center [519, 235] width 157 height 13
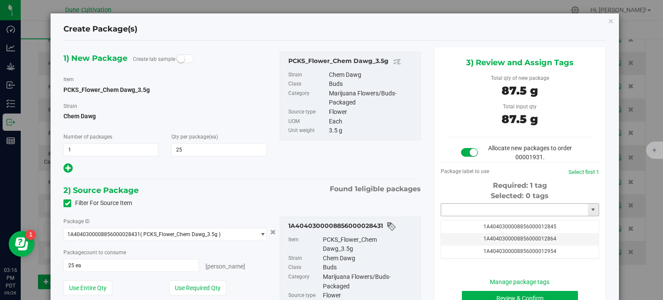
click at [449, 209] on input "text" at bounding box center [514, 210] width 147 height 12
paste input "3904"
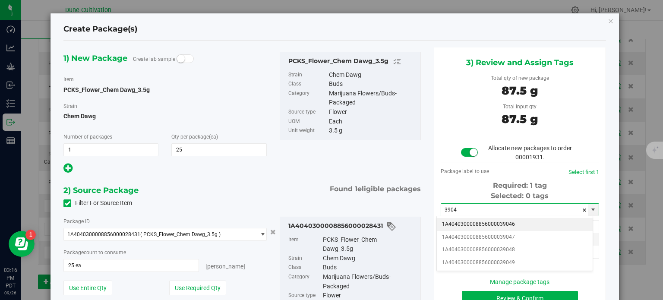
click at [485, 221] on li "1A4040300008856000039046" at bounding box center [515, 224] width 156 height 13
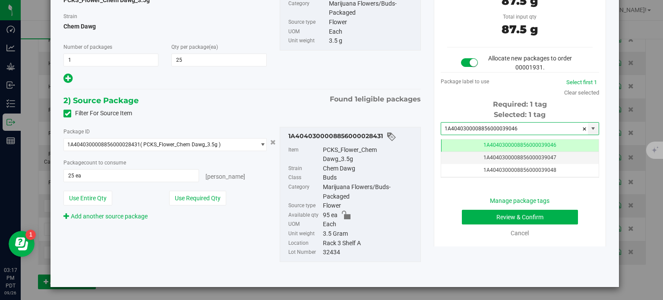
type input "1A4040300008856000039046"
click at [462, 215] on button "Review & Confirm" at bounding box center [520, 217] width 116 height 15
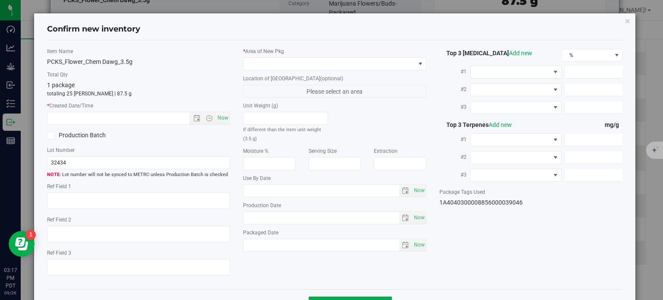
type textarea "37.1151%"
type textarea "Chem Dawg"
type textarea "0.0650295%"
type input "397.9170"
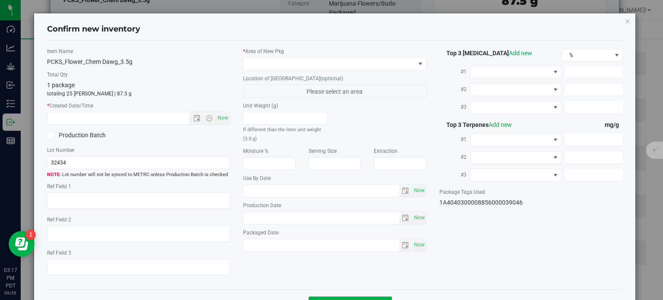
type input "7.2697"
type input "9.5820"
type input "5.4930"
type input "4.7920"
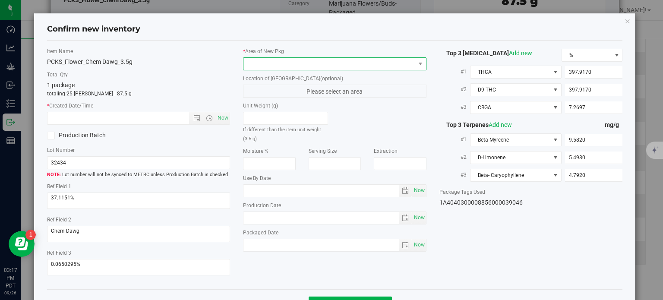
click at [353, 61] on span at bounding box center [329, 64] width 172 height 12
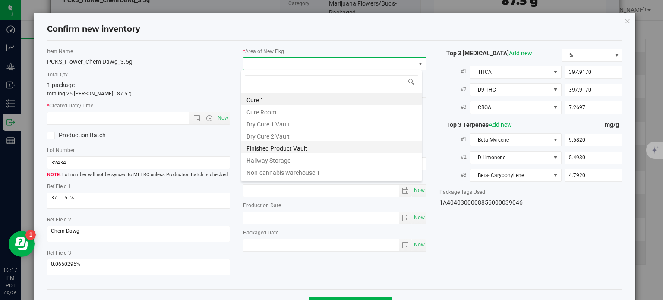
click at [308, 150] on li "Finished Product Vault" at bounding box center [331, 147] width 180 height 12
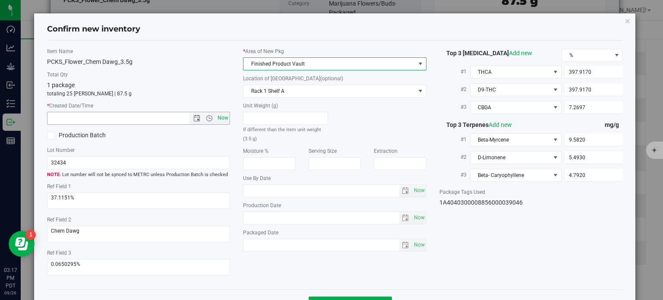
click at [221, 114] on span "Now" at bounding box center [223, 118] width 15 height 13
type input "9/26/2025 3:17 PM"
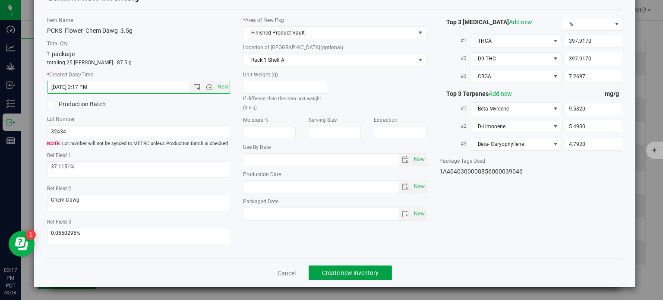
click at [325, 266] on button "Create new inventory" at bounding box center [350, 272] width 83 height 15
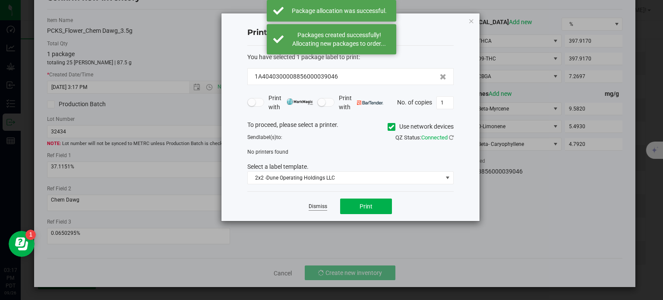
click at [316, 205] on link "Dismiss" at bounding box center [318, 206] width 19 height 7
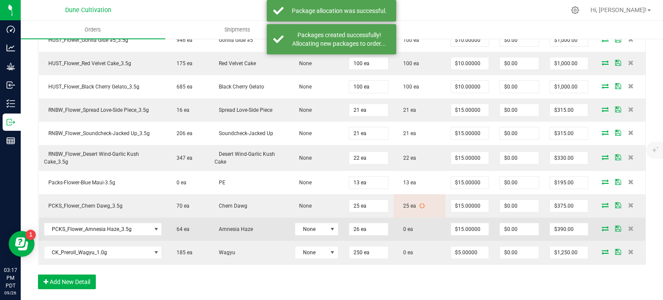
click at [601, 227] on icon at bounding box center [604, 228] width 7 height 5
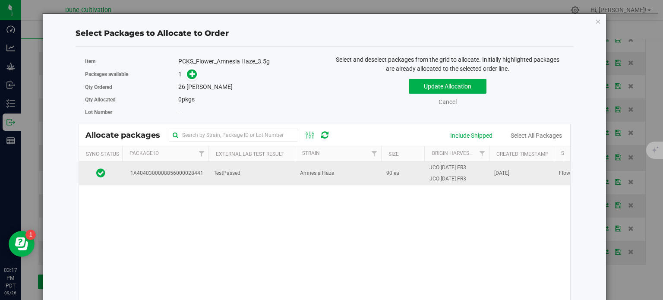
click at [207, 174] on td "1A4040300008856000028441" at bounding box center [165, 172] width 86 height 23
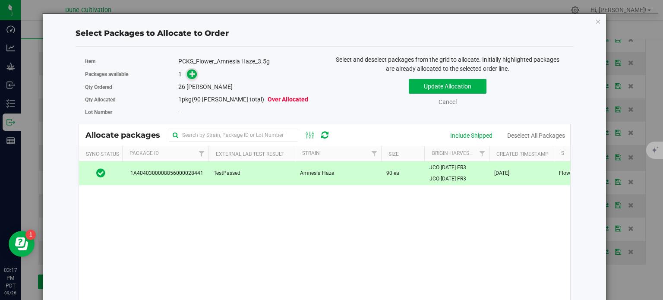
click at [190, 72] on icon at bounding box center [192, 74] width 6 height 6
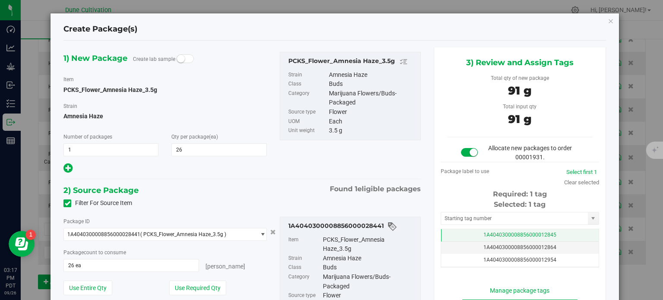
click at [487, 229] on td "1A4040300008856000012845" at bounding box center [519, 235] width 157 height 13
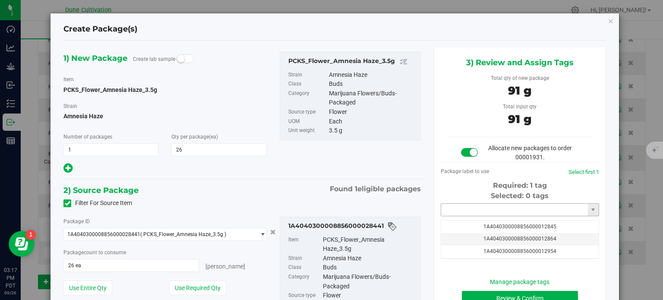
click at [476, 208] on input "text" at bounding box center [514, 210] width 147 height 12
paste input "3904"
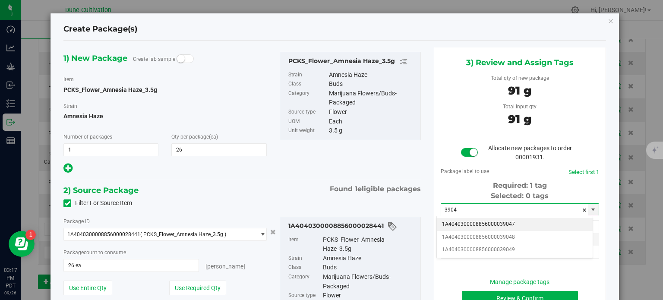
click at [498, 226] on li "1A4040300008856000039047" at bounding box center [515, 224] width 156 height 13
type input "1A4040300008856000039047"
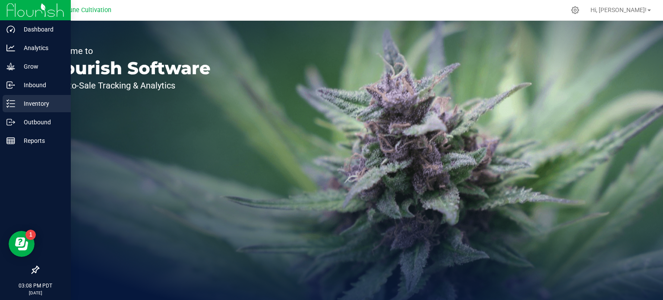
click at [22, 106] on p "Inventory" at bounding box center [41, 103] width 52 height 10
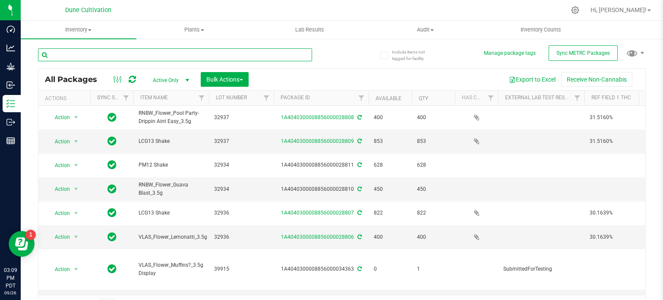
click at [94, 48] on input "text" at bounding box center [175, 54] width 274 height 13
paste input "28326"
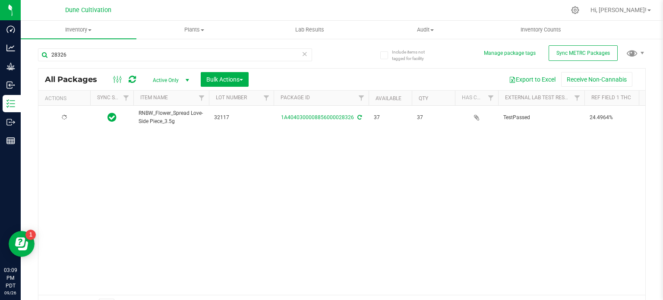
click at [158, 117] on span "RNBW_Flower_Spread Love-Side Piece_3.5g" at bounding box center [171, 117] width 65 height 16
copy tr "RNBW_Flower_Spread Love-Side Piece_3.5g"
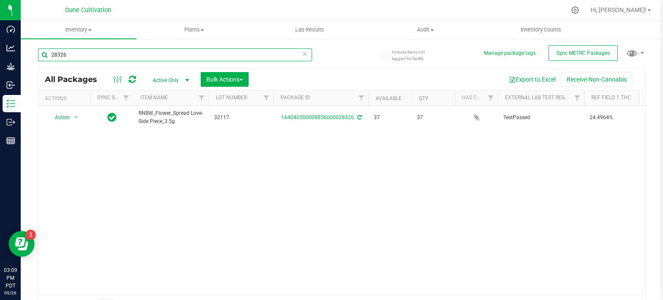
click at [102, 52] on input "28326" at bounding box center [175, 54] width 274 height 13
paste input "46"
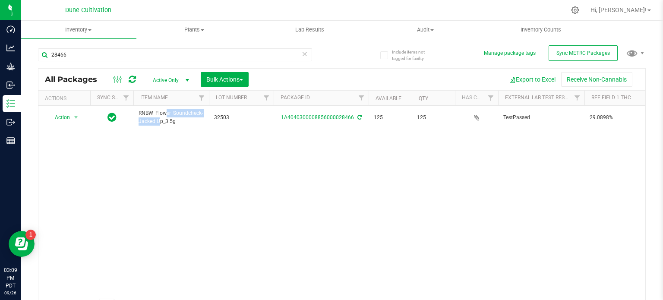
click at [159, 113] on span "RNBW_Flower_Soundcheck-Jacked Up_3.5g" at bounding box center [171, 117] width 65 height 16
click at [95, 62] on div "28466" at bounding box center [175, 58] width 274 height 20
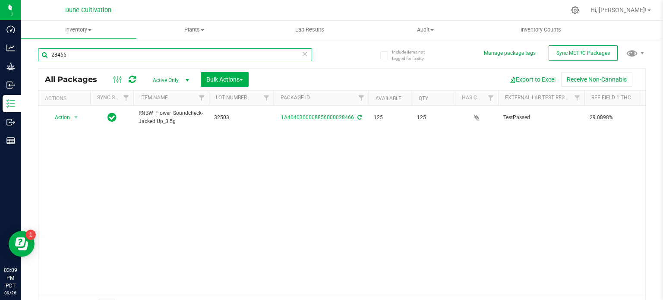
click at [91, 52] on input "28466" at bounding box center [175, 54] width 274 height 13
paste input "859"
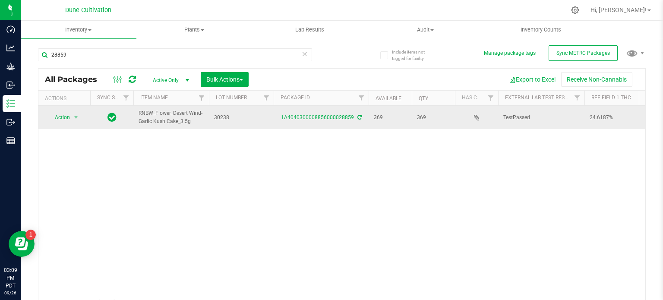
click at [161, 111] on span "RNBW_Flower_Desert Wind-Garlic Kush Cake_3.5g" at bounding box center [171, 117] width 65 height 16
copy tr "RNBW_Flower_Desert Wind-Garlic Kush Cake_3.5g"
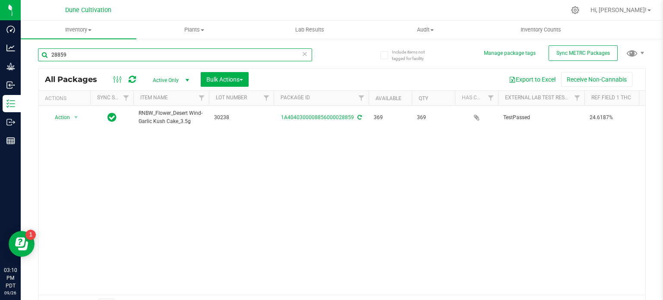
click at [69, 55] on input "28859" at bounding box center [175, 54] width 274 height 13
paste input "256"
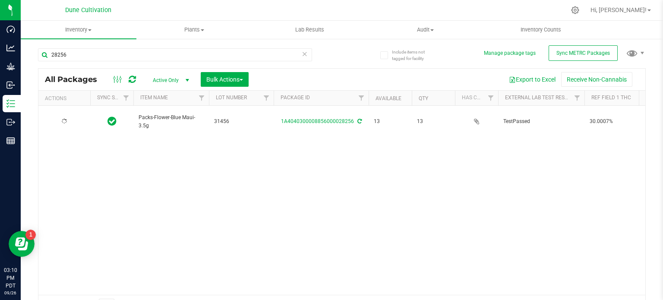
click at [165, 114] on span "Packs-Flower-Blue Maui-3.5g" at bounding box center [171, 121] width 65 height 16
copy tr "Packs-Flower-Blue Maui-3.5g"
click at [77, 46] on div "28256" at bounding box center [190, 55] width 304 height 28
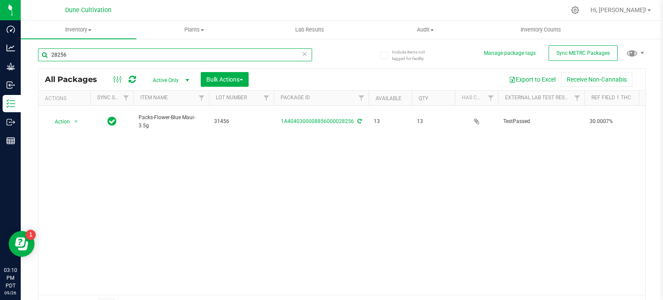
click at [72, 53] on input "28256" at bounding box center [175, 54] width 274 height 13
paste input "431"
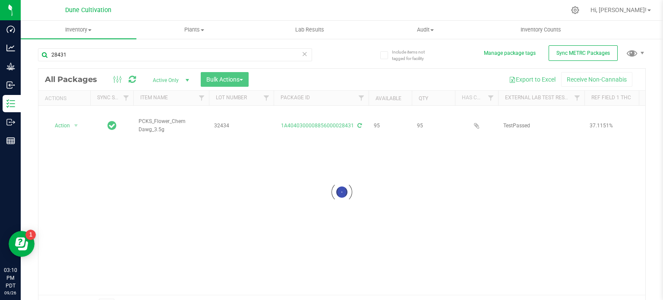
click at [150, 112] on div at bounding box center [341, 192] width 607 height 247
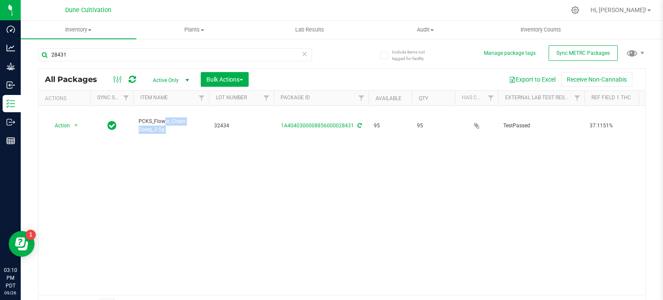
click at [150, 117] on span "PCKS_Flower_Chem Dawg_3.5g" at bounding box center [171, 125] width 65 height 16
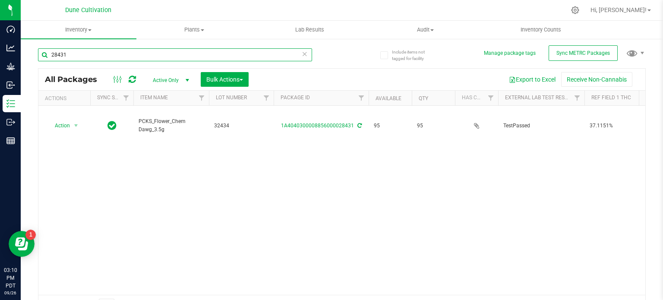
click at [85, 59] on input "28431" at bounding box center [175, 54] width 274 height 13
paste input "4"
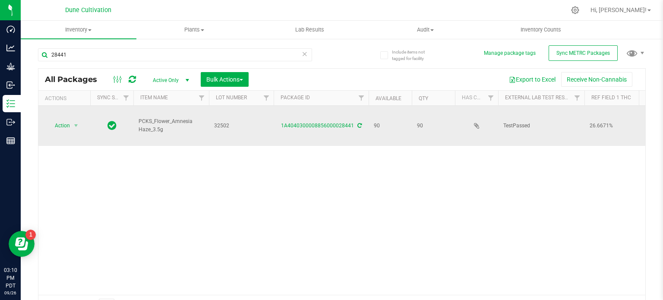
click at [152, 117] on span "PCKS_Flower_Amnesia Haze_3.5g" at bounding box center [171, 125] width 65 height 16
copy tr "PCKS_Flower_Amnesia Haze_3.5g"
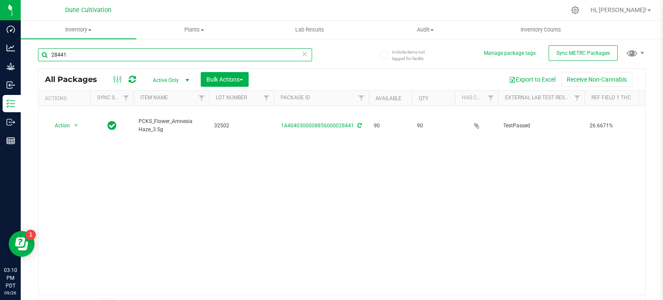
click at [99, 61] on div "28441" at bounding box center [175, 58] width 274 height 20
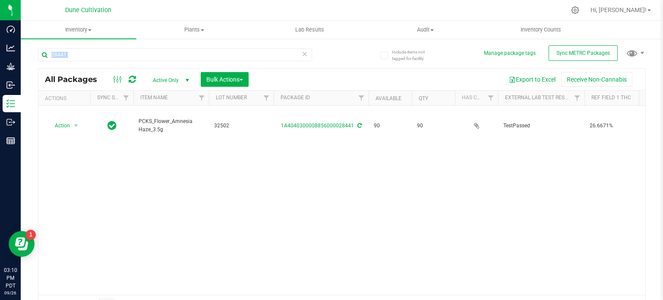
click at [99, 61] on div "28441" at bounding box center [175, 58] width 274 height 20
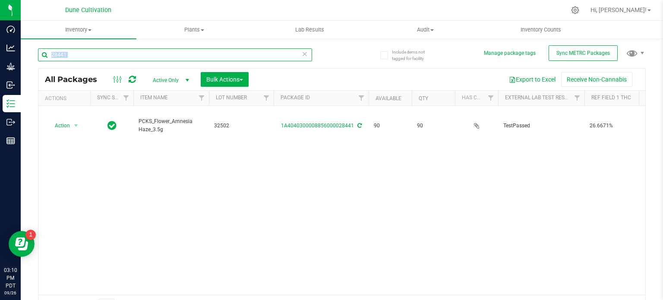
click at [98, 51] on input "28441" at bounding box center [175, 54] width 274 height 13
click at [99, 55] on input "28441" at bounding box center [175, 54] width 274 height 13
paste input "9222"
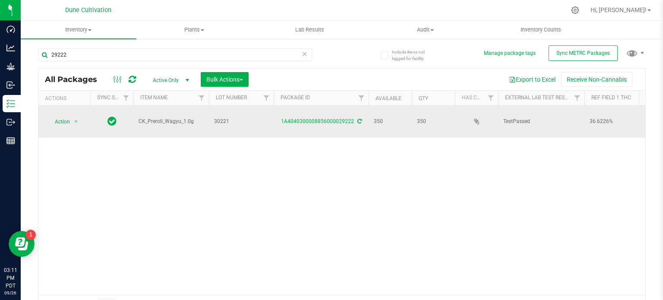
click at [152, 117] on span "CK_Preroll_Wagyu_1.0g" at bounding box center [171, 121] width 65 height 8
copy tr "CK_Preroll_Wagyu_1.0g"
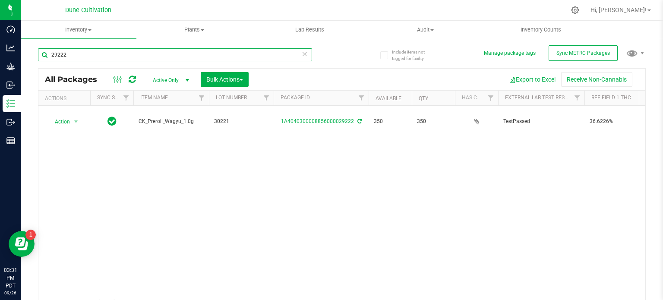
click at [123, 50] on input "29222" at bounding box center [175, 54] width 274 height 13
paste input "8855"
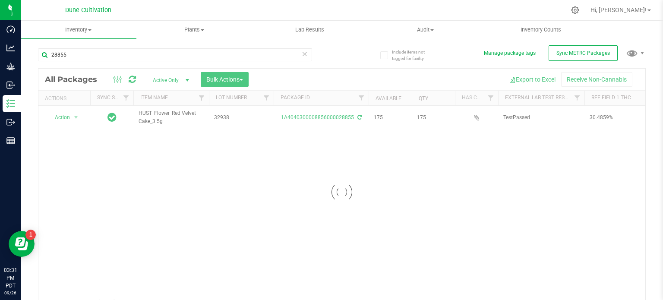
click at [158, 117] on div at bounding box center [341, 192] width 607 height 247
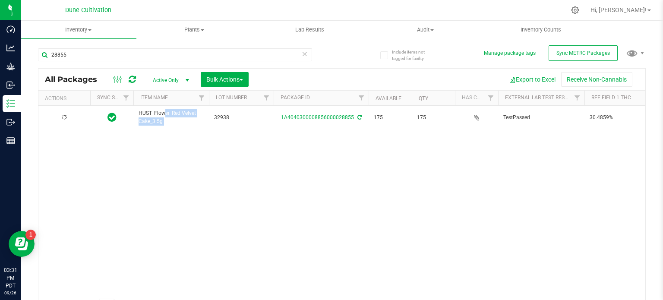
click at [158, 117] on span "HUST_Flower_Red Velvet Cake_3.5g" at bounding box center [171, 117] width 65 height 16
copy tr "HUST_Flower_Red Velvet Cake_3.5g"
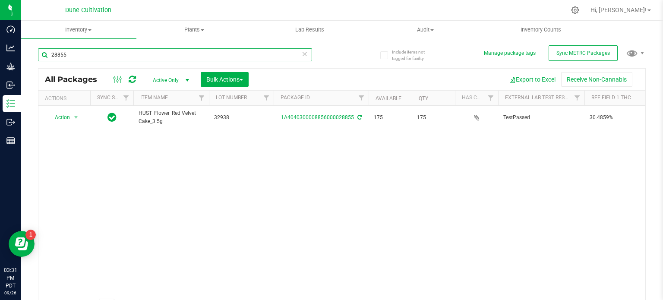
click at [107, 57] on input "28855" at bounding box center [175, 54] width 274 height 13
paste input "42"
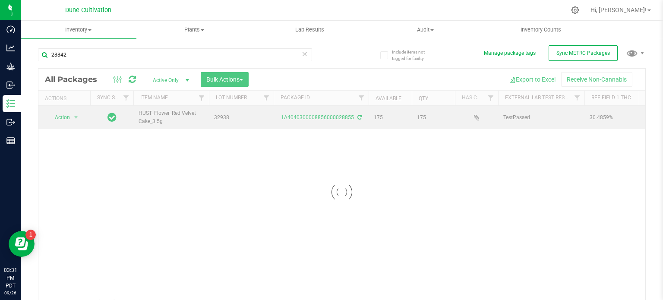
click at [150, 117] on div at bounding box center [341, 192] width 607 height 247
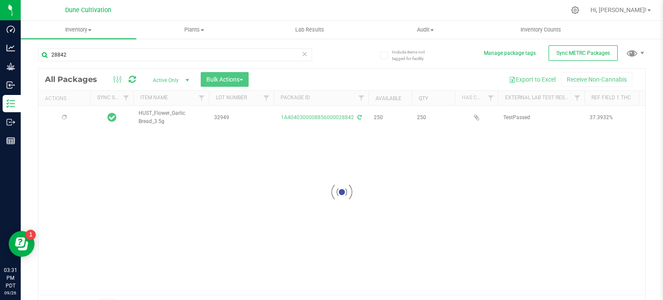
click at [150, 117] on div at bounding box center [341, 192] width 607 height 247
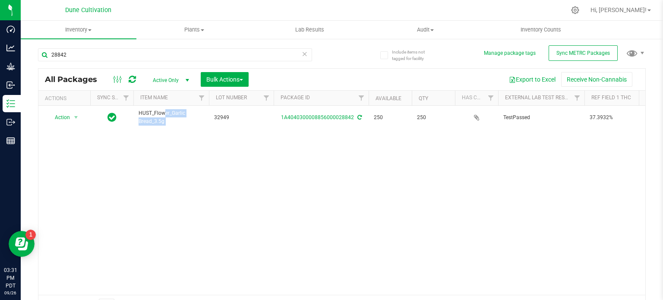
click at [150, 117] on span "HUST_Flower_Garlic Bread_3.5g" at bounding box center [171, 117] width 65 height 16
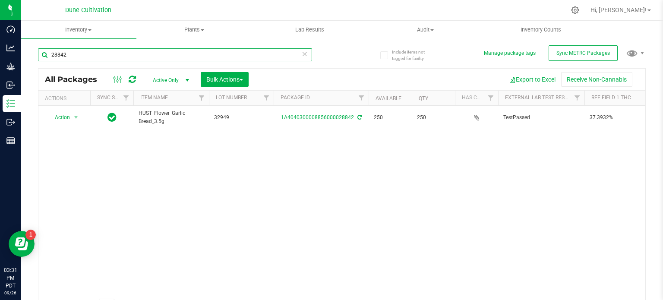
click at [86, 56] on input "28842" at bounding box center [175, 54] width 274 height 13
paste input "9"
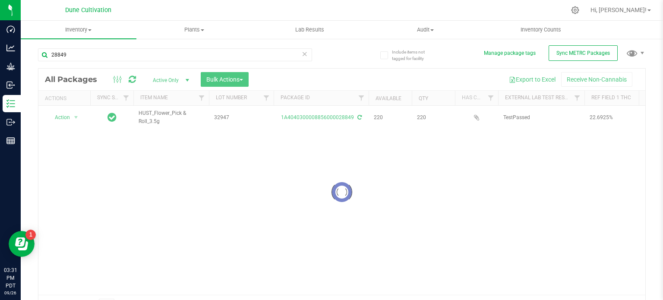
click at [154, 112] on div at bounding box center [341, 192] width 607 height 247
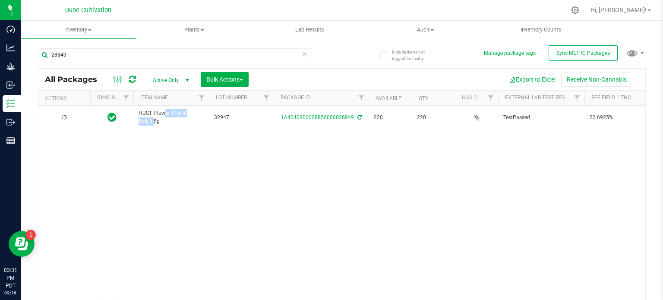
click at [154, 112] on span "HUST_Flower_Pick & Roll_3.5g" at bounding box center [171, 117] width 65 height 16
copy tr "HUST_Flower_Pick & Roll_3.5g"
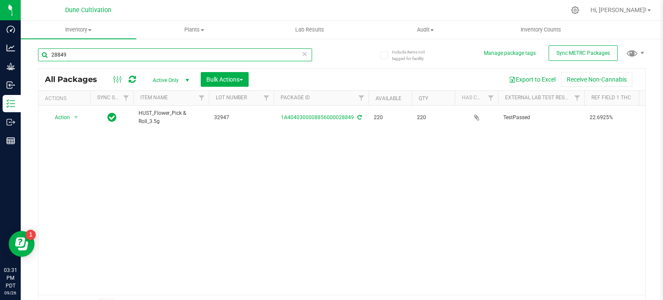
click at [101, 51] on input "28849" at bounding box center [175, 54] width 274 height 13
paste input "20"
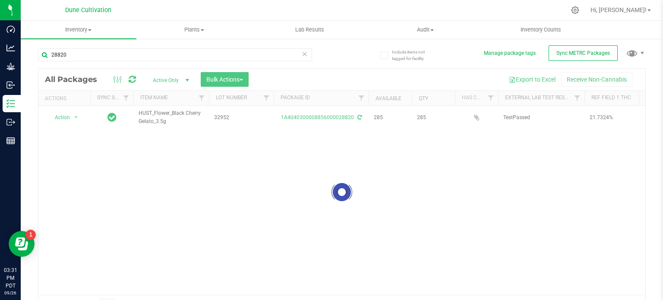
click at [157, 115] on div at bounding box center [341, 192] width 607 height 247
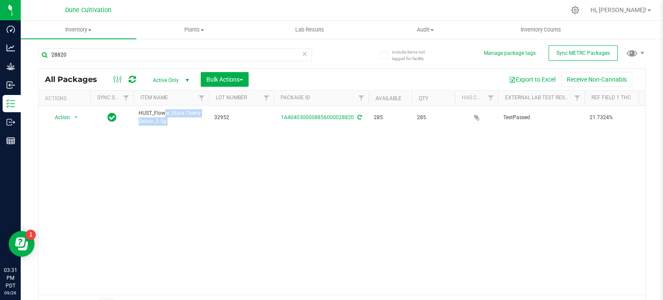
click at [157, 115] on span "HUST_Flower_Black Cherry Gelato_3.5g" at bounding box center [171, 117] width 65 height 16
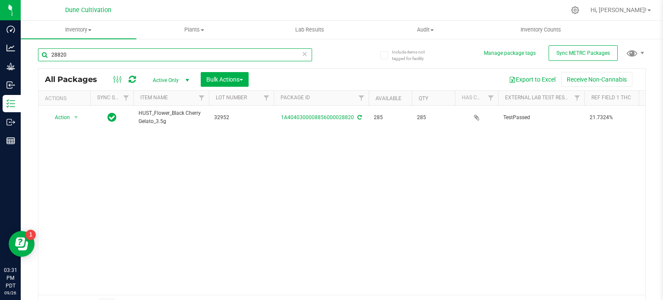
click at [102, 52] on input "28820" at bounding box center [175, 54] width 274 height 13
paste input "91"
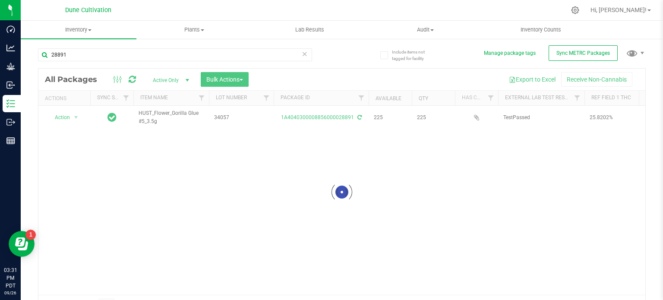
click at [146, 117] on div at bounding box center [341, 192] width 607 height 247
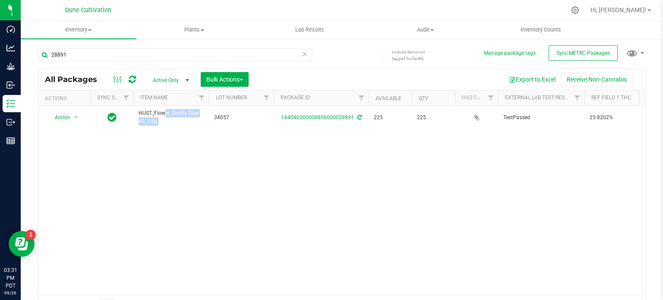
click at [146, 117] on span "HUST_Flower_Gorilla Glue #5_3.5g" at bounding box center [171, 117] width 65 height 16
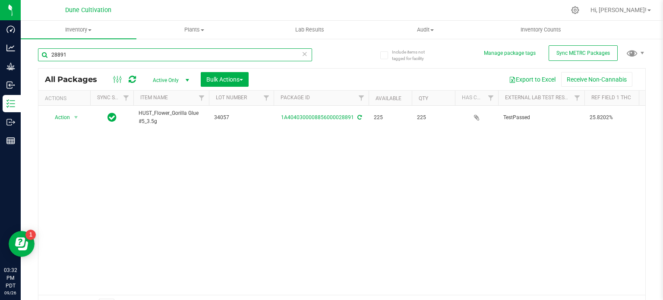
click at [83, 50] on input "28891" at bounding box center [175, 54] width 274 height 13
paste input "9229"
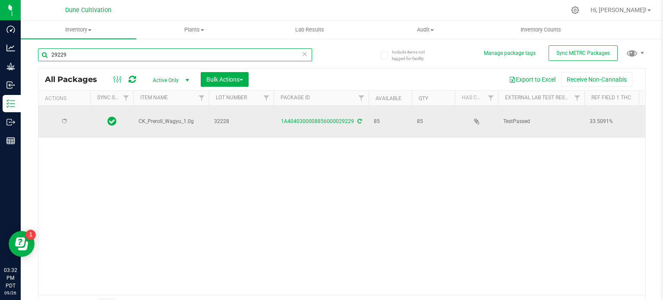
type input "29229"
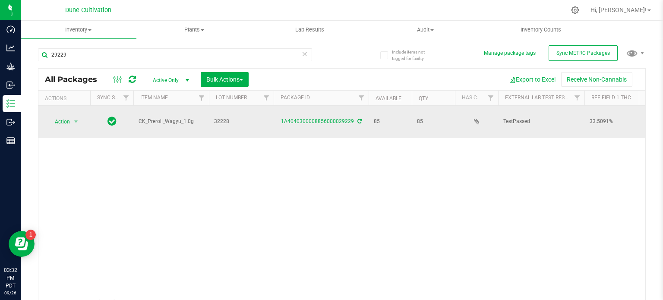
click at [160, 117] on span "CK_Preroll_Wagyu_1.0g" at bounding box center [171, 121] width 65 height 8
copy tr "CK_Preroll_Wagyu_1.0g"
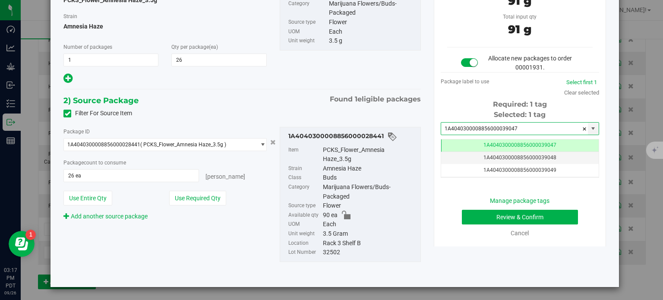
type input "1A4040300008856000039047"
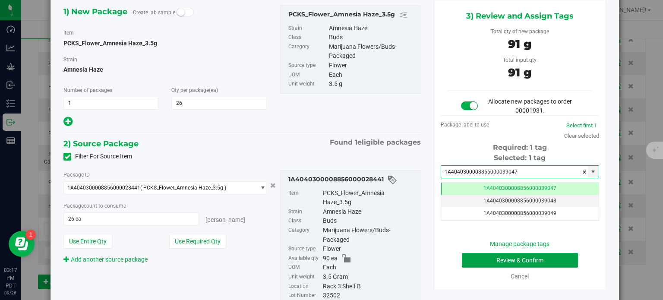
click at [494, 265] on button "Review & Confirm" at bounding box center [520, 260] width 116 height 15
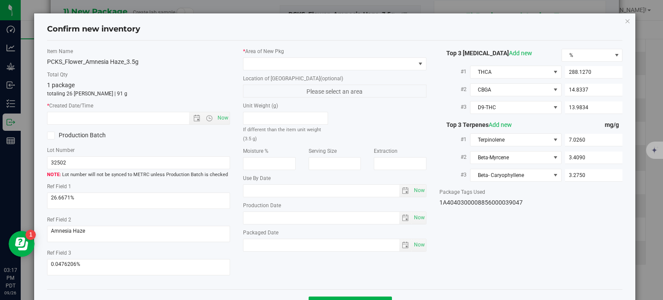
click at [323, 70] on div "* Area of New Pkg Location of New Pkg (optional) Please select an area Unit Wei…" at bounding box center [334, 151] width 196 height 208
click at [318, 63] on span at bounding box center [329, 64] width 172 height 12
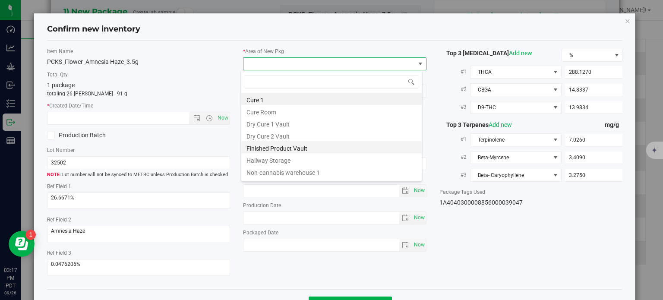
click at [292, 148] on li "Finished Product Vault" at bounding box center [331, 147] width 180 height 12
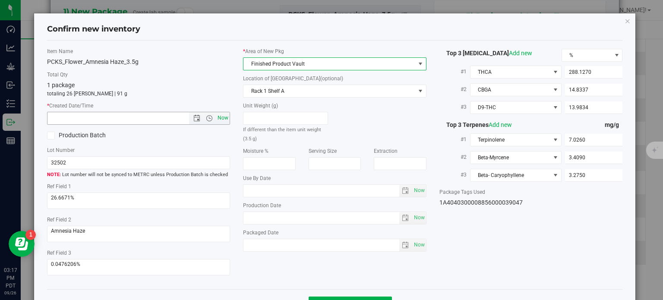
click at [218, 114] on span "Now" at bounding box center [223, 118] width 15 height 13
type input "9/26/2025 3:17 PM"
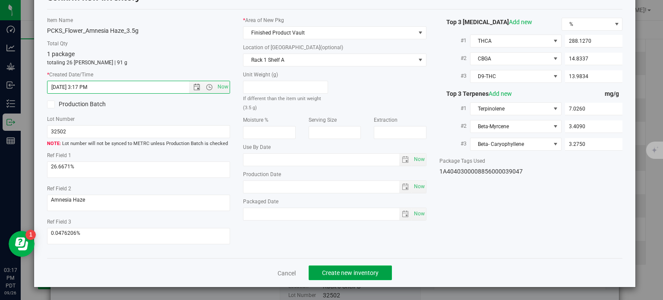
click at [356, 266] on button "Create new inventory" at bounding box center [350, 272] width 83 height 15
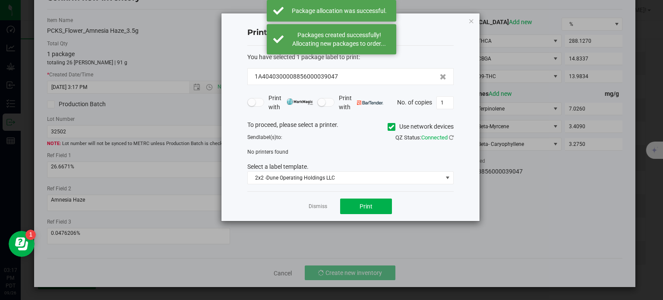
click at [316, 210] on div "Dismiss Print" at bounding box center [350, 206] width 206 height 30
click at [317, 208] on link "Dismiss" at bounding box center [318, 206] width 19 height 7
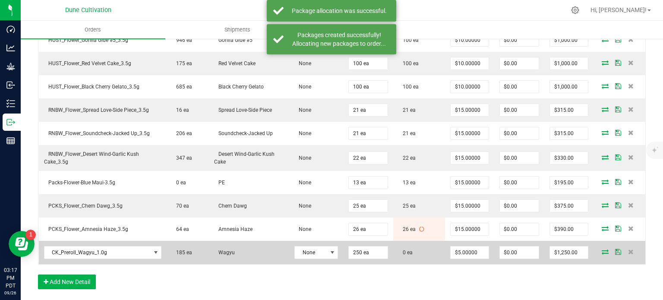
click at [601, 249] on icon at bounding box center [604, 251] width 7 height 5
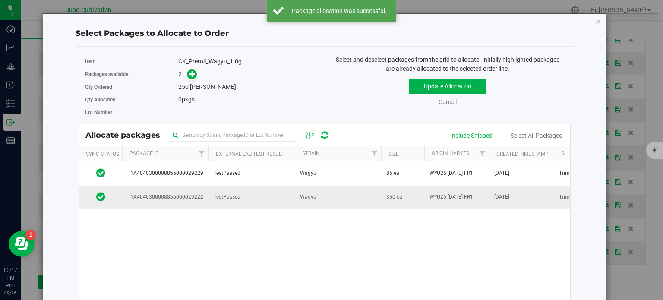
click at [196, 193] on span "1A4040300008856000029222" at bounding box center [165, 197] width 76 height 8
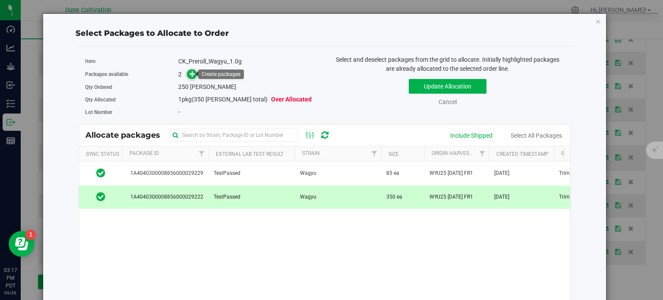
click at [190, 75] on icon at bounding box center [192, 74] width 6 height 6
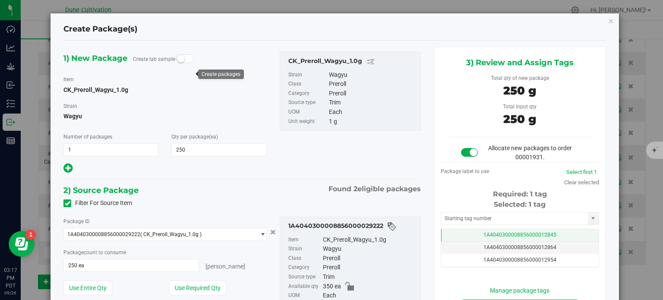
click at [485, 236] on span "1A4040300008856000012845" at bounding box center [519, 235] width 73 height 6
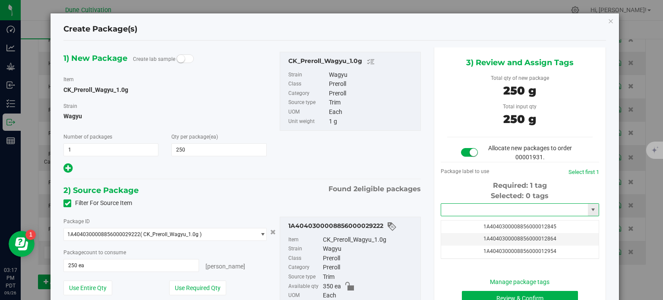
click at [469, 210] on input "text" at bounding box center [514, 210] width 147 height 12
paste input "3904"
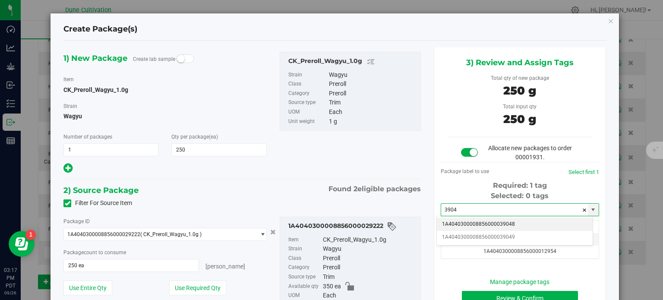
click at [476, 222] on li "1A4040300008856000039048" at bounding box center [515, 224] width 156 height 13
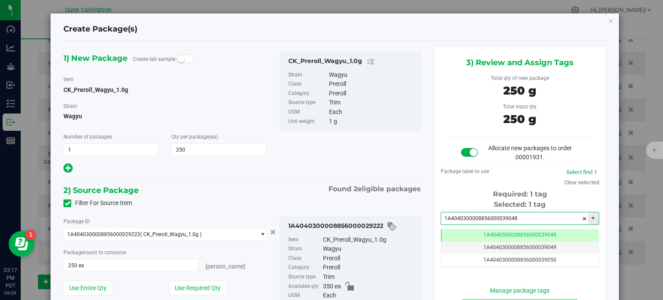
type input "1A4040300008856000039048"
click at [360, 211] on div "Package ID 1A4040300008856000029222 ( CK_Preroll_Wagyu_1.0g ) 1A404030000885600…" at bounding box center [242, 275] width 370 height 130
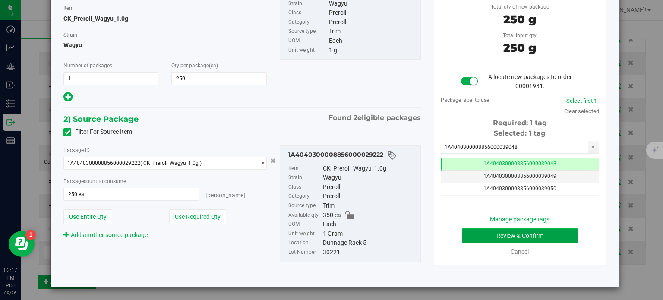
click at [470, 234] on button "Review & Confirm" at bounding box center [520, 235] width 116 height 15
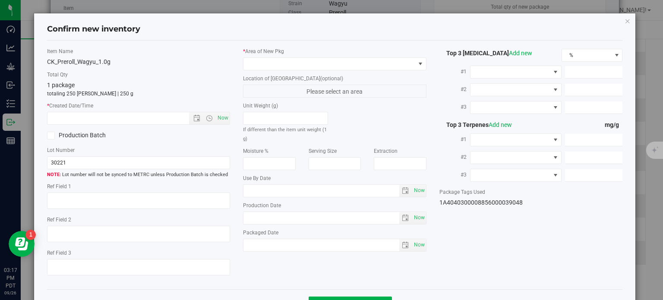
type textarea "36.6226%"
type textarea "Wagyu"
type textarea "0.0810595%"
type input "401.0480"
type input "14.5065"
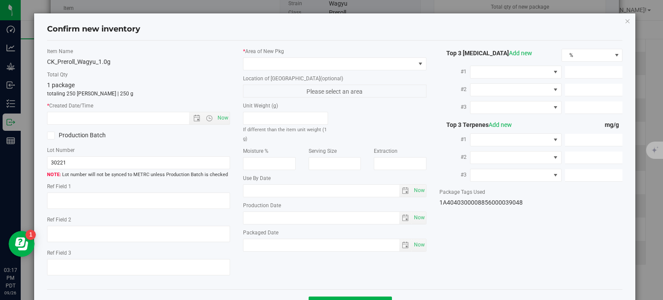
type input "9.0600"
type input "12.3800"
type input "7.1240"
type input "5.6600"
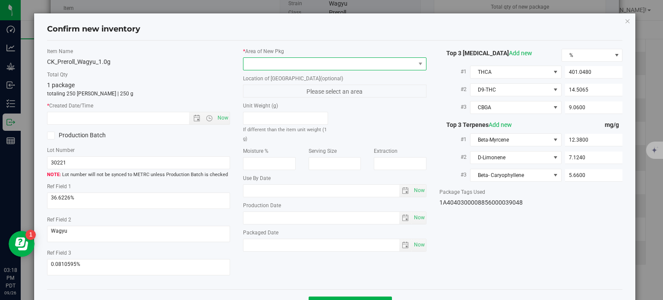
click at [365, 68] on span at bounding box center [329, 64] width 172 height 12
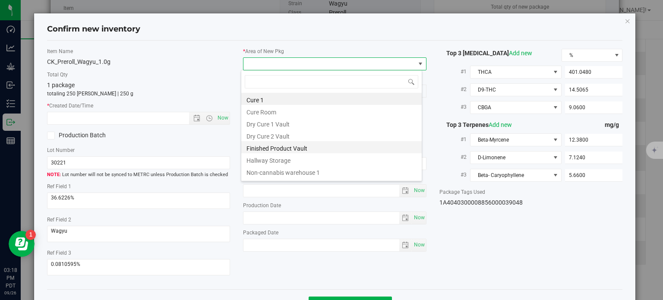
click at [309, 146] on li "Finished Product Vault" at bounding box center [331, 147] width 180 height 12
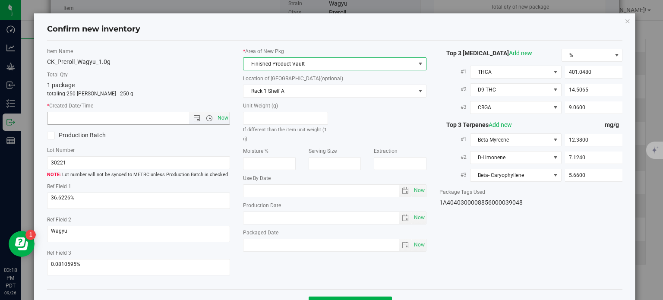
click at [219, 119] on span "Now" at bounding box center [223, 118] width 15 height 13
type input "9/26/2025 3:18 PM"
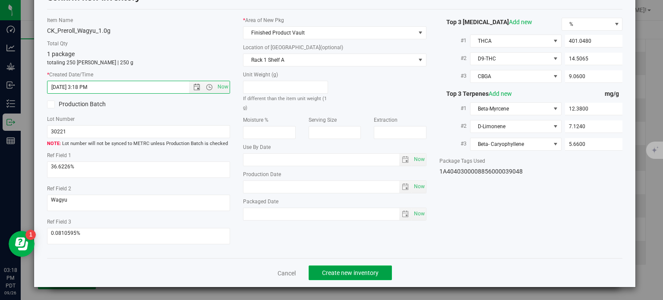
click at [373, 273] on span "Create new inventory" at bounding box center [350, 272] width 57 height 7
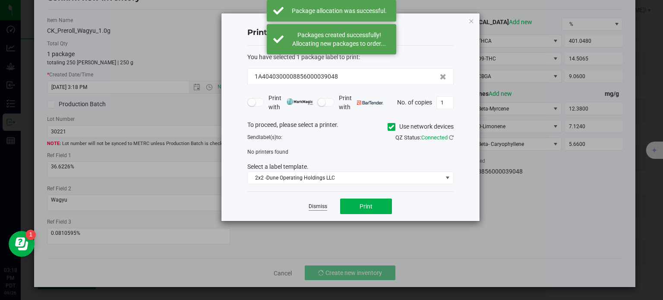
click at [311, 207] on link "Dismiss" at bounding box center [318, 206] width 19 height 7
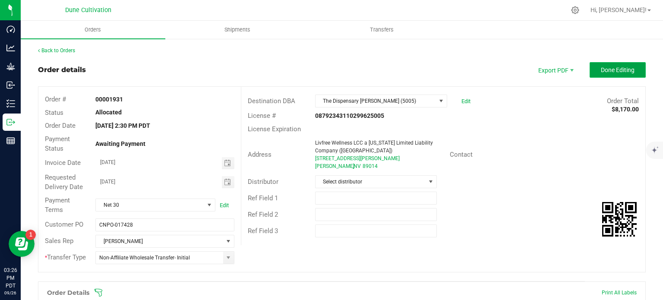
click at [603, 75] on button "Done Editing" at bounding box center [617, 70] width 56 height 16
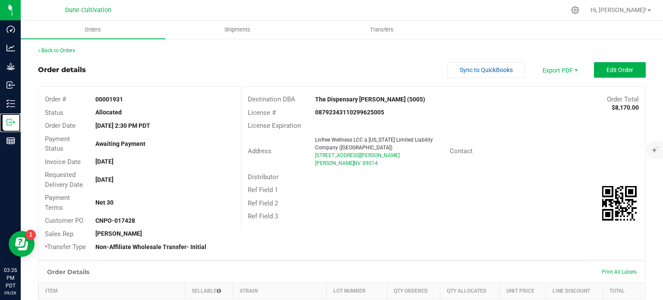
click at [0, 0] on p "Outbound" at bounding box center [0, 0] width 0 height 0
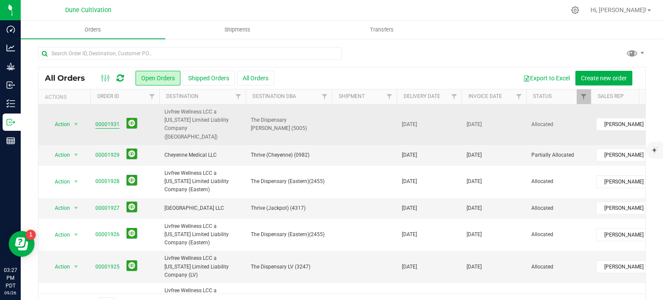
click at [111, 121] on link "00001931" at bounding box center [107, 124] width 24 height 8
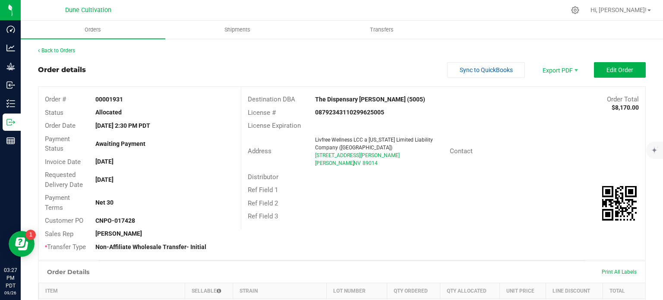
scroll to position [366, 0]
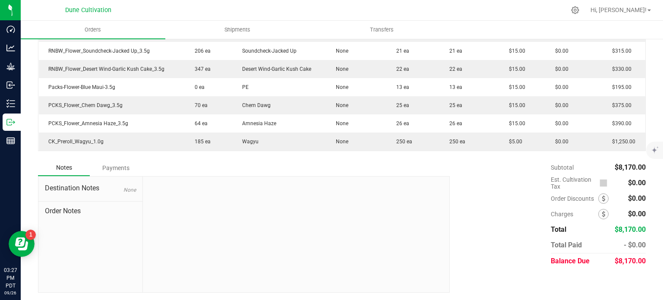
click at [631, 254] on div "$8,170.00" at bounding box center [629, 261] width 31 height 16
click at [632, 260] on span "$8,170.00" at bounding box center [629, 261] width 31 height 8
copy span "8,170.00"
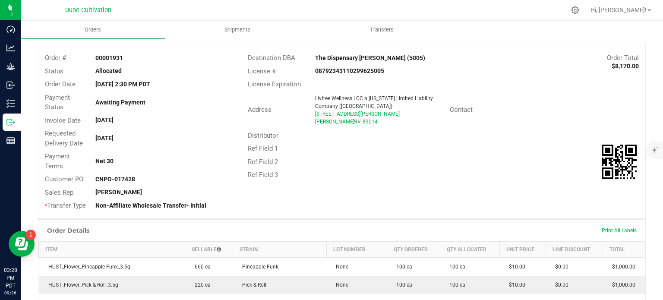
scroll to position [0, 0]
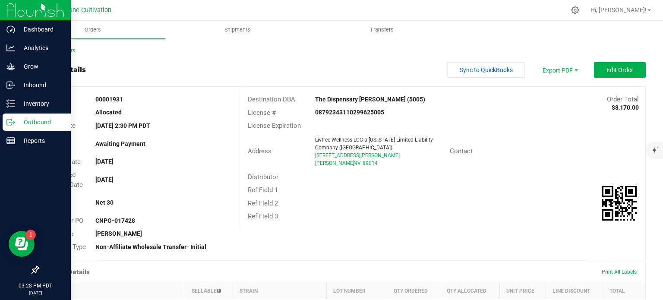
click at [24, 120] on p "Outbound" at bounding box center [41, 122] width 52 height 10
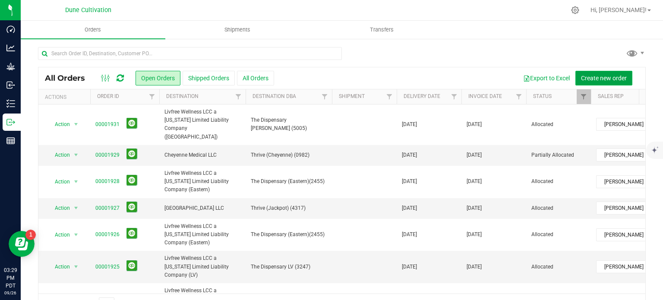
click at [592, 77] on span "Create new order" at bounding box center [604, 78] width 46 height 7
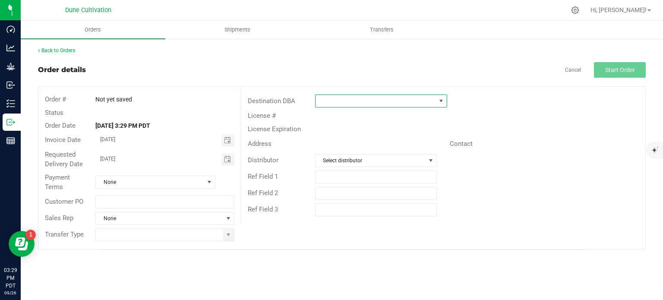
click at [340, 99] on span at bounding box center [375, 101] width 120 height 12
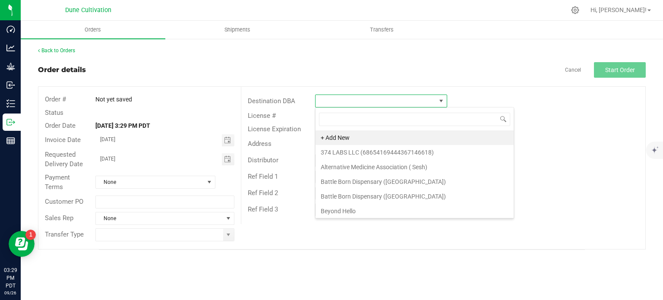
scroll to position [13, 132]
type input "the dis"
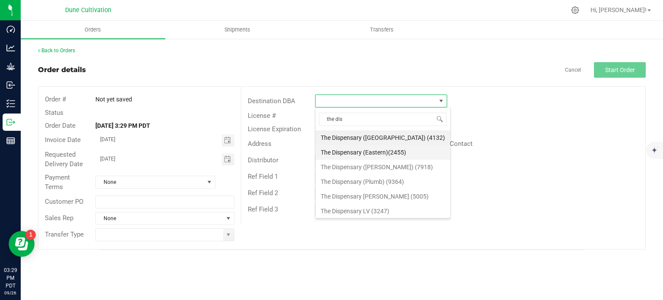
click at [364, 157] on li "The Dispensary (Eastern)(2455)" at bounding box center [382, 152] width 135 height 15
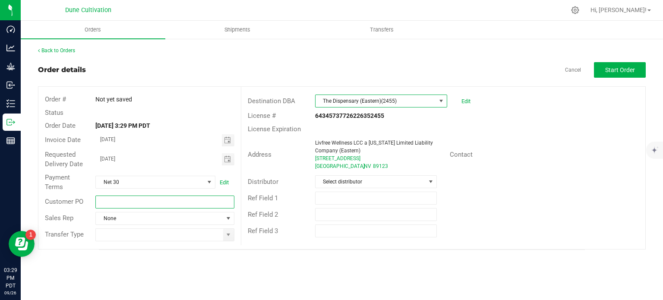
click at [152, 198] on input "text" at bounding box center [164, 201] width 139 height 13
paste input "CNPO-017429"
type input "CNPO-017429"
click at [252, 269] on div "Orders Shipments Transfers Back to Orders Order details Cancel Start Order Orde…" at bounding box center [342, 160] width 642 height 279
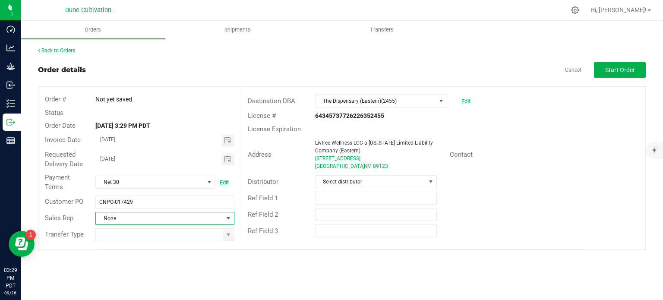
click at [208, 213] on span "None" at bounding box center [159, 218] width 127 height 12
click at [144, 256] on li "Brett Nelson" at bounding box center [165, 254] width 138 height 15
click at [231, 237] on span at bounding box center [228, 234] width 7 height 7
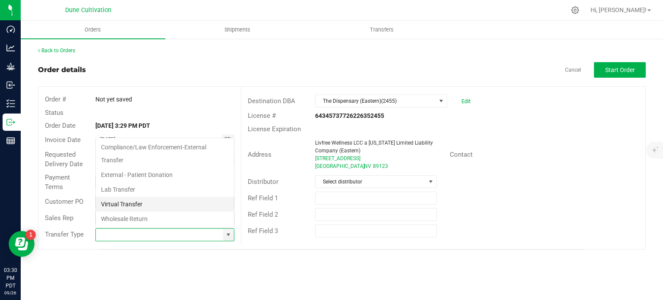
scroll to position [13, 137]
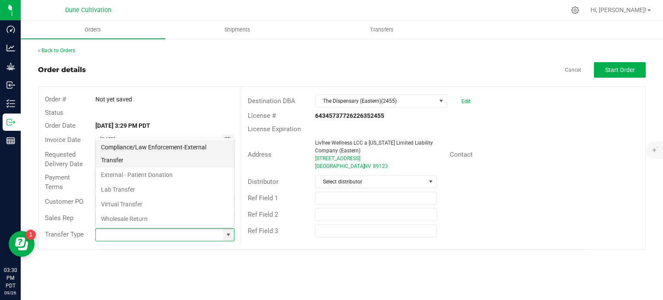
click at [145, 153] on li "Compliance/Law Enforcement-External Transfer" at bounding box center [165, 154] width 138 height 28
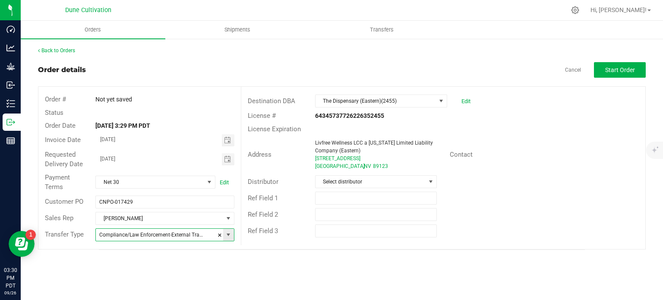
click at [228, 233] on span at bounding box center [228, 234] width 7 height 7
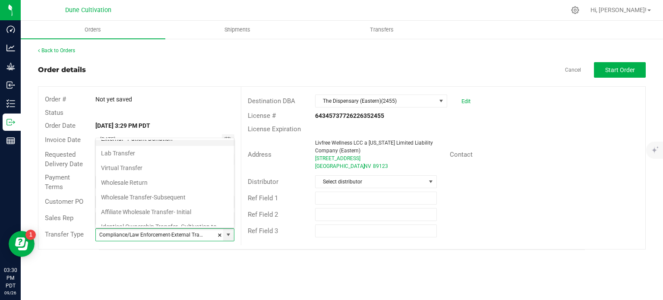
scroll to position [141, 0]
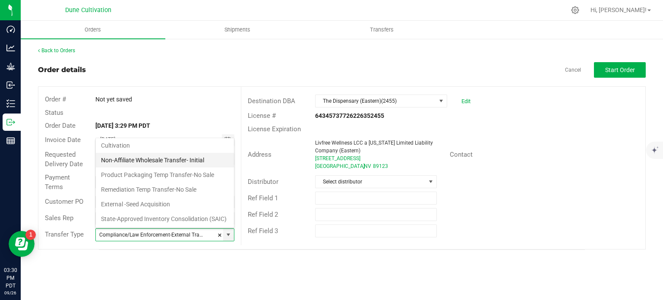
click at [151, 153] on li "Non-Affiliate Wholesale Transfer- Initial" at bounding box center [165, 160] width 138 height 15
type input "Non-Affiliate Wholesale Transfer- Initial"
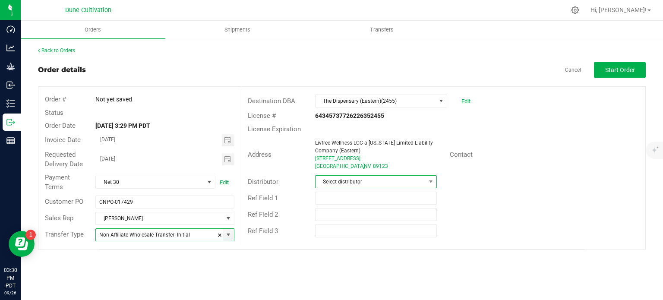
click at [426, 180] on span at bounding box center [430, 182] width 11 height 12
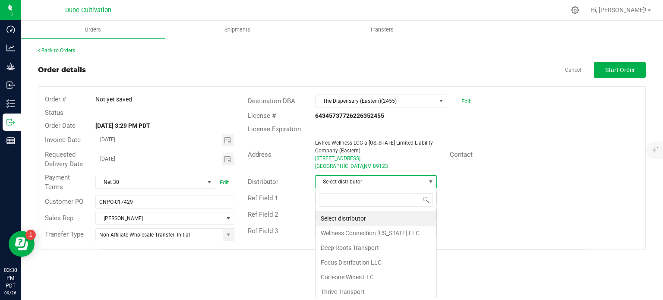
scroll to position [13, 122]
click at [551, 149] on div "Contact" at bounding box center [544, 154] width 202 height 13
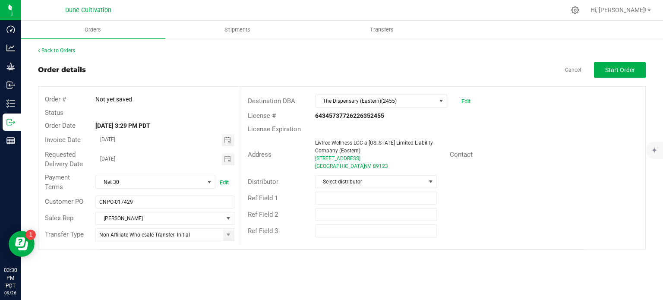
click at [235, 141] on div "[DATE]" at bounding box center [164, 140] width 151 height 12
click at [230, 142] on span "Toggle calendar" at bounding box center [227, 140] width 7 height 7
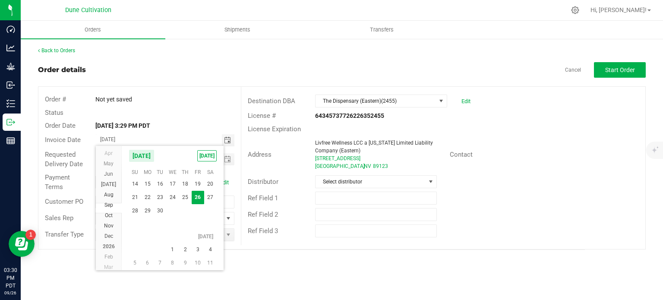
scroll to position [15621, 0]
click at [186, 234] on span "2" at bounding box center [185, 234] width 13 height 13
type input "10/02/2025"
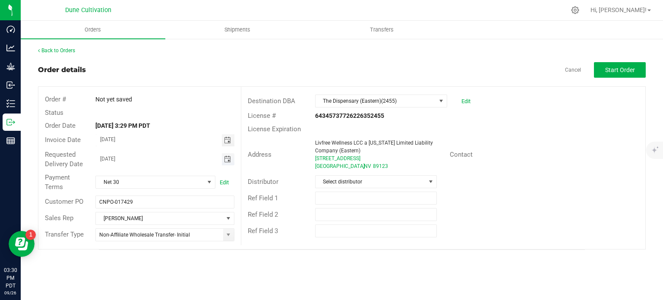
click at [229, 158] on span "Toggle calendar" at bounding box center [227, 159] width 7 height 7
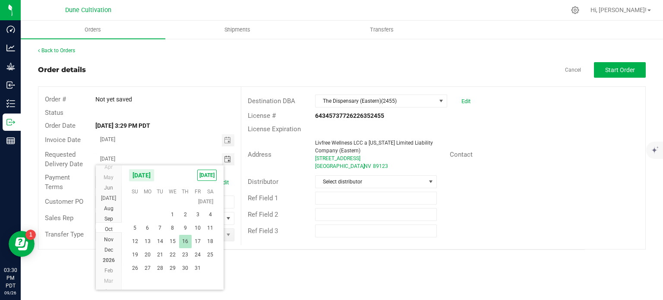
scroll to position [15626, 0]
click at [181, 213] on span "2" at bounding box center [185, 210] width 13 height 13
type input "10/02/2025"
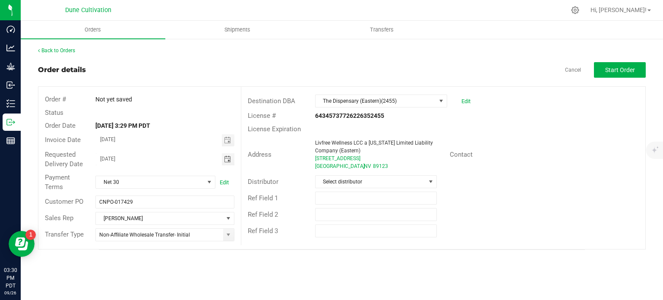
click at [595, 154] on div at bounding box center [577, 154] width 135 height 0
click at [618, 68] on span "Start Order" at bounding box center [620, 69] width 30 height 7
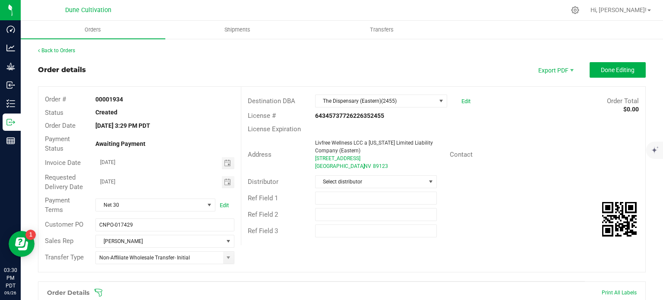
scroll to position [211, 0]
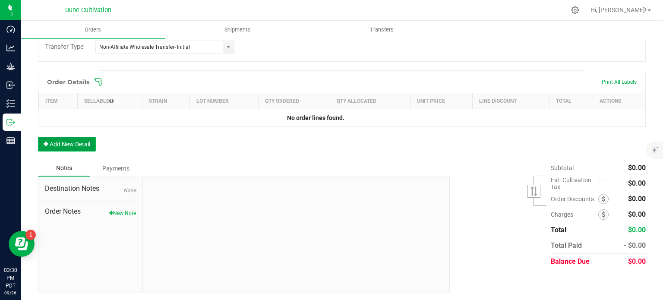
click at [79, 146] on button "Add New Detail" at bounding box center [67, 144] width 58 height 15
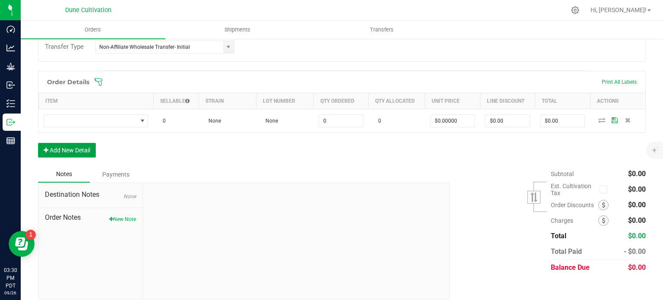
click at [77, 154] on button "Add New Detail" at bounding box center [67, 150] width 58 height 15
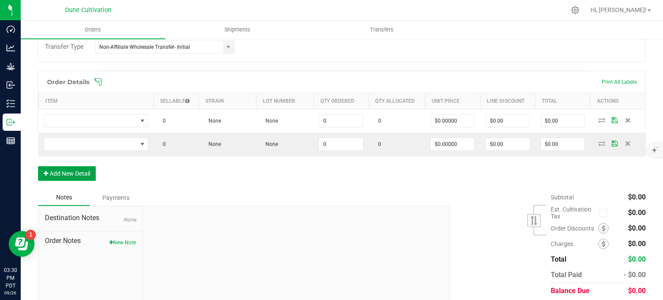
click at [72, 169] on button "Add New Detail" at bounding box center [67, 173] width 58 height 15
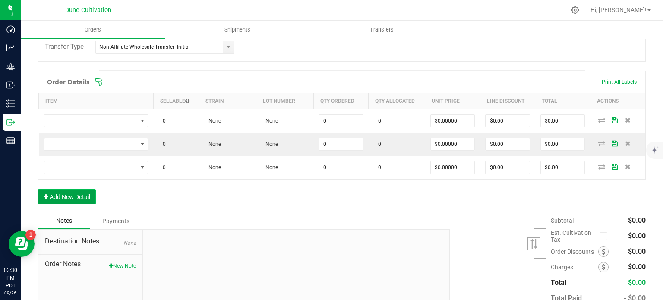
click at [78, 196] on button "Add New Detail" at bounding box center [67, 196] width 58 height 15
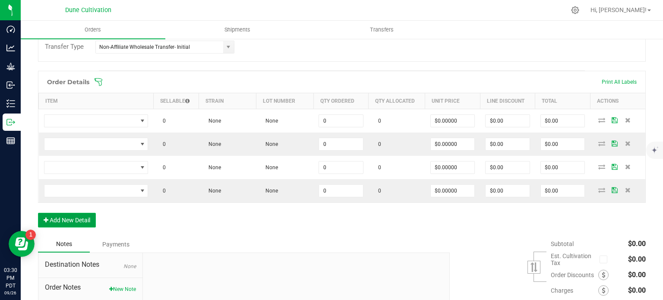
click at [79, 219] on button "Add New Detail" at bounding box center [67, 220] width 58 height 15
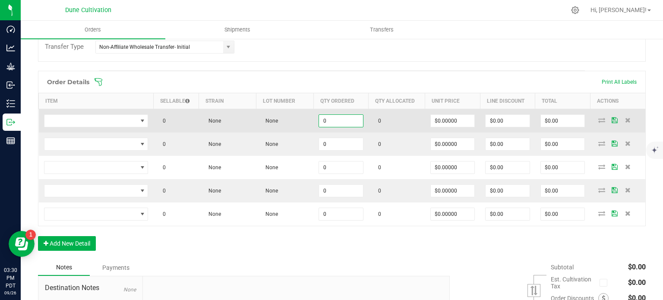
click at [332, 124] on input "0" at bounding box center [341, 121] width 44 height 12
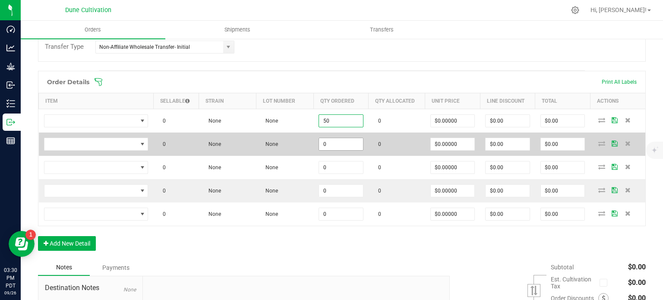
type input "50"
click at [347, 143] on input "0" at bounding box center [341, 144] width 44 height 12
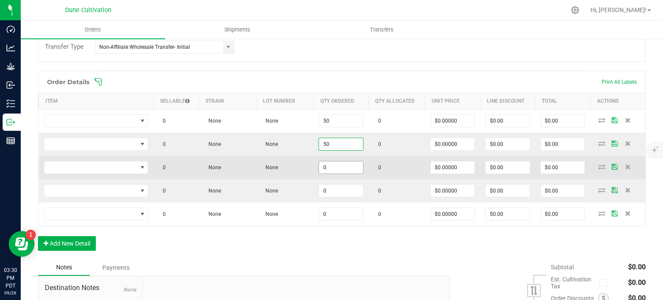
type input "50"
click at [345, 164] on input "0" at bounding box center [341, 167] width 44 height 12
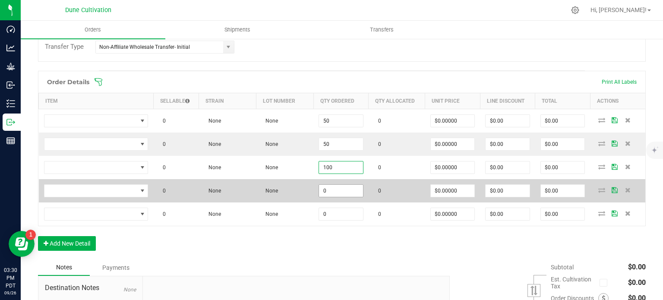
type input "100"
click at [339, 189] on input "0" at bounding box center [341, 191] width 44 height 12
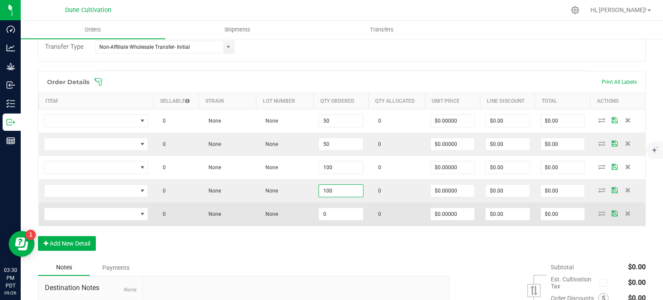
type input "100"
click at [334, 205] on td "0" at bounding box center [340, 213] width 55 height 23
click at [333, 208] on input "0" at bounding box center [341, 214] width 44 height 12
type input "100"
click at [318, 223] on td "100" at bounding box center [340, 213] width 55 height 23
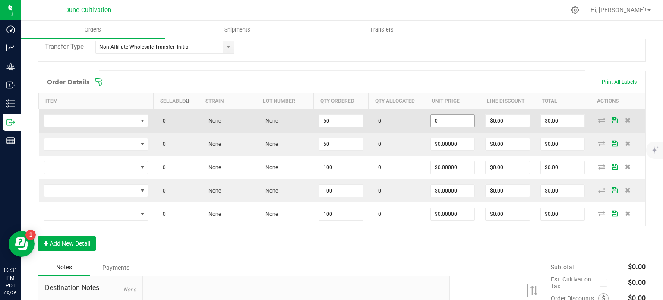
click at [443, 122] on input "0" at bounding box center [453, 121] width 44 height 12
paste input "1"
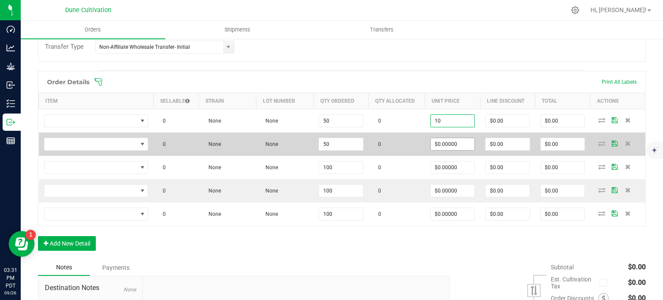
type input "$10.00000"
type input "$500.00"
click at [441, 147] on input "0" at bounding box center [453, 144] width 44 height 12
paste input "1"
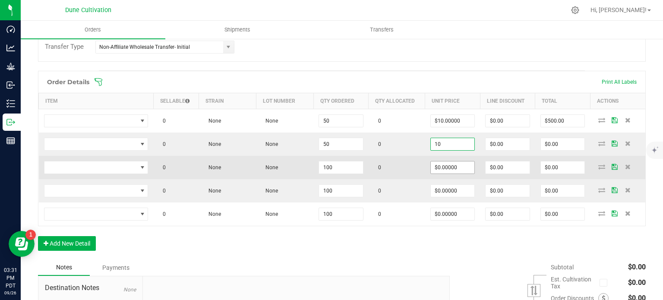
type input "$10.00000"
type input "$500.00"
click at [442, 167] on input "0" at bounding box center [453, 167] width 44 height 12
paste input "1"
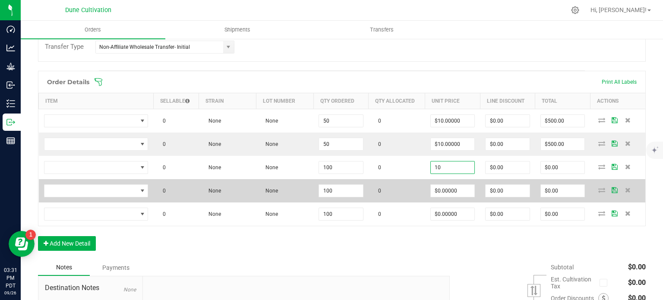
type input "$10.00000"
type input "$1,000.00"
click at [442, 179] on td "$0.00000" at bounding box center [452, 190] width 55 height 23
click at [438, 190] on input "0" at bounding box center [453, 191] width 44 height 12
paste input "1"
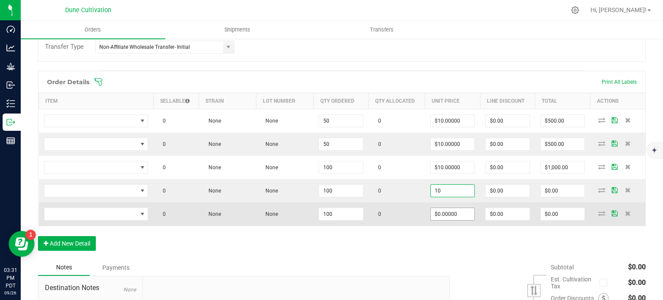
type input "$10.00000"
type input "$1,000.00"
click at [440, 215] on input "0" at bounding box center [453, 214] width 44 height 12
paste input "1"
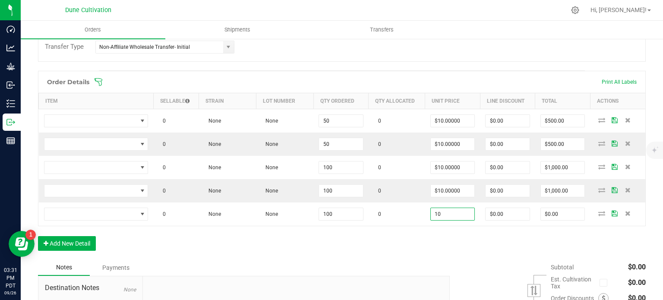
type input "$10.00000"
type input "$1,000.00"
click at [403, 246] on div "Order Details Print All Labels Item Sellable Strain Lot Number Qty Ordered Qty …" at bounding box center [342, 165] width 608 height 189
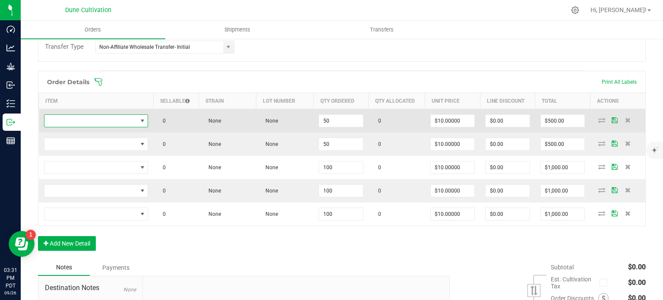
click at [139, 118] on span "NO DATA FOUND" at bounding box center [142, 120] width 7 height 7
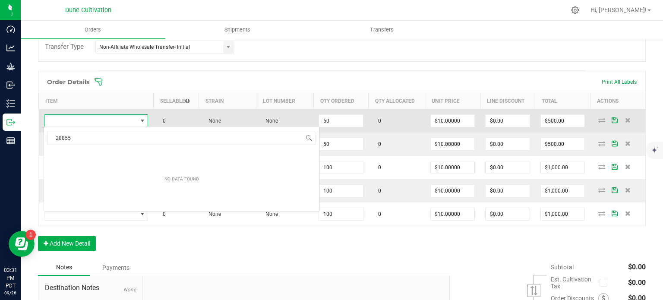
scroll to position [13, 103]
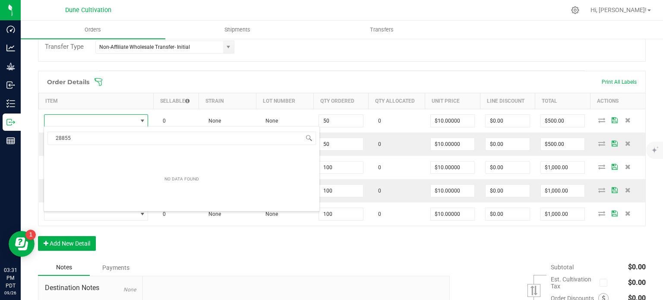
type input "28855"
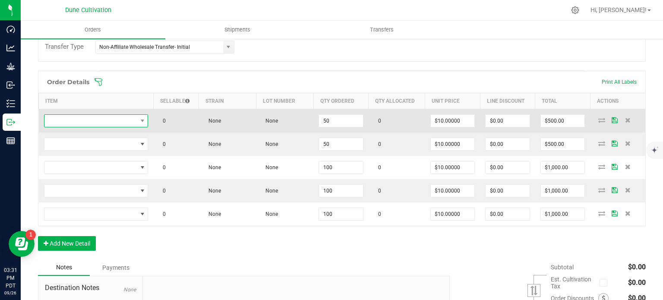
click at [128, 122] on span "NO DATA FOUND" at bounding box center [90, 121] width 93 height 12
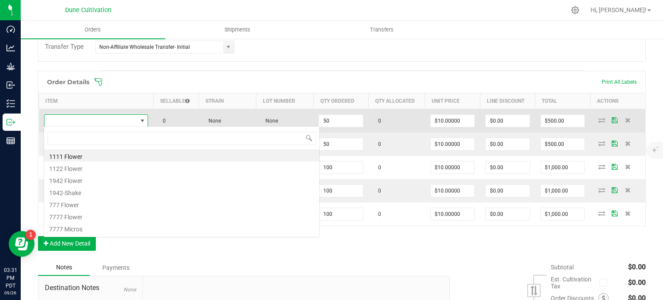
type input "HUST_Flower_Red Velvet Cake_3.5g"
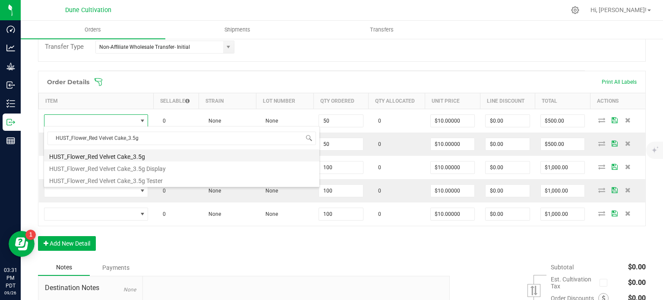
click at [126, 154] on li "HUST_Flower_Red Velvet Cake_3.5g" at bounding box center [181, 155] width 275 height 12
type input "50 ea"
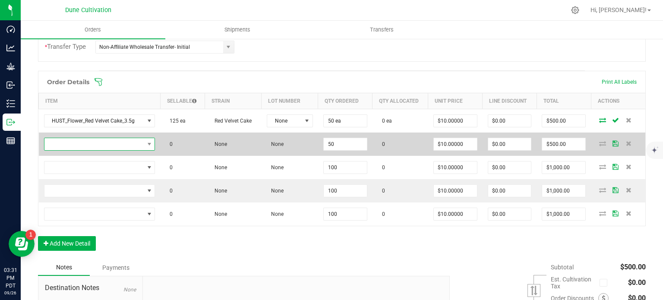
click at [131, 146] on span "NO DATA FOUND" at bounding box center [94, 144] width 100 height 12
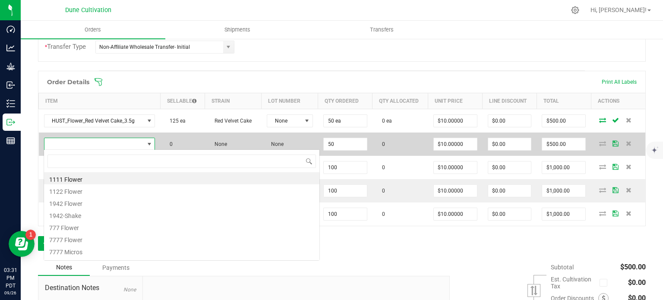
scroll to position [13, 108]
type input "HUST_Flower_Garlic Bread_3.5g"
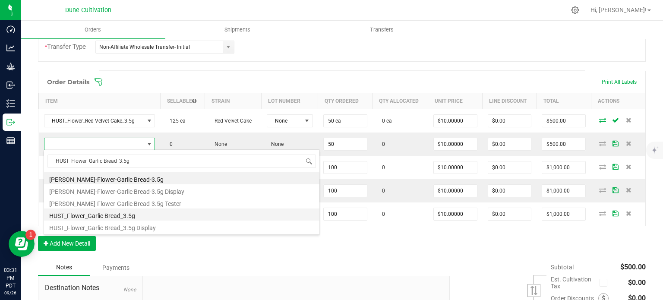
click at [130, 217] on li "HUST_Flower_Garlic Bread_3.5g" at bounding box center [181, 214] width 275 height 12
type input "50 ea"
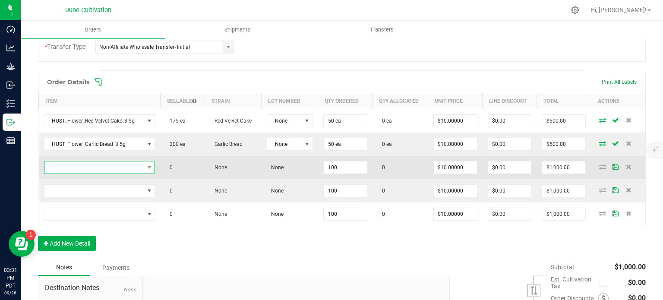
click at [131, 165] on span "NO DATA FOUND" at bounding box center [94, 167] width 100 height 12
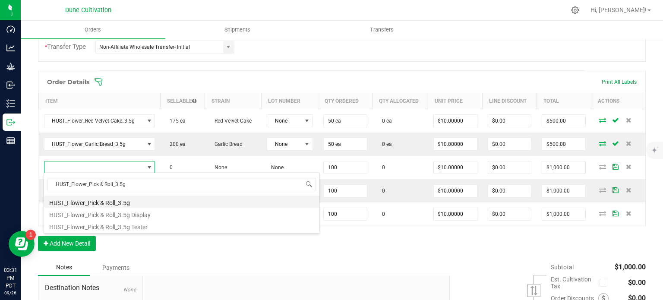
click at [125, 202] on li "HUST_Flower_Pick & Roll_3.5g" at bounding box center [181, 201] width 275 height 12
type input "100 ea"
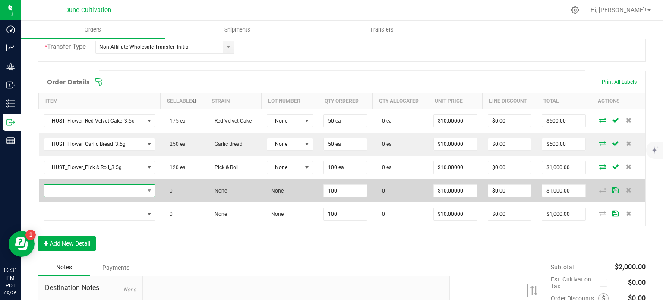
click at [128, 186] on span "NO DATA FOUND" at bounding box center [94, 191] width 100 height 12
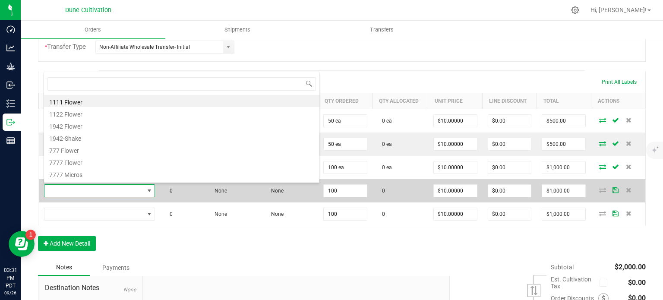
type input "HUST_Flower_Black Cherry Gelato_3.5g"
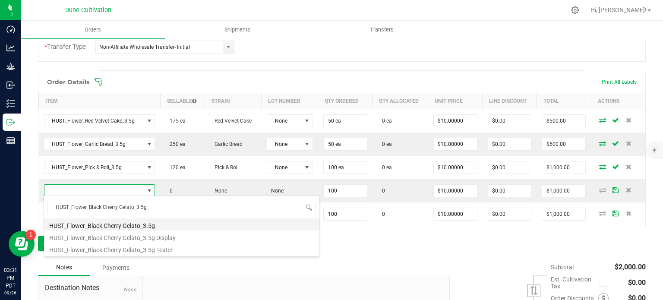
click at [130, 226] on li "HUST_Flower_Black Cherry Gelato_3.5g" at bounding box center [181, 224] width 275 height 12
type input "100 ea"
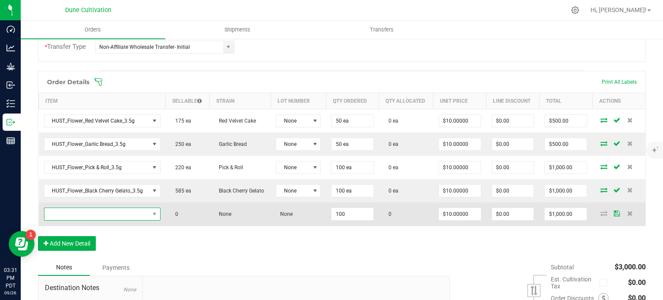
click at [124, 208] on span "NO DATA FOUND" at bounding box center [96, 214] width 105 height 12
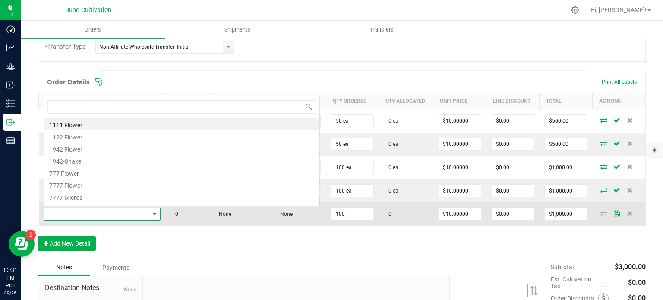
type input "HUST_Flower_Gorilla Glue #5_3.5g"
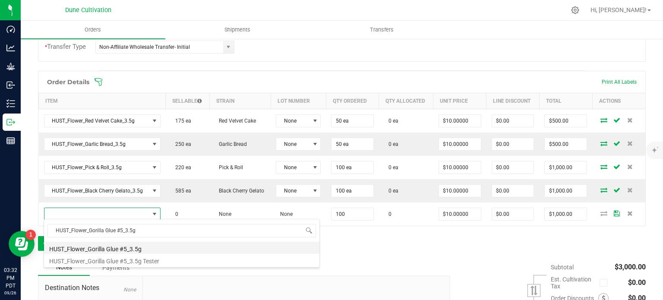
click at [123, 244] on li "HUST_Flower_Gorilla Glue #5_3.5g" at bounding box center [181, 248] width 275 height 12
type input "100 ea"
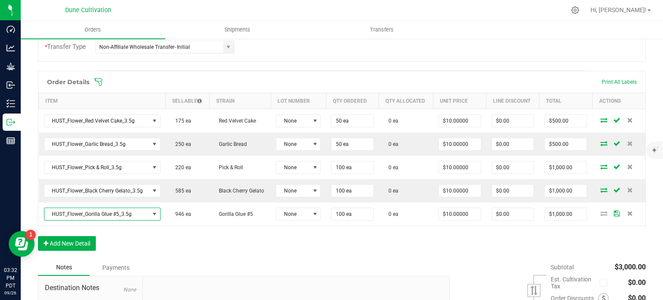
click at [123, 236] on div "Order Details Print All Labels Item Sellable Strain Lot Number Qty Ordered Qty …" at bounding box center [342, 165] width 608 height 189
click at [76, 241] on button "Add New Detail" at bounding box center [67, 243] width 58 height 15
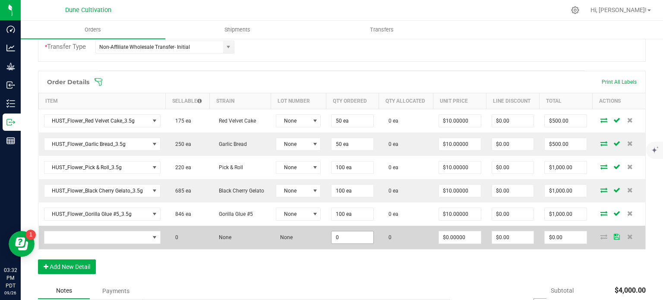
click at [341, 232] on input "0" at bounding box center [352, 237] width 42 height 12
type input "85"
click at [454, 236] on input "0" at bounding box center [460, 237] width 42 height 12
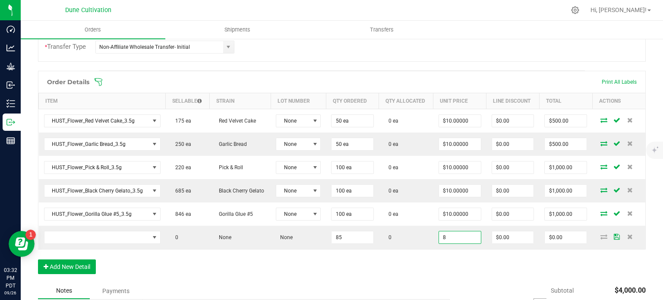
type input "$8.00000"
type input "$680.00"
click at [377, 272] on div "Order Details Print All Labels Item Sellable Strain Lot Number Qty Ordered Qty …" at bounding box center [342, 177] width 608 height 212
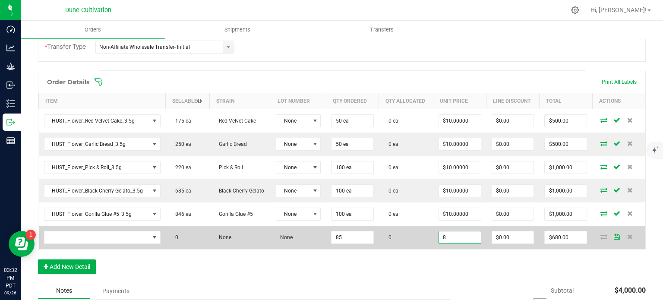
click at [452, 231] on input "8" at bounding box center [460, 237] width 42 height 12
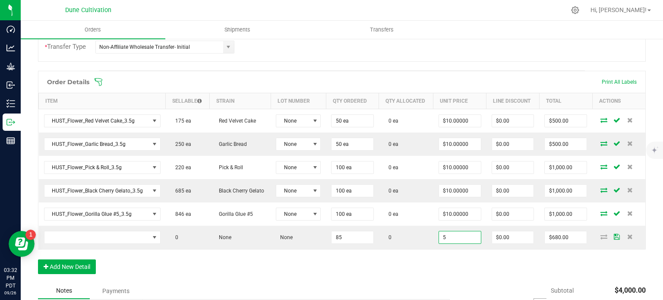
type input "$5.00000"
type input "$425.00"
click at [387, 268] on div "Order Details Print All Labels Item Sellable Strain Lot Number Qty Ordered Qty …" at bounding box center [342, 177] width 608 height 212
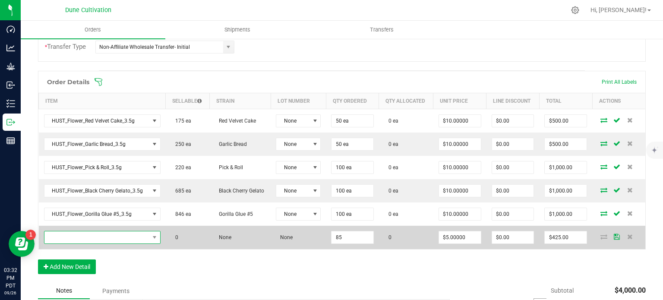
click at [119, 233] on span "NO DATA FOUND" at bounding box center [96, 237] width 105 height 12
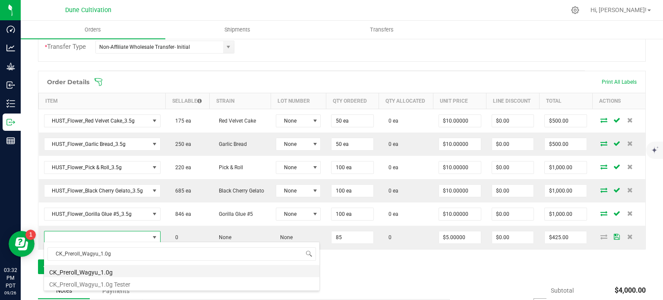
click at [116, 272] on li "CK_Preroll_Wagyu_1.0g" at bounding box center [181, 271] width 275 height 12
type input "85 ea"
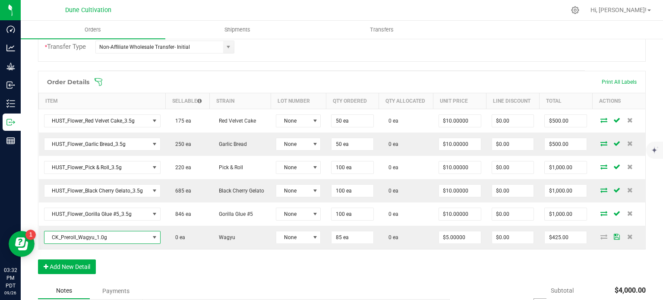
click at [139, 270] on div "Order Details Print All Labels Item Sellable Strain Lot Number Qty Ordered Qty …" at bounding box center [342, 177] width 608 height 212
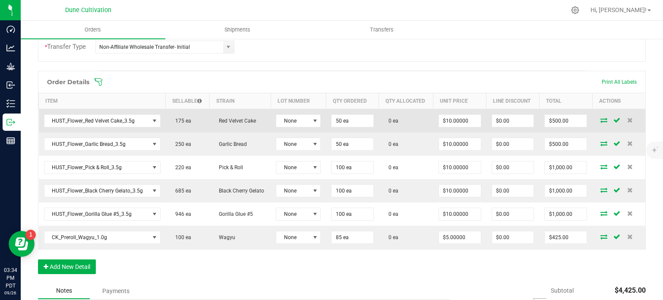
click at [600, 120] on icon at bounding box center [603, 119] width 7 height 5
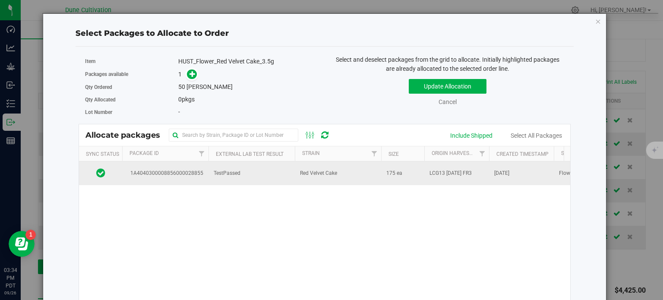
click at [206, 161] on td "1A4040300008856000028855" at bounding box center [165, 172] width 86 height 23
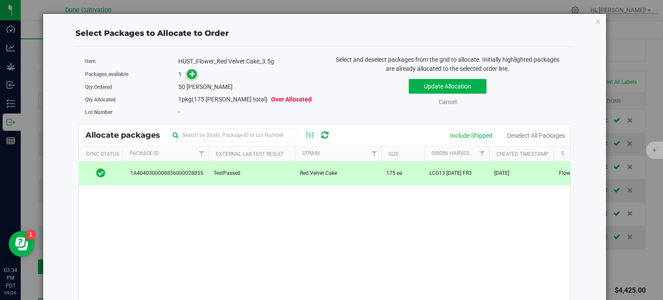
click at [189, 76] on icon at bounding box center [192, 74] width 6 height 6
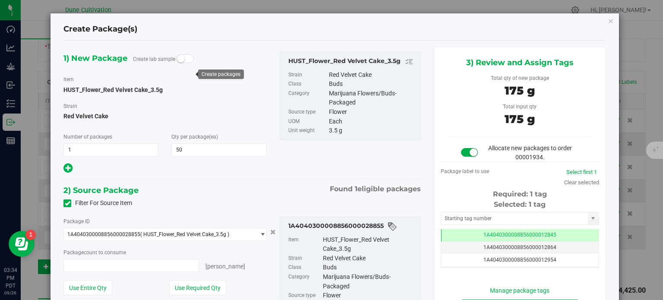
type input "50 ea"
click at [463, 229] on div "Tag 1A4040300008856000012845 1A4040300008856000012864 1A4040300008856000012954 …" at bounding box center [520, 248] width 158 height 39
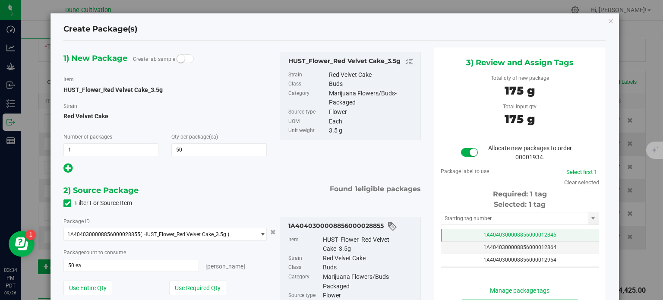
click at [461, 236] on td "1A4040300008856000012845" at bounding box center [519, 235] width 157 height 13
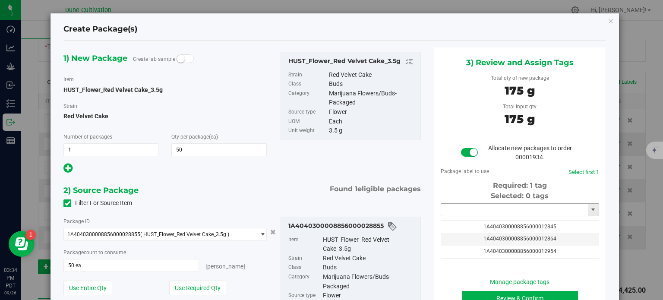
click at [466, 209] on input "text" at bounding box center [514, 210] width 147 height 12
drag, startPoint x: 444, startPoint y: 205, endPoint x: 402, endPoint y: 202, distance: 41.9
click at [403, 203] on div "1) New Package Create lab sample Item HUST_Flower_Red Velvet Cake_3.5g Strain R…" at bounding box center [334, 208] width 555 height 322
click at [543, 225] on li "1A4040300008856000039049" at bounding box center [515, 224] width 156 height 13
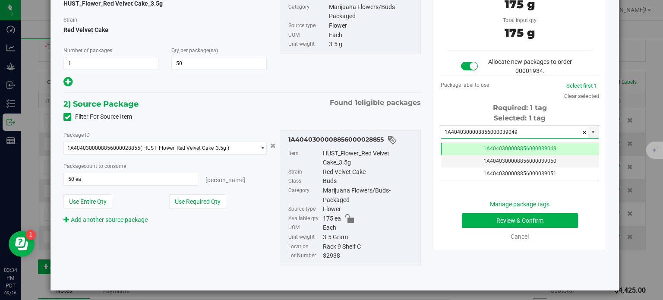
type input "1A4040300008856000039049"
click at [473, 216] on button "Review & Confirm" at bounding box center [520, 220] width 116 height 15
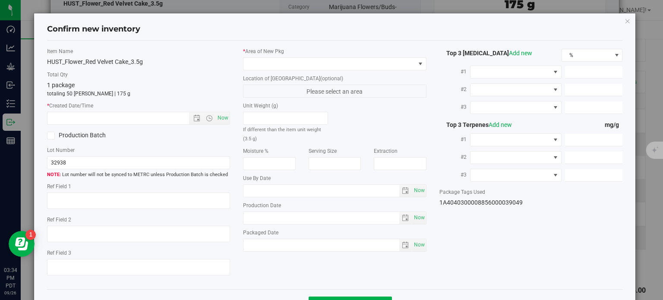
type textarea "30.4859%"
type textarea "Red Velvet Cake"
type textarea "0.0924%"
type input "319.3838"
type input "24.7598"
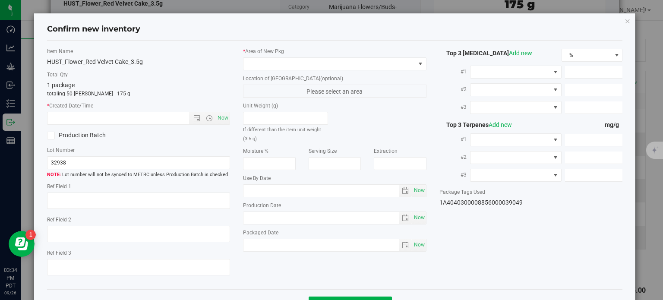
type input "11.0502"
type input "6.2150"
type input "4.5770"
type input "2.9000"
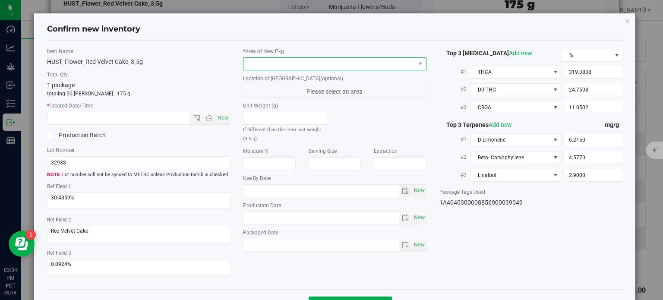
click at [376, 67] on span at bounding box center [329, 64] width 172 height 12
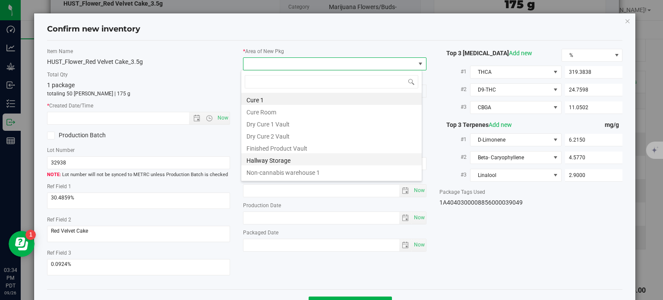
click at [297, 154] on li "Hallway Storage" at bounding box center [331, 159] width 180 height 12
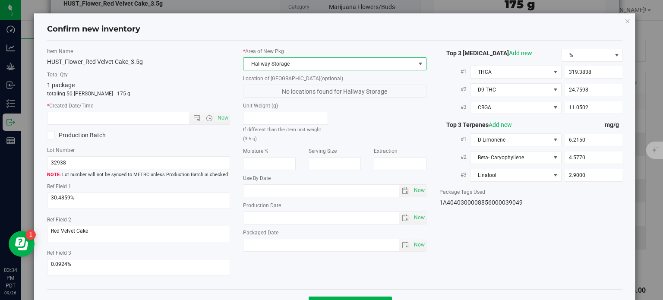
click at [280, 63] on span "Hallway Storage" at bounding box center [329, 64] width 172 height 12
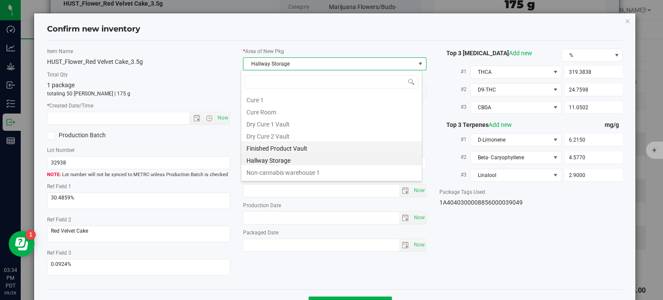
click at [276, 151] on li "Finished Product Vault" at bounding box center [331, 147] width 180 height 12
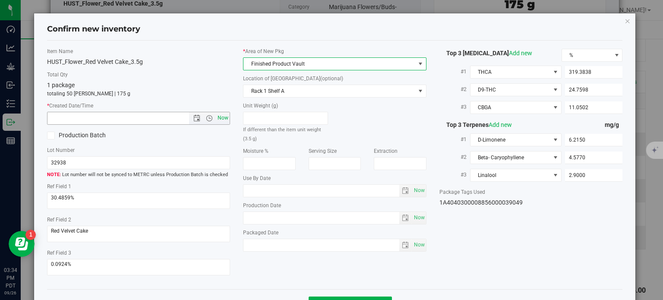
click at [216, 116] on span "Now" at bounding box center [223, 118] width 15 height 13
type input "9/26/2025 3:34 PM"
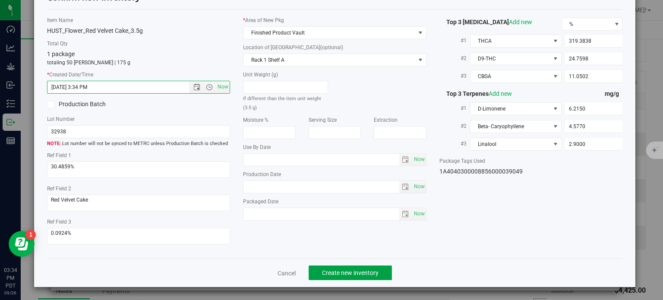
click at [331, 268] on button "Create new inventory" at bounding box center [350, 272] width 83 height 15
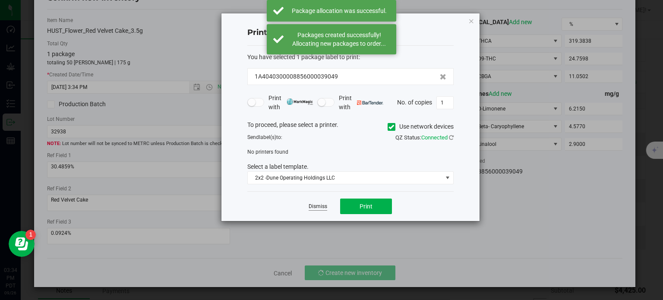
click at [324, 208] on link "Dismiss" at bounding box center [318, 206] width 19 height 7
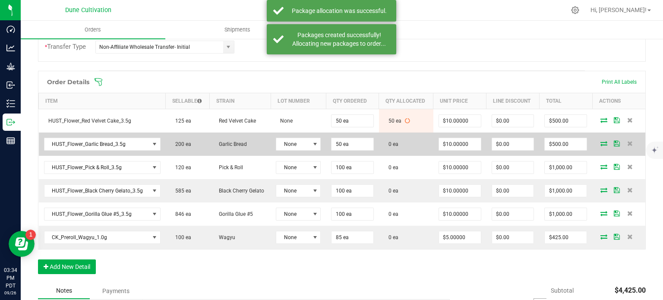
click at [600, 141] on icon at bounding box center [603, 143] width 7 height 5
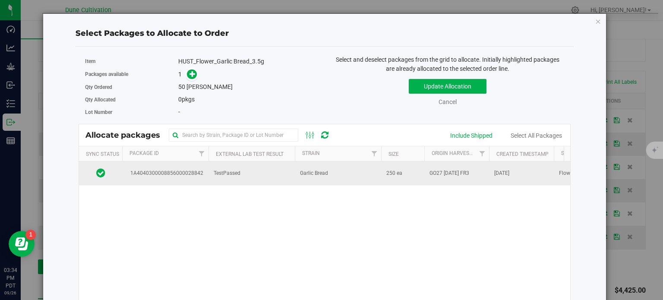
click at [184, 178] on td "1A4040300008856000028842" at bounding box center [165, 172] width 86 height 23
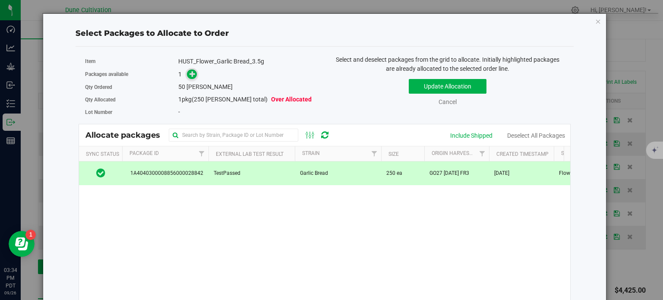
click at [194, 76] on icon at bounding box center [192, 74] width 6 height 6
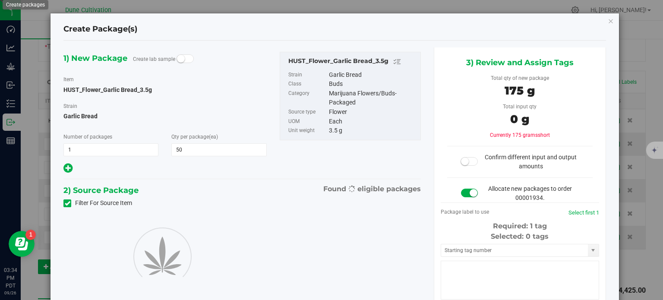
type input "50"
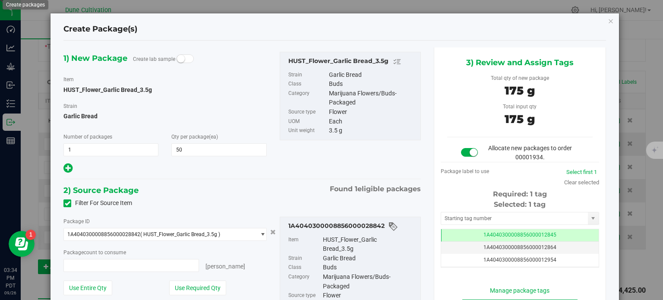
type input "50 ea"
click at [470, 235] on td "1A4040300008856000012845" at bounding box center [519, 235] width 157 height 13
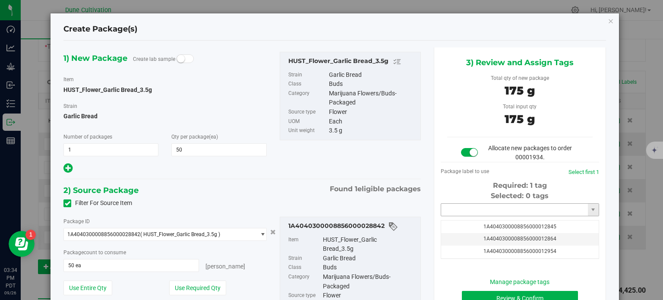
click at [471, 211] on input "text" at bounding box center [514, 210] width 147 height 12
paste input "3905"
click at [496, 220] on li "1A4040300008856000039050" at bounding box center [515, 224] width 156 height 13
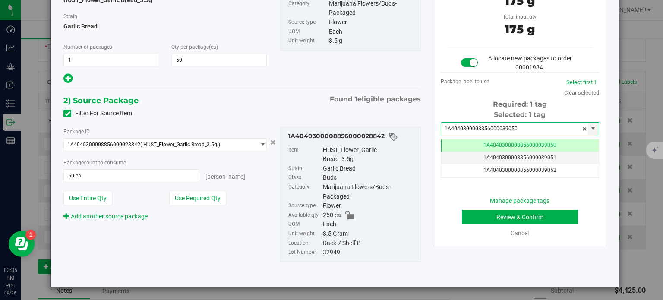
type input "1A4040300008856000039050"
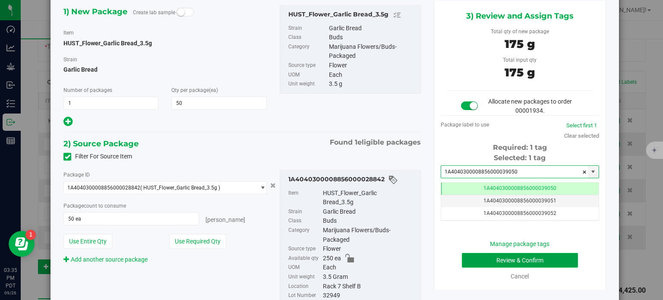
click at [490, 265] on button "Review & Confirm" at bounding box center [520, 260] width 116 height 15
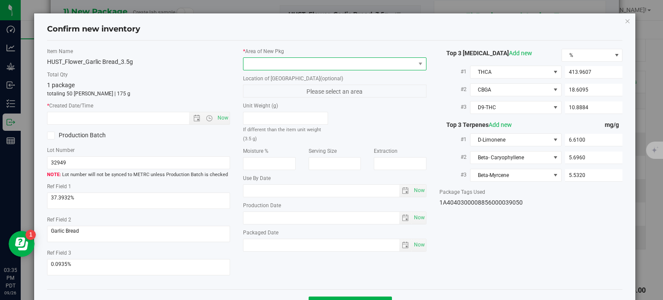
click at [327, 62] on span at bounding box center [329, 64] width 172 height 12
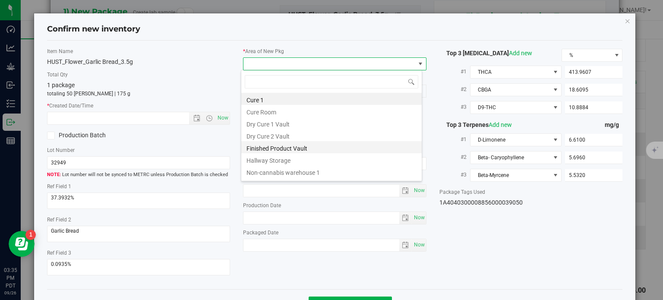
click at [290, 146] on li "Finished Product Vault" at bounding box center [331, 147] width 180 height 12
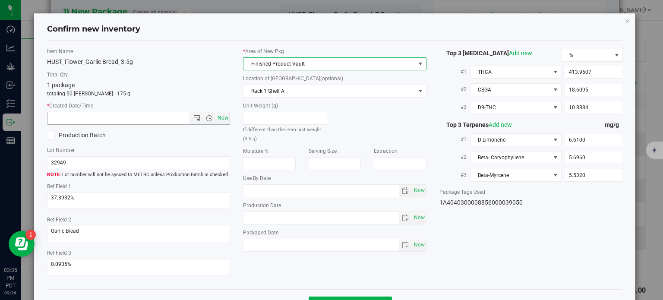
click at [223, 117] on span "Now" at bounding box center [223, 118] width 15 height 13
type input "9/26/2025 3:35 PM"
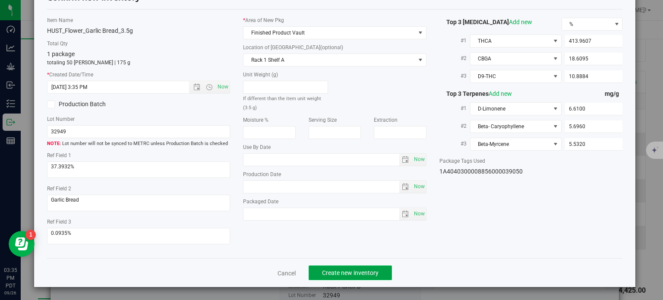
click at [335, 266] on button "Create new inventory" at bounding box center [350, 272] width 83 height 15
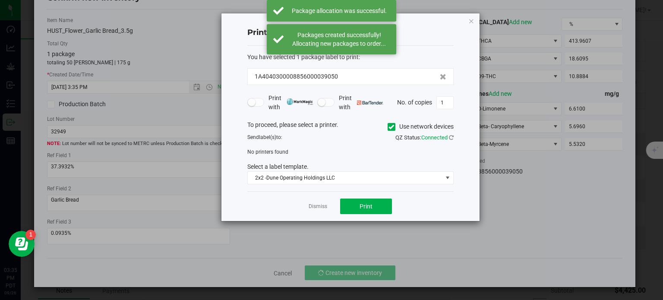
click at [311, 205] on link "Dismiss" at bounding box center [318, 206] width 19 height 7
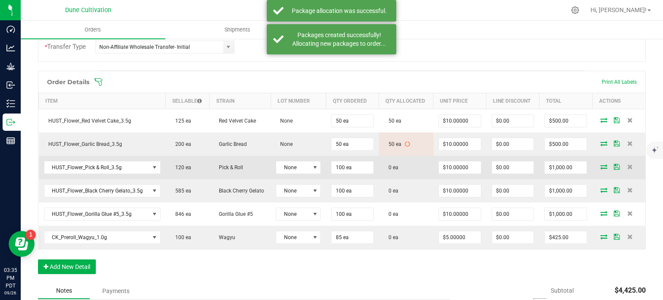
click at [600, 164] on icon at bounding box center [603, 166] width 7 height 5
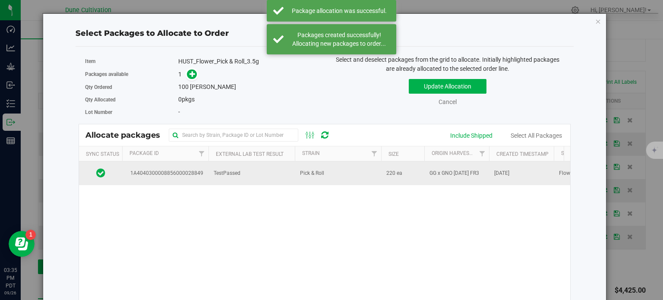
click at [205, 171] on td "1A4040300008856000028849" at bounding box center [165, 172] width 86 height 23
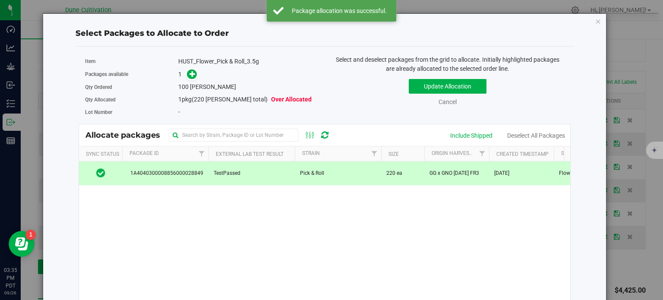
click at [197, 72] on div "1" at bounding box center [248, 74] width 140 height 10
click at [193, 71] on icon at bounding box center [192, 74] width 6 height 6
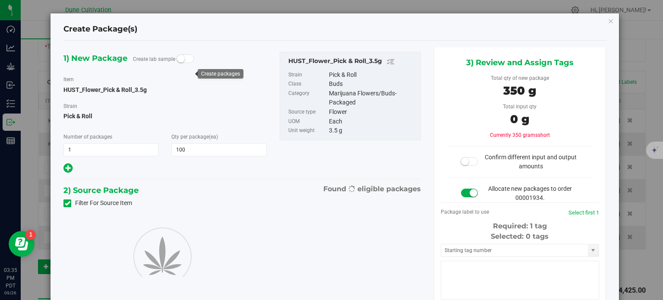
type input "100"
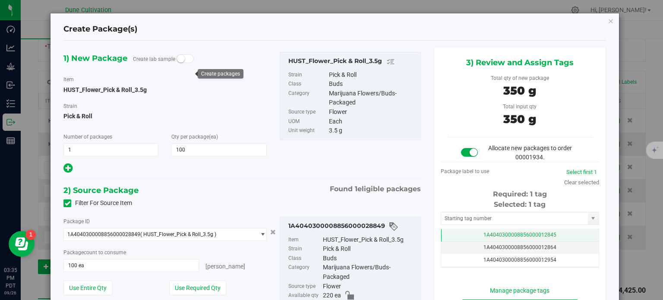
click at [461, 229] on td "1A4040300008856000012845" at bounding box center [519, 235] width 157 height 13
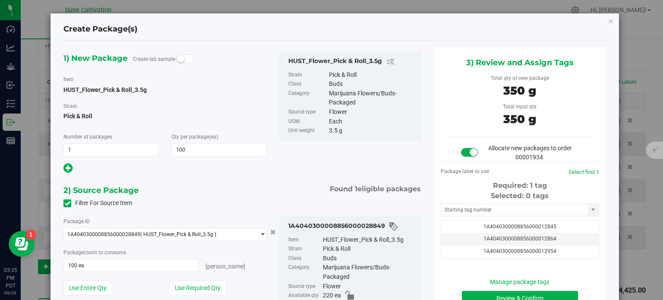
click at [464, 216] on div "Selected: 0 tags Tag 1A4040300008856000012845 1A4040300008856000012864 1A404030…" at bounding box center [520, 225] width 158 height 68
click at [469, 214] on input "text" at bounding box center [514, 210] width 147 height 12
paste input "3905"
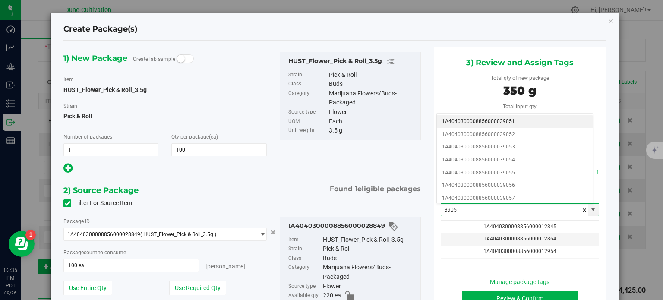
click at [486, 120] on li "1A4040300008856000039051" at bounding box center [515, 121] width 156 height 13
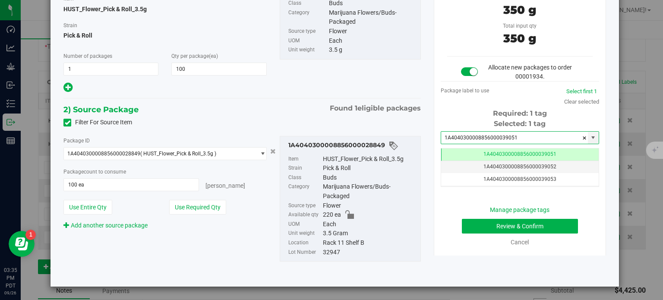
type input "1A4040300008856000039051"
click at [485, 222] on button "Review & Confirm" at bounding box center [520, 226] width 116 height 15
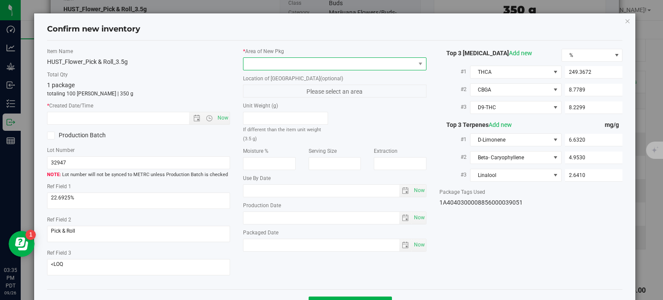
click at [339, 66] on span at bounding box center [329, 64] width 172 height 12
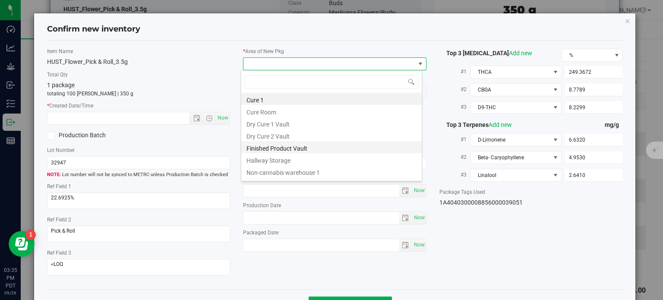
click at [314, 145] on li "Finished Product Vault" at bounding box center [331, 147] width 180 height 12
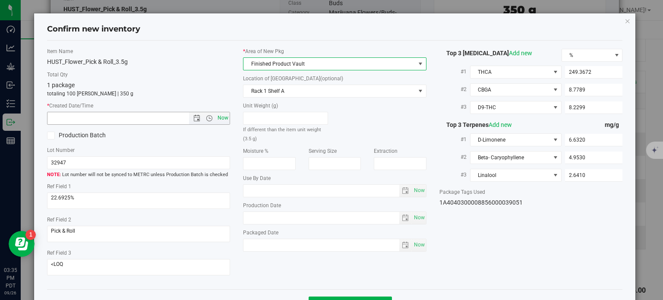
click at [219, 117] on span "Now" at bounding box center [223, 118] width 15 height 13
type input "9/26/2025 3:35 PM"
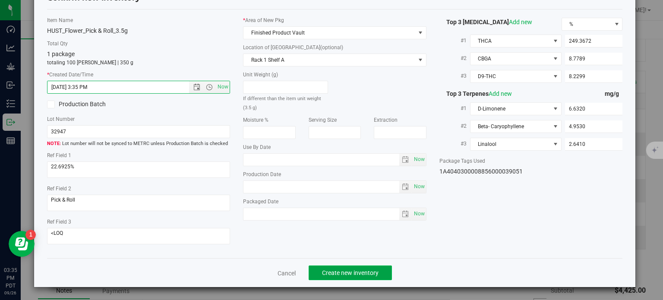
click at [332, 277] on button "Create new inventory" at bounding box center [350, 272] width 83 height 15
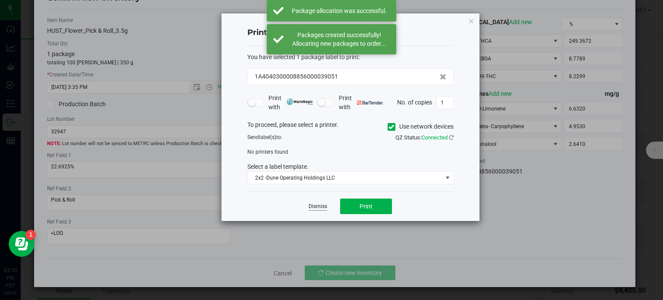
click at [321, 205] on link "Dismiss" at bounding box center [318, 206] width 19 height 7
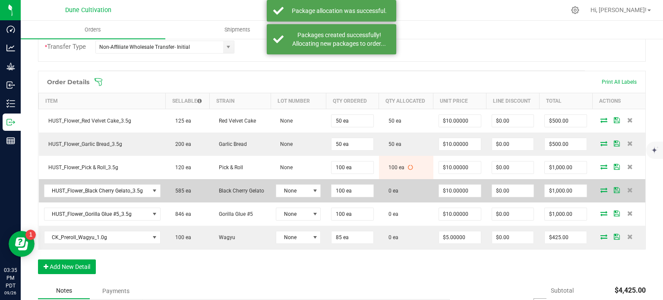
click at [600, 187] on icon at bounding box center [603, 189] width 7 height 5
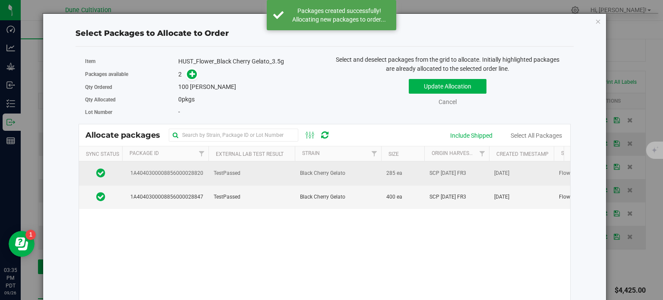
click at [207, 182] on td "1A4040300008856000028820" at bounding box center [165, 173] width 86 height 24
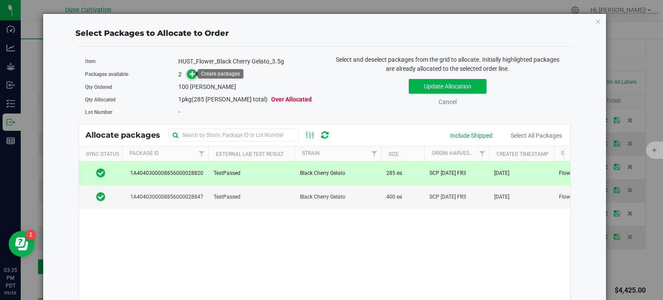
click at [192, 75] on icon at bounding box center [192, 74] width 6 height 6
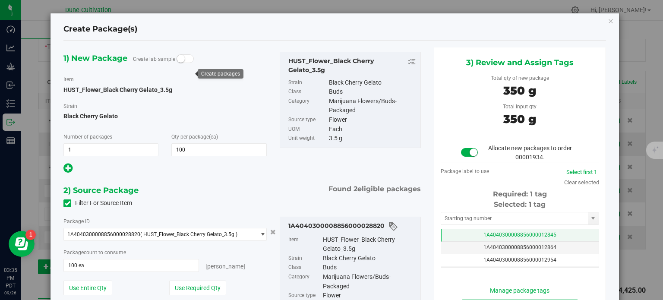
click at [458, 236] on td "1A4040300008856000012845" at bounding box center [519, 235] width 157 height 13
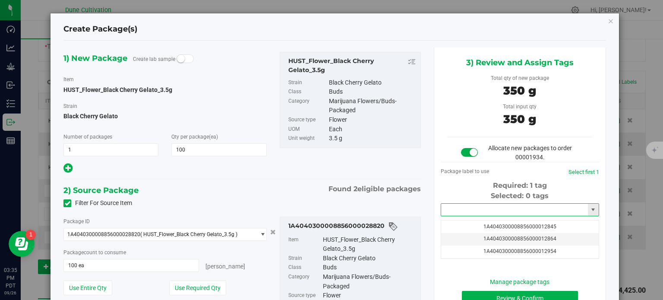
click at [469, 205] on input "text" at bounding box center [514, 210] width 147 height 12
paste input "3905"
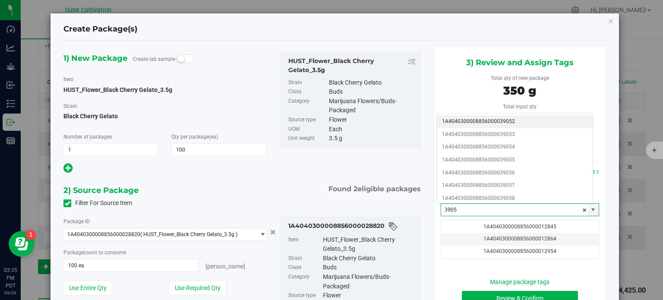
click at [483, 122] on li "1A4040300008856000039052" at bounding box center [515, 121] width 156 height 13
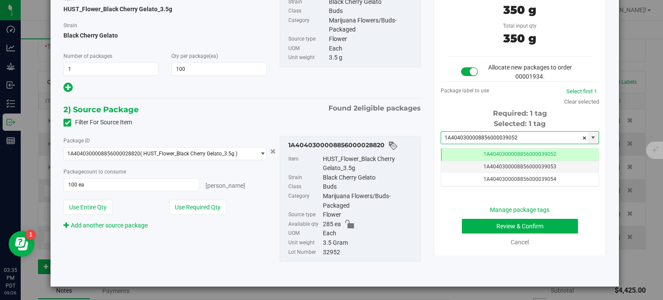
type input "1A4040300008856000039052"
click at [474, 230] on button "Review & Confirm" at bounding box center [520, 226] width 116 height 15
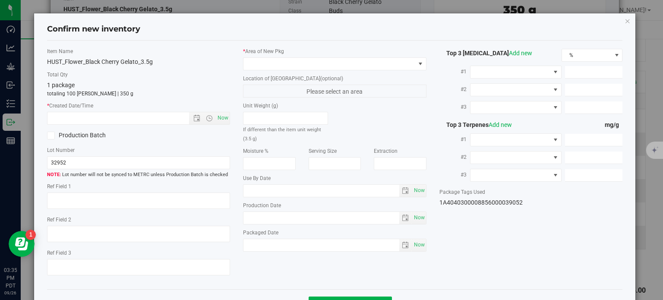
type textarea "21.7324%"
type textarea "Black Cherry Gelato"
type textarea "<LOQ"
type input "232.2444"
type input "13.6452"
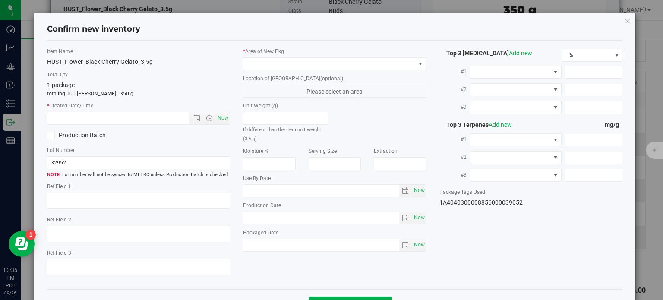
type input "5.3862"
type input "7.0060"
type input "4.2080"
type input "2.6350"
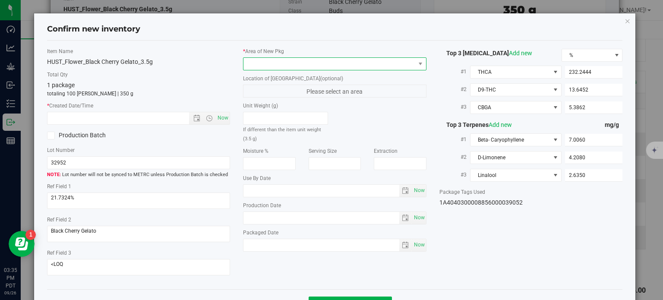
click at [344, 64] on span at bounding box center [329, 64] width 172 height 12
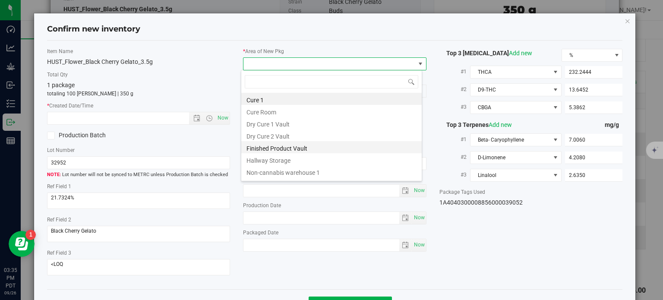
click at [290, 148] on li "Finished Product Vault" at bounding box center [331, 147] width 180 height 12
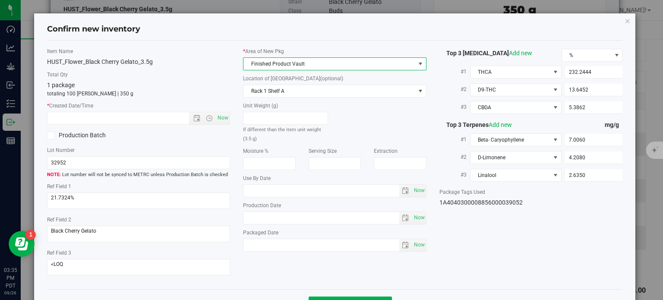
click at [221, 124] on div "Item Name HUST_Flower_Black Cherry Gelato_3.5g Total Qty 1 package totaling 100…" at bounding box center [139, 164] width 196 height 235
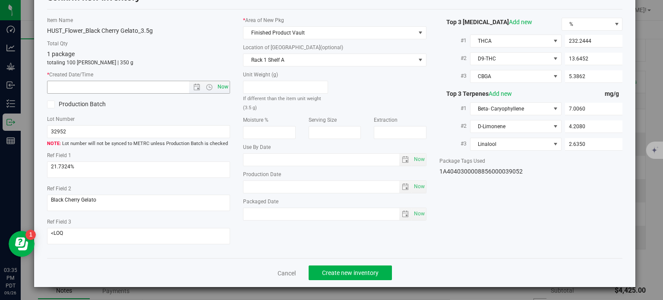
click at [223, 89] on span "Now" at bounding box center [223, 87] width 15 height 13
type input "9/26/2025 3:35 PM"
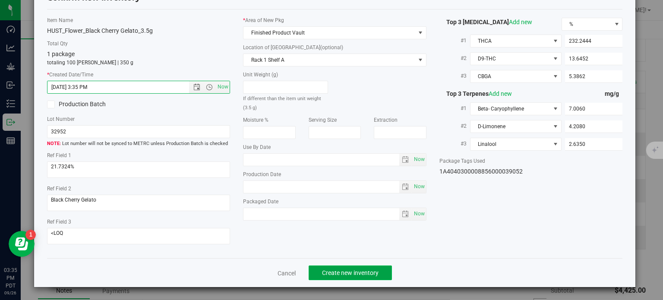
click at [336, 273] on span "Create new inventory" at bounding box center [350, 272] width 57 height 7
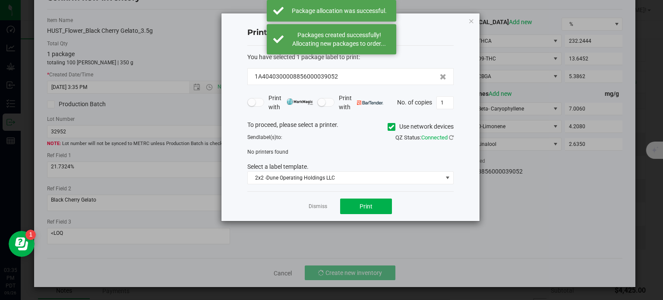
click at [319, 200] on div "Dismiss Print" at bounding box center [350, 206] width 206 height 30
click at [318, 209] on link "Dismiss" at bounding box center [318, 206] width 19 height 7
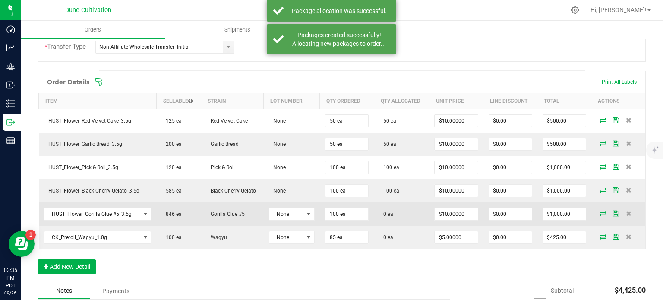
click at [599, 211] on icon at bounding box center [602, 213] width 7 height 5
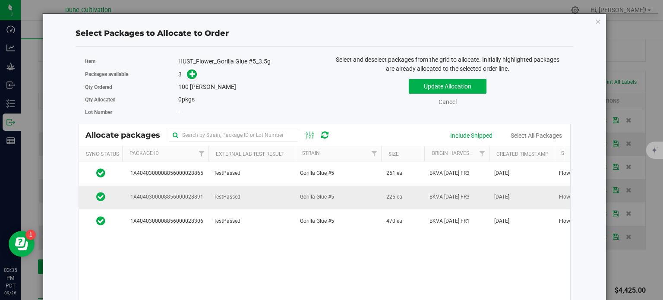
click at [187, 189] on td "1A4040300008856000028891" at bounding box center [165, 198] width 86 height 24
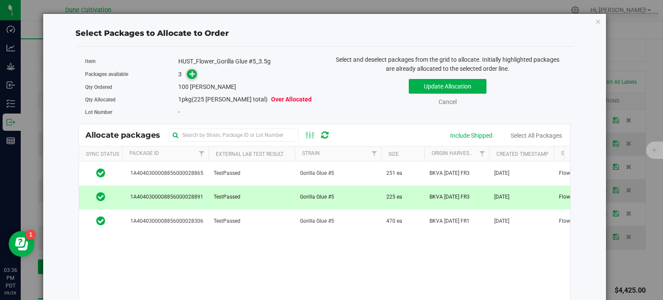
click at [192, 74] on icon at bounding box center [192, 73] width 6 height 6
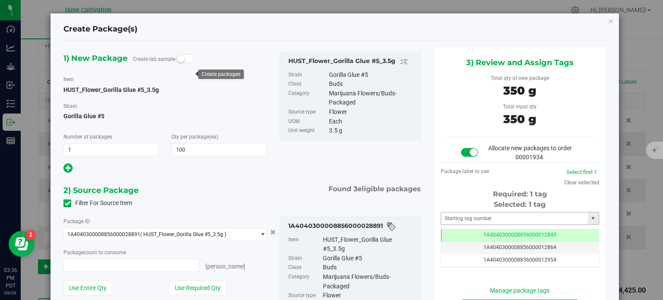
type input "100 ea"
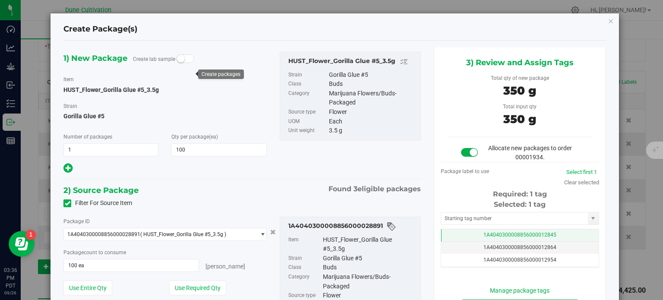
click at [464, 229] on td "1A4040300008856000012845" at bounding box center [519, 235] width 157 height 13
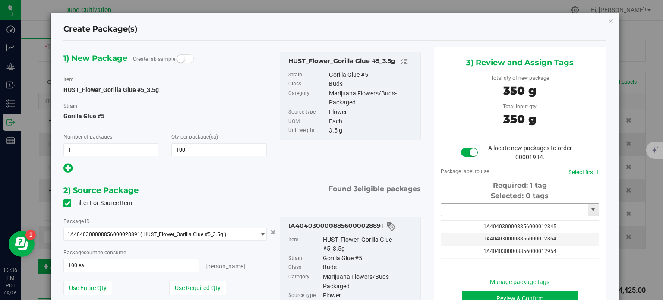
click at [465, 214] on input "text" at bounding box center [514, 210] width 147 height 12
paste input "3905"
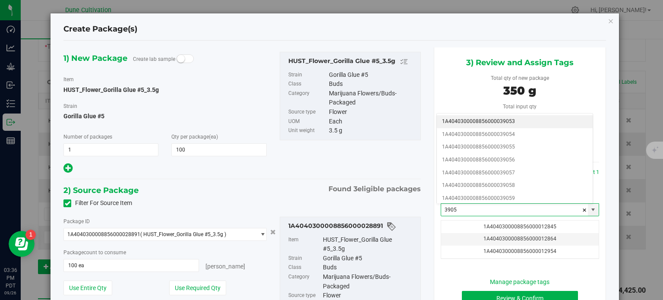
click at [494, 122] on li "1A4040300008856000039053" at bounding box center [515, 121] width 156 height 13
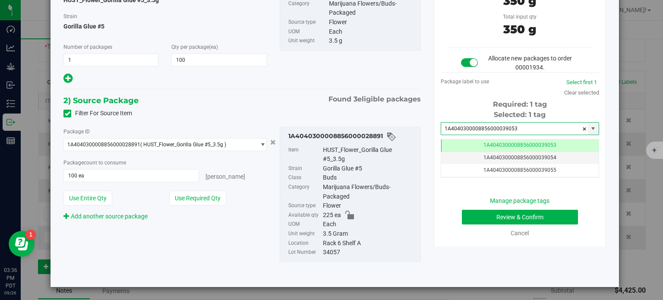
type input "1A4040300008856000039053"
click at [486, 212] on button "Review & Confirm" at bounding box center [520, 217] width 116 height 15
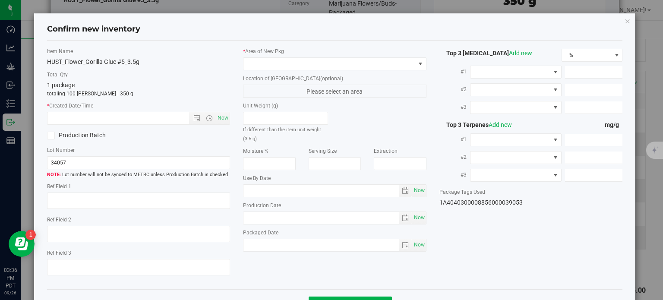
type textarea "25.8202%"
type textarea "Gorilla Glue #5"
type textarea "0.0437%"
type input "280.9610"
type input "11.7992"
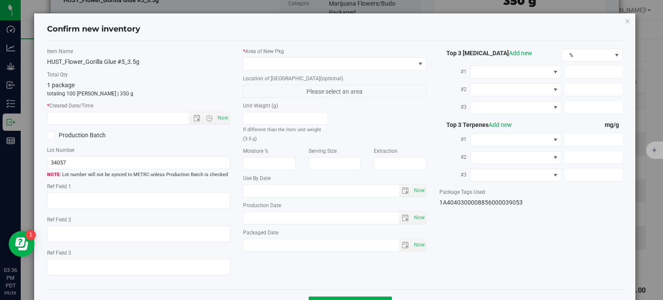
type input "8.4518"
type input "5.2650"
type input "2.7500"
type input "2.3370"
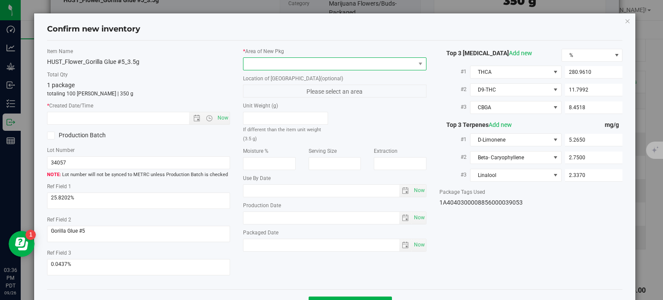
click at [348, 66] on span at bounding box center [329, 64] width 172 height 12
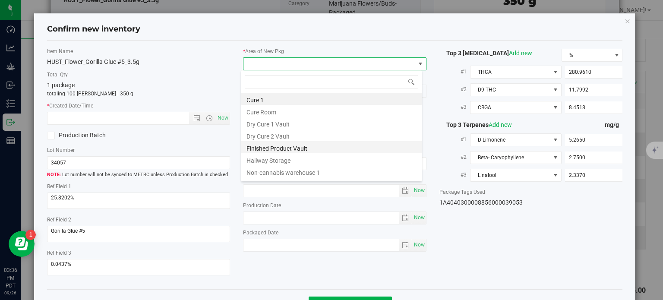
click at [294, 148] on li "Finished Product Vault" at bounding box center [331, 147] width 180 height 12
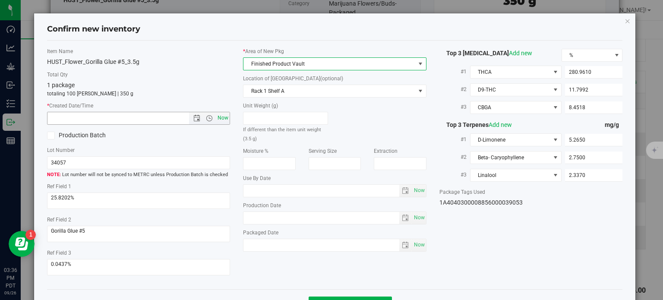
click at [220, 117] on span "Now" at bounding box center [223, 118] width 15 height 13
type input "9/26/2025 3:36 PM"
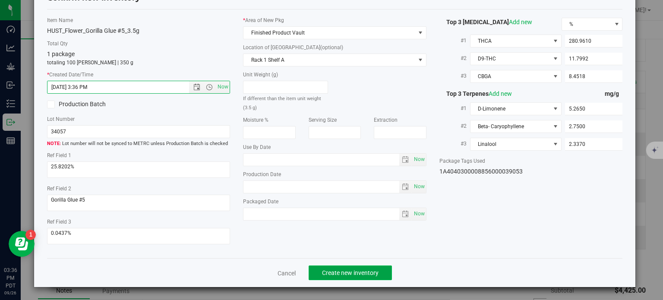
click at [327, 271] on span "Create new inventory" at bounding box center [350, 272] width 57 height 7
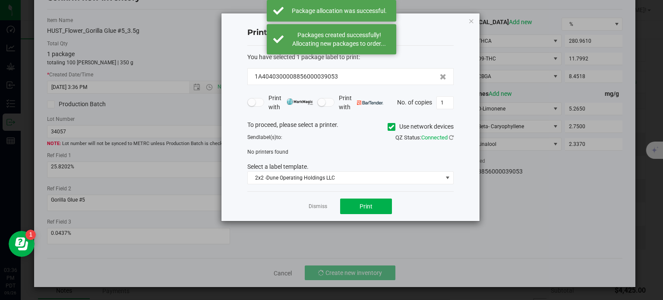
click at [309, 200] on div "Dismiss Print" at bounding box center [350, 206] width 206 height 30
click at [316, 205] on link "Dismiss" at bounding box center [318, 206] width 19 height 7
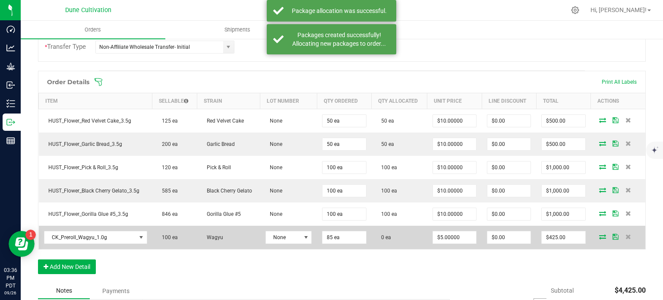
click at [599, 234] on icon at bounding box center [602, 236] width 7 height 5
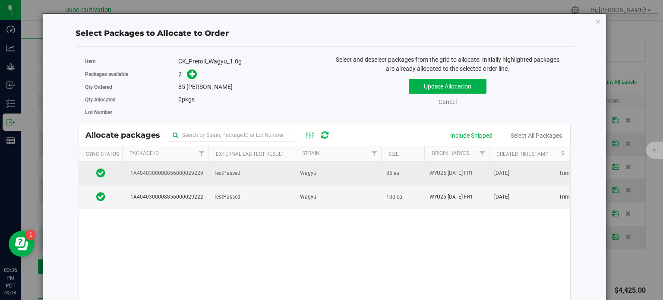
click at [192, 171] on span "1A4040300008856000029229" at bounding box center [165, 173] width 76 height 8
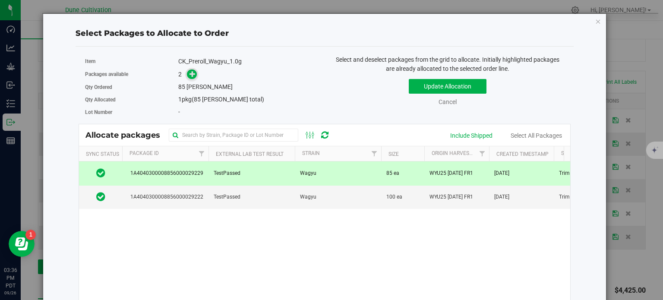
click at [187, 71] on span at bounding box center [192, 74] width 10 height 10
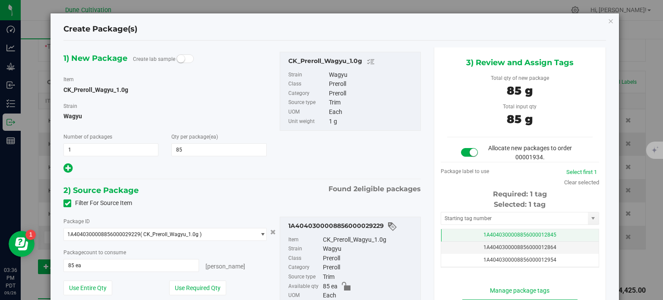
click at [464, 229] on td "1A4040300008856000012845" at bounding box center [519, 235] width 157 height 13
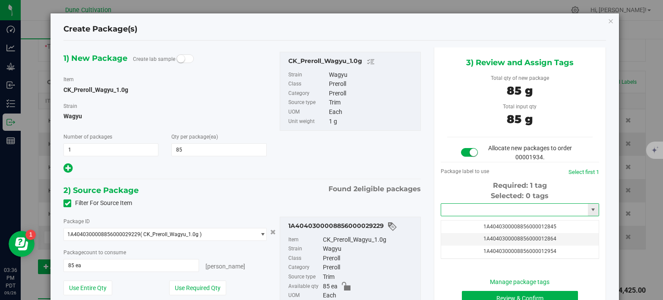
click at [467, 205] on input "text" at bounding box center [514, 210] width 147 height 12
paste input "3905"
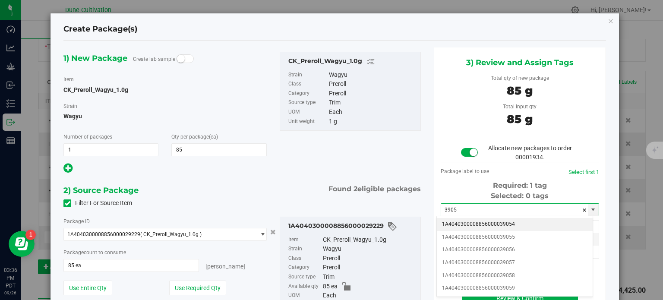
click at [485, 222] on li "1A4040300008856000039054" at bounding box center [515, 224] width 156 height 13
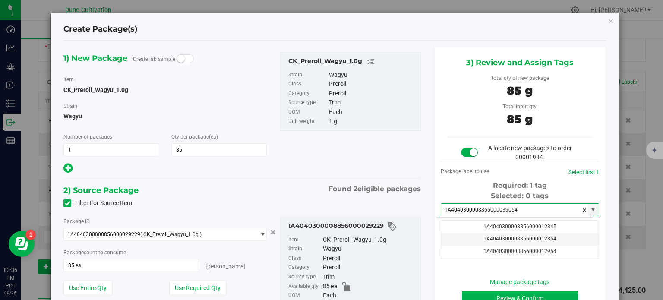
type input "1A4040300008856000039054"
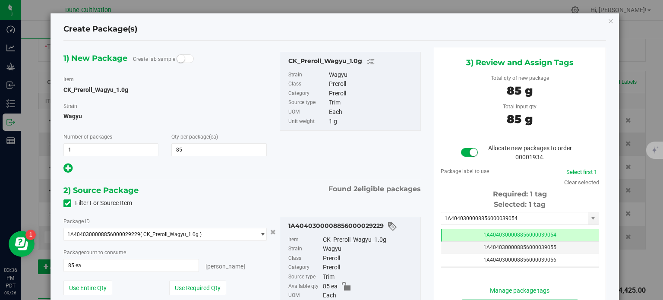
click at [403, 200] on div "Filter For Source Item" at bounding box center [242, 203] width 370 height 13
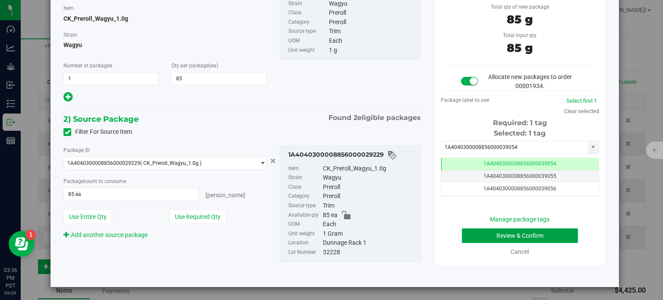
click at [488, 230] on button "Review & Confirm" at bounding box center [520, 235] width 116 height 15
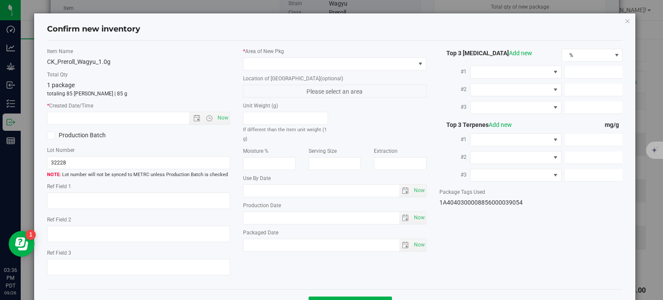
type textarea "33.5091%"
type textarea "Wagyu"
type textarea "<LOQ"
type input "362.6010"
type input "17.0897"
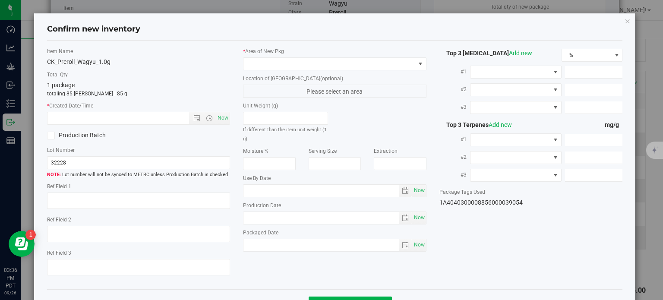
type input "6.5291"
type input "11.2400"
type input "6.7700"
type input "5.9070"
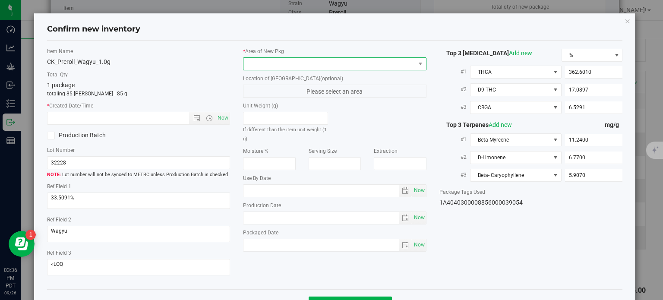
click at [386, 67] on span at bounding box center [329, 64] width 172 height 12
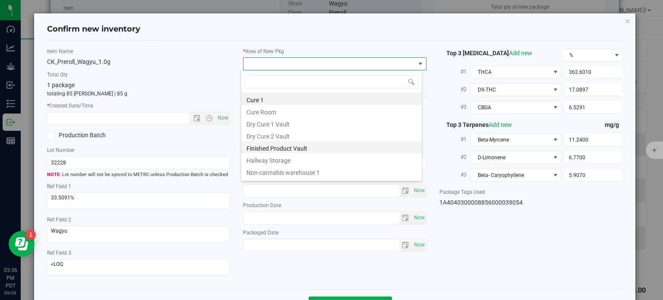
click at [323, 146] on li "Finished Product Vault" at bounding box center [331, 147] width 180 height 12
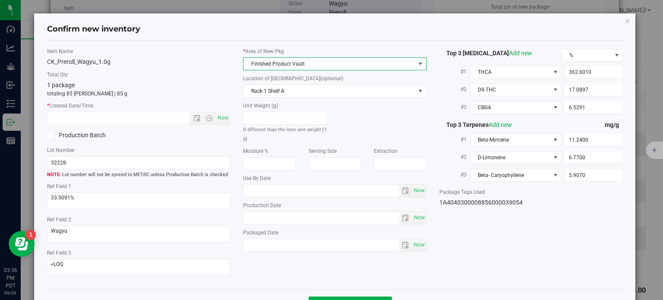
click at [218, 110] on div "* Created Date/Time Now" at bounding box center [138, 113] width 183 height 23
click at [224, 123] on span "Now" at bounding box center [223, 118] width 15 height 13
type input "9/26/2025 3:36 PM"
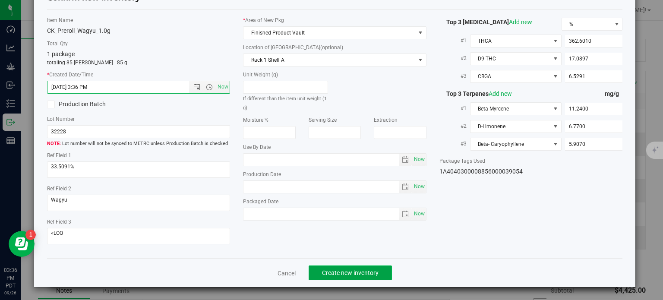
click at [349, 274] on span "Create new inventory" at bounding box center [350, 272] width 57 height 7
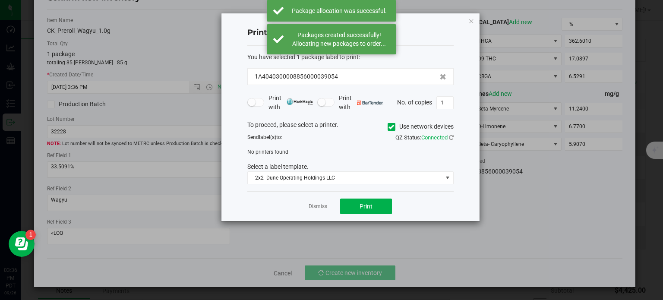
click at [317, 202] on app-cancel-button "Dismiss" at bounding box center [318, 206] width 19 height 9
click at [316, 205] on link "Dismiss" at bounding box center [318, 206] width 19 height 7
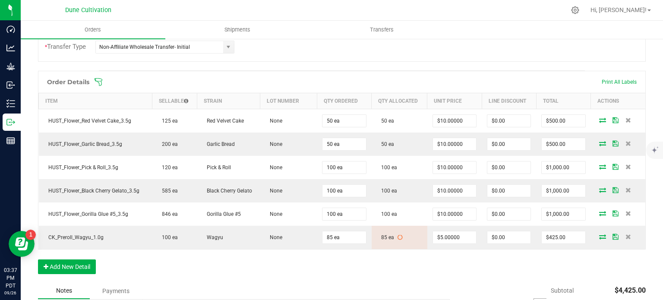
click at [29, 188] on div "Back to Orders Order details Export PDF Done Editing Order # 00001934 Status Al…" at bounding box center [342, 125] width 642 height 597
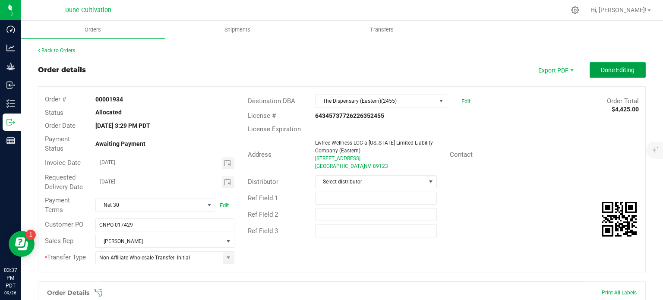
click at [612, 66] on span "Done Editing" at bounding box center [618, 69] width 34 height 7
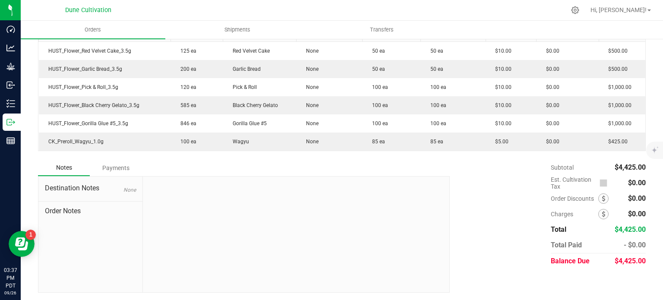
click at [623, 257] on span "$4,425.00" at bounding box center [629, 261] width 31 height 8
copy span "4,425.00"
click at [493, 222] on div "Subtotal $4,425.00 Est. Cultivation Tax $0.00" at bounding box center [544, 214] width 202 height 109
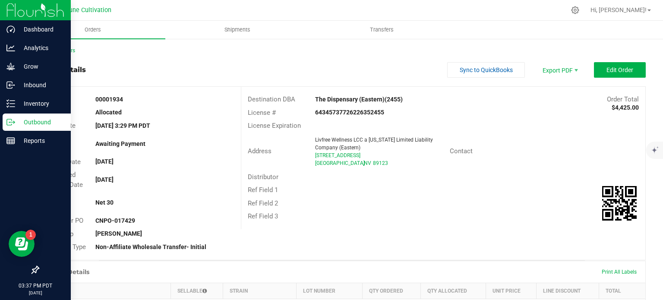
click at [16, 117] on p "Outbound" at bounding box center [41, 122] width 52 height 10
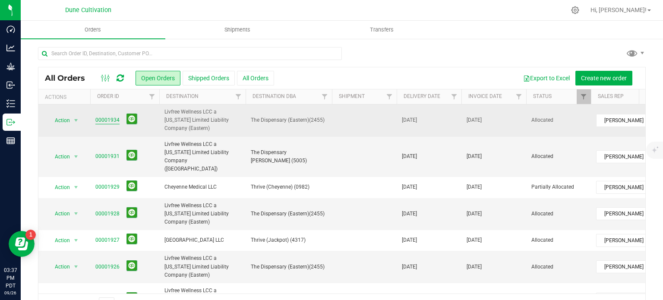
click at [107, 118] on link "00001934" at bounding box center [107, 120] width 24 height 8
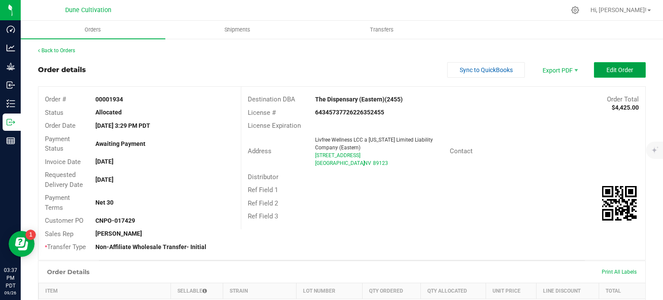
click at [612, 67] on span "Edit Order" at bounding box center [619, 69] width 27 height 7
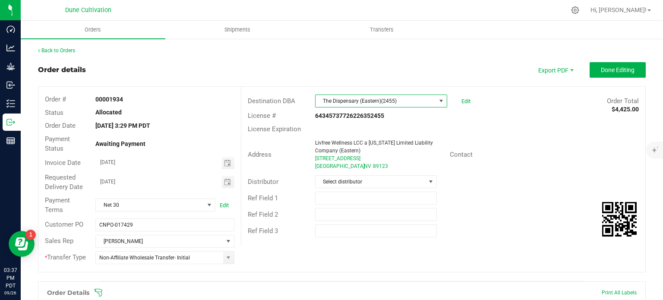
click at [355, 107] on span "The Dispensary (Eastern)(2455)" at bounding box center [375, 101] width 120 height 12
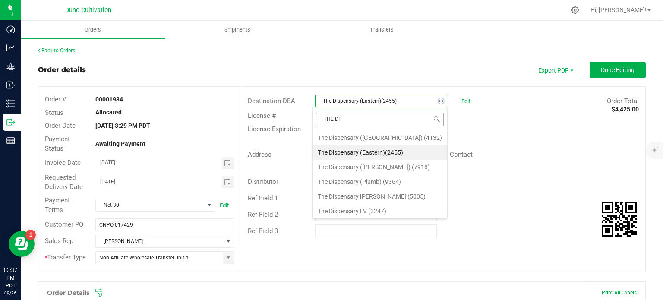
type input "THE DIS"
click at [373, 211] on li "The Dispensary LV (3247)" at bounding box center [379, 211] width 135 height 15
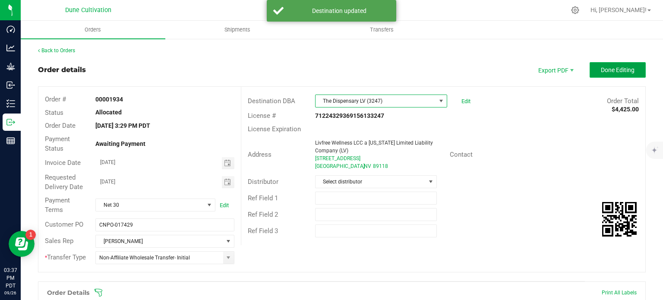
click at [620, 70] on span "Done Editing" at bounding box center [618, 69] width 34 height 7
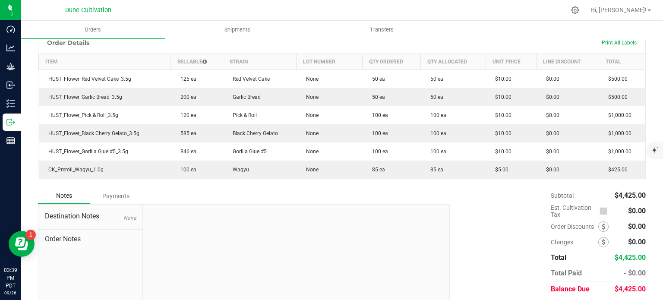
scroll to position [257, 0]
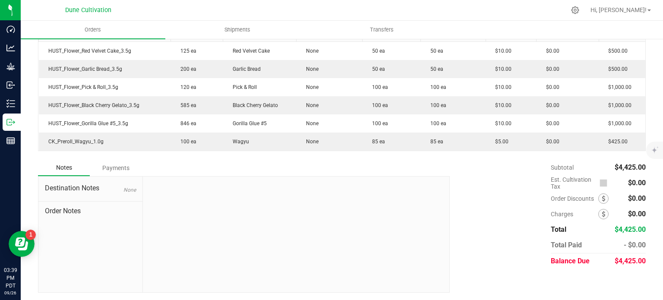
click at [626, 259] on span "$4,425.00" at bounding box center [629, 261] width 31 height 8
copy span "4,425.00"
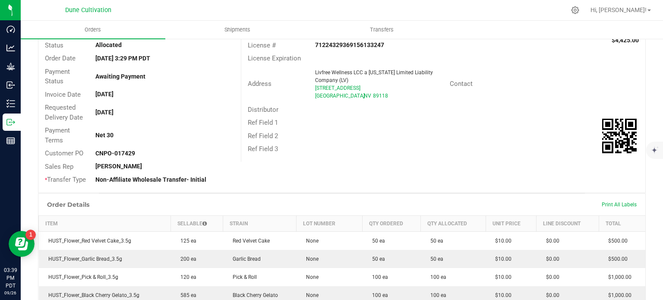
scroll to position [0, 0]
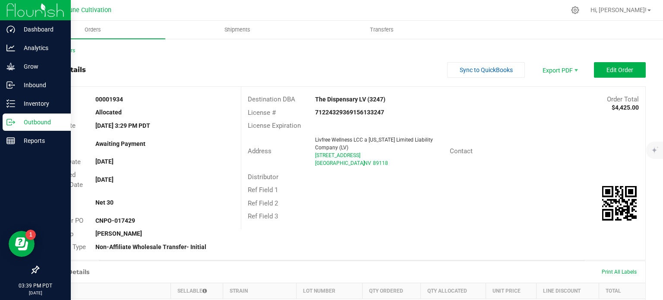
click at [12, 123] on icon at bounding box center [10, 122] width 9 height 9
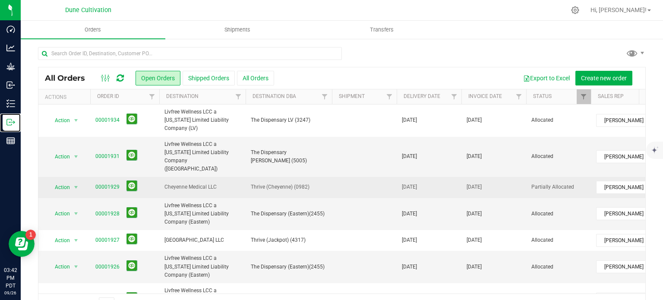
scroll to position [173, 0]
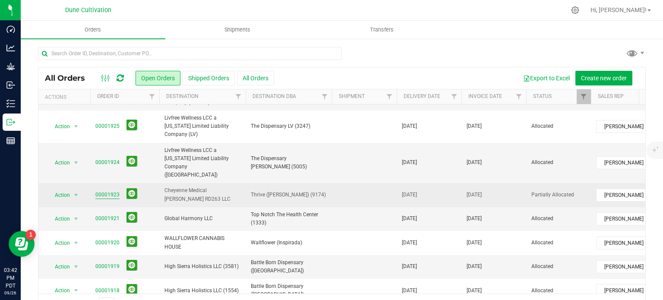
click at [113, 191] on link "00001923" at bounding box center [107, 195] width 24 height 8
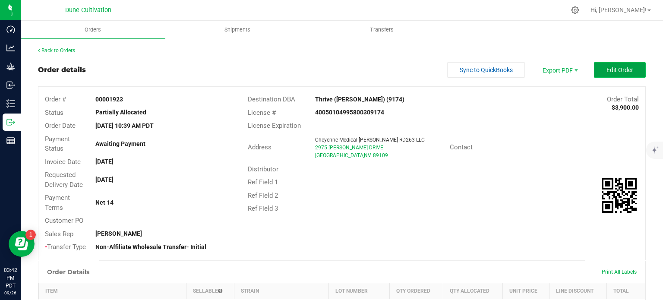
click at [609, 70] on span "Edit Order" at bounding box center [619, 69] width 27 height 7
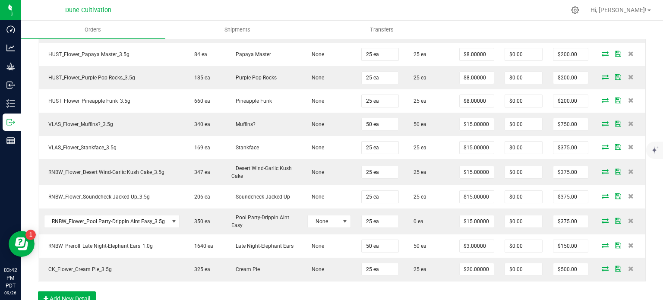
scroll to position [345, 0]
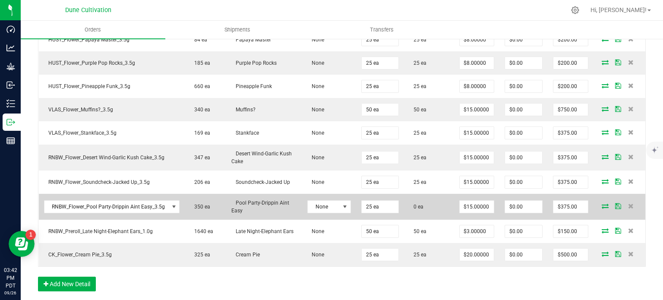
click at [601, 206] on icon at bounding box center [604, 205] width 7 height 5
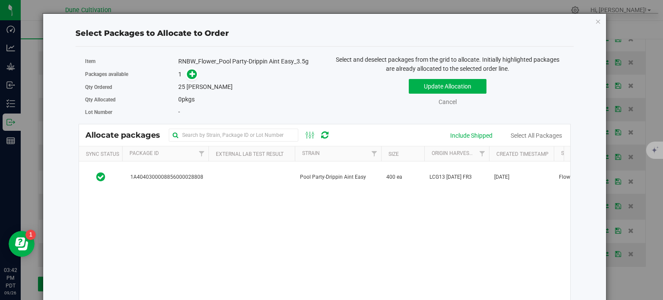
click at [257, 195] on div "1A4040300008856000028808 Pool Party-Drippin Aint Easy 400 ea LCG13 08.11.25 FR3…" at bounding box center [324, 269] width 491 height 216
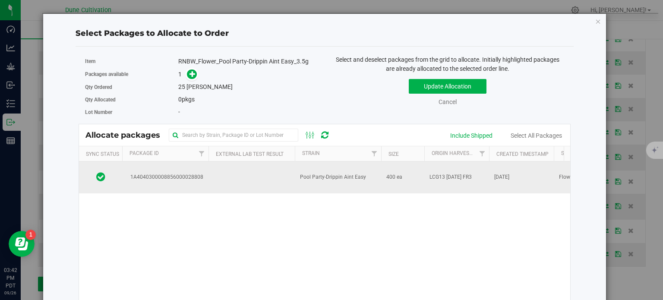
click at [260, 186] on td at bounding box center [251, 177] width 86 height 32
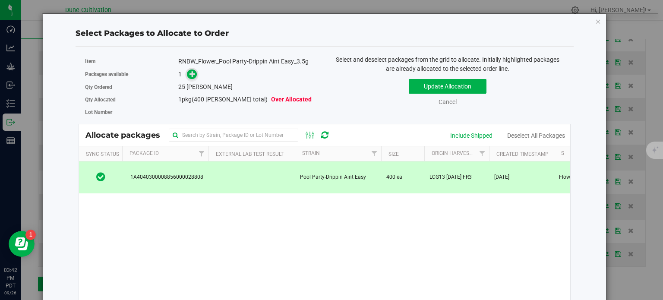
click at [190, 76] on icon at bounding box center [192, 74] width 6 height 6
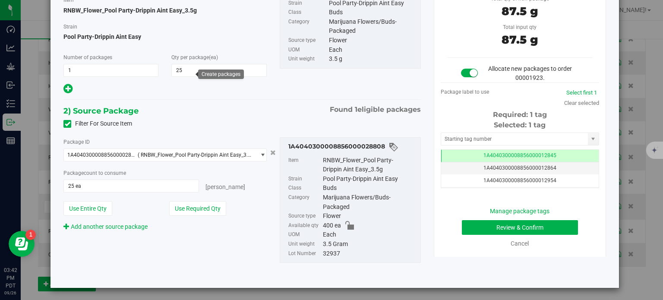
scroll to position [81, 0]
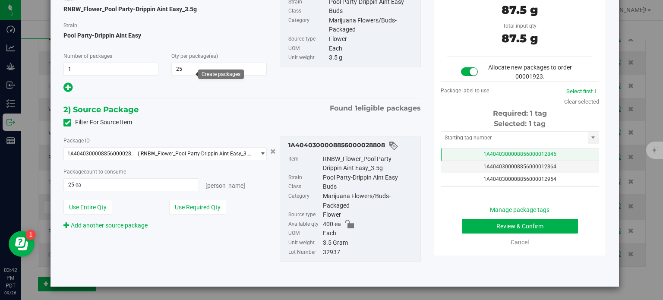
click at [463, 156] on td "1A4040300008856000012845" at bounding box center [519, 154] width 157 height 13
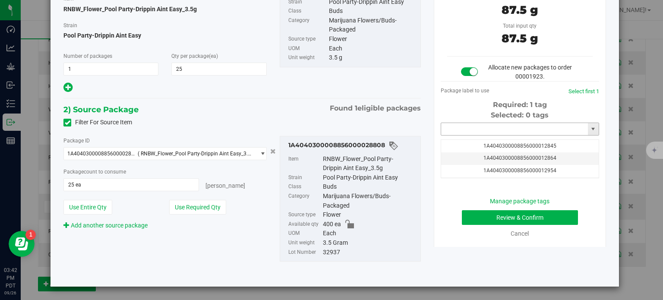
click at [465, 129] on input "text" at bounding box center [514, 129] width 147 height 12
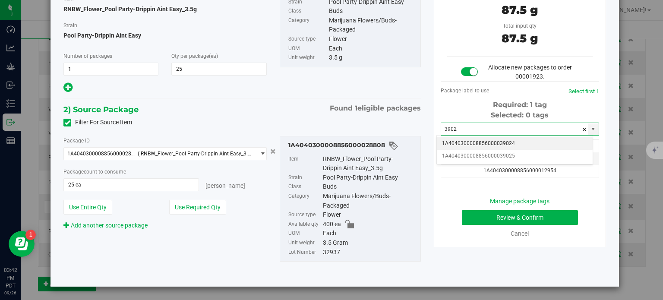
click at [488, 143] on li "1A4040300008856000039024" at bounding box center [515, 143] width 156 height 13
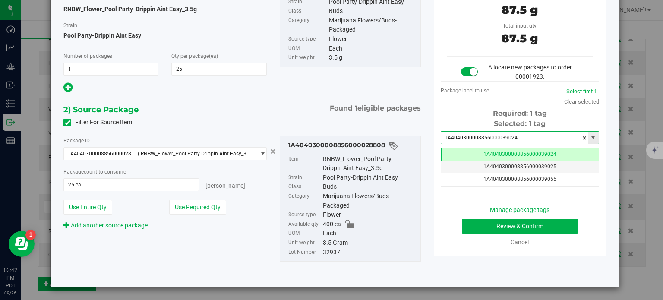
scroll to position [0, 0]
type input "1A4040300008856000039024"
click at [470, 232] on button "Review & Confirm" at bounding box center [520, 226] width 116 height 15
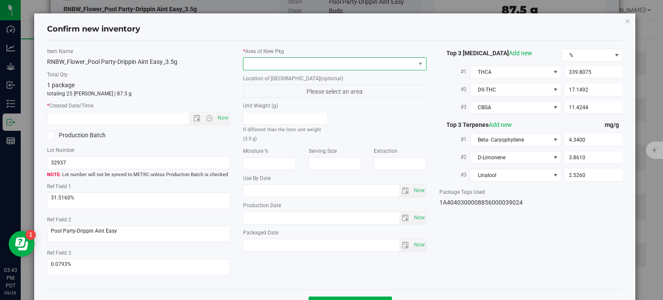
click at [349, 61] on span at bounding box center [329, 64] width 172 height 12
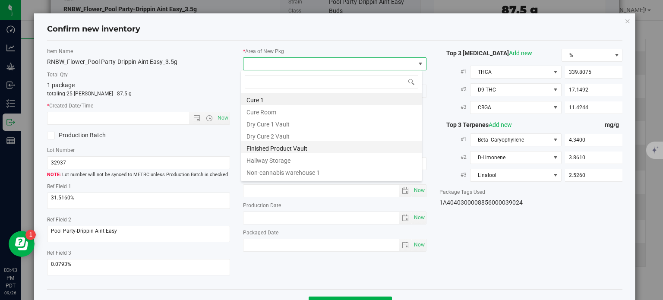
click at [284, 146] on li "Finished Product Vault" at bounding box center [331, 147] width 180 height 12
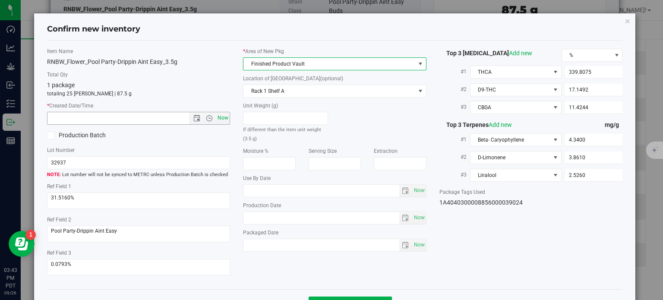
click at [216, 121] on span "Now" at bounding box center [223, 118] width 15 height 13
type input "9/26/2025 3:43 PM"
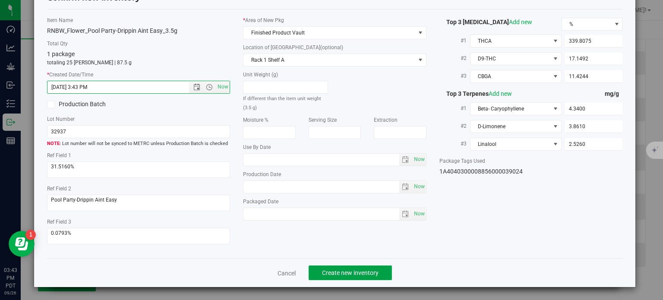
click at [343, 271] on span "Create new inventory" at bounding box center [350, 272] width 57 height 7
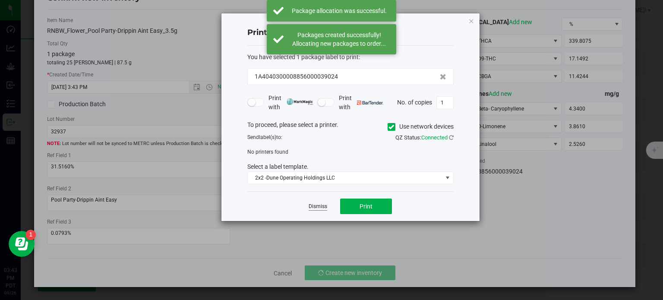
click at [313, 206] on link "Dismiss" at bounding box center [318, 206] width 19 height 7
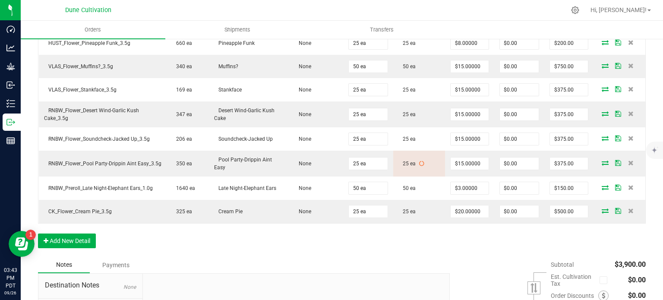
scroll to position [483, 0]
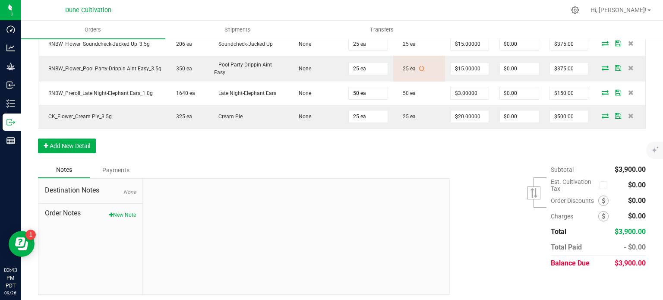
click at [631, 259] on span "$3,900.00" at bounding box center [629, 263] width 31 height 8
copy span "3,900.00"
click at [477, 190] on div "Subtotal $3,900.00 Est. Cultivation Tax" at bounding box center [544, 216] width 202 height 109
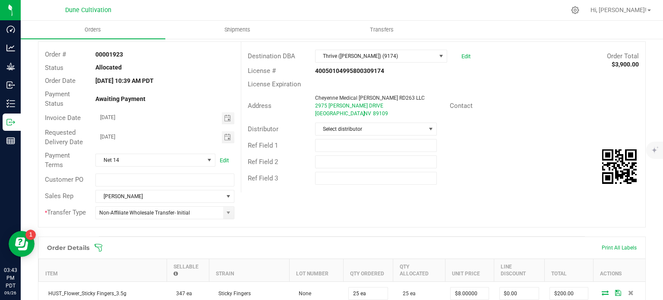
scroll to position [0, 0]
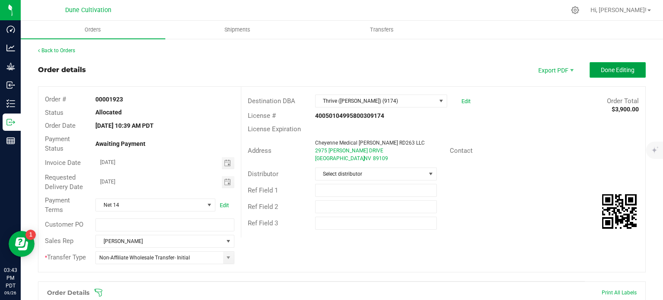
click at [611, 62] on button "Done Editing" at bounding box center [617, 70] width 56 height 16
